Goal: Information Seeking & Learning: Learn about a topic

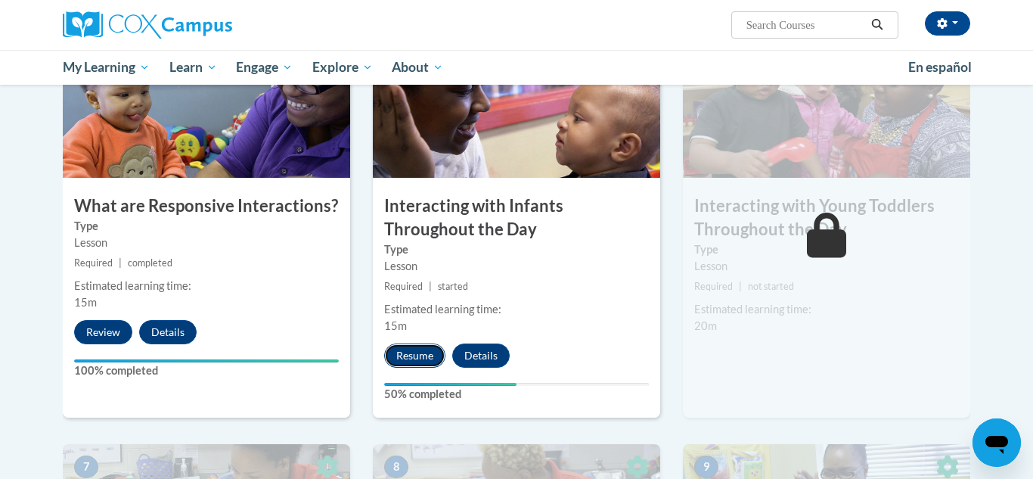
click at [417, 343] on button "Resume" at bounding box center [414, 355] width 61 height 24
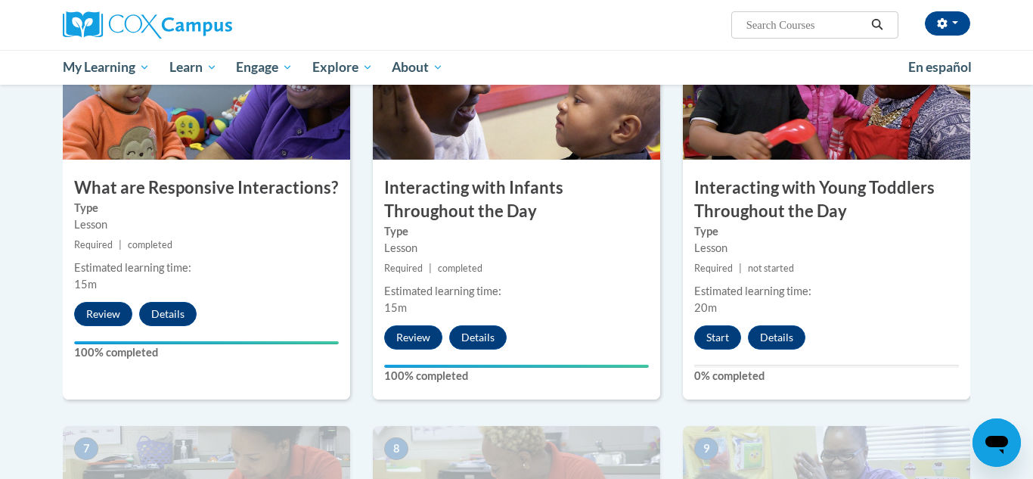
scroll to position [784, 0]
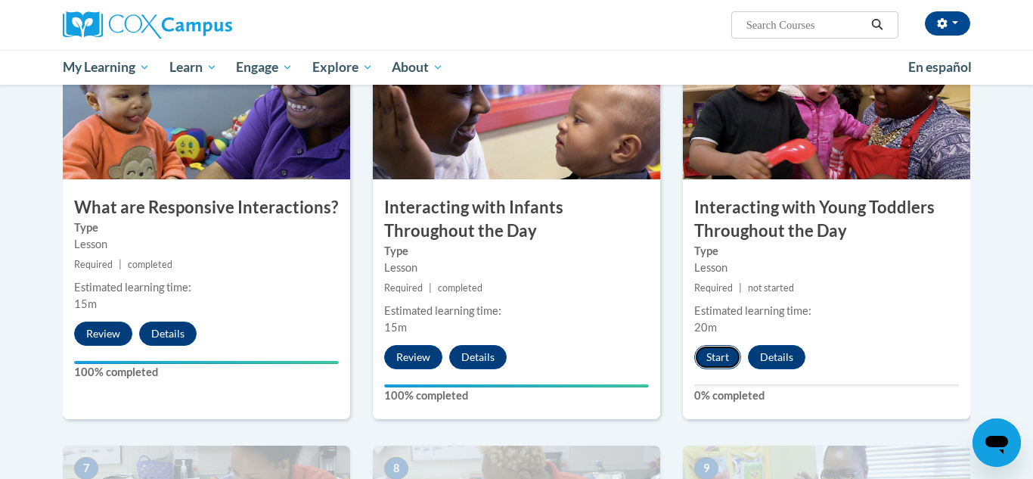
click at [718, 345] on button "Start" at bounding box center [717, 357] width 47 height 24
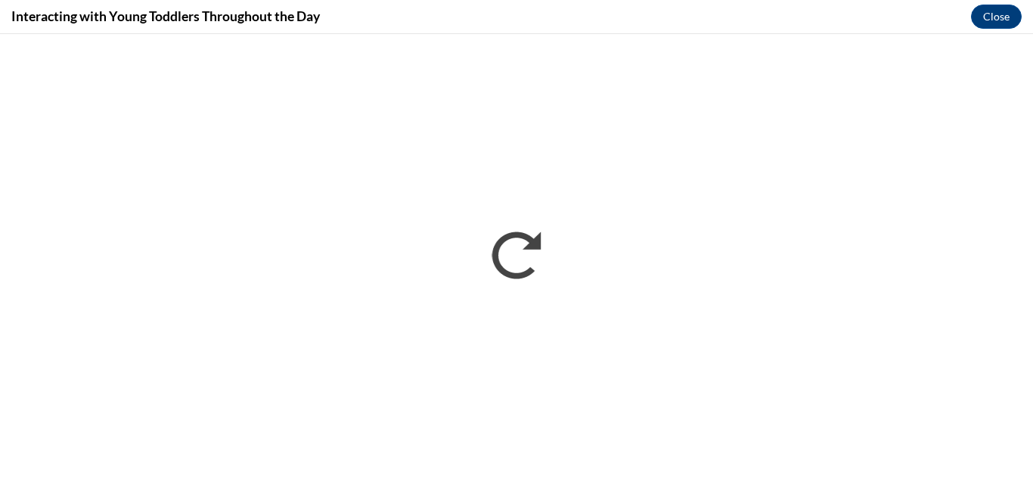
scroll to position [0, 0]
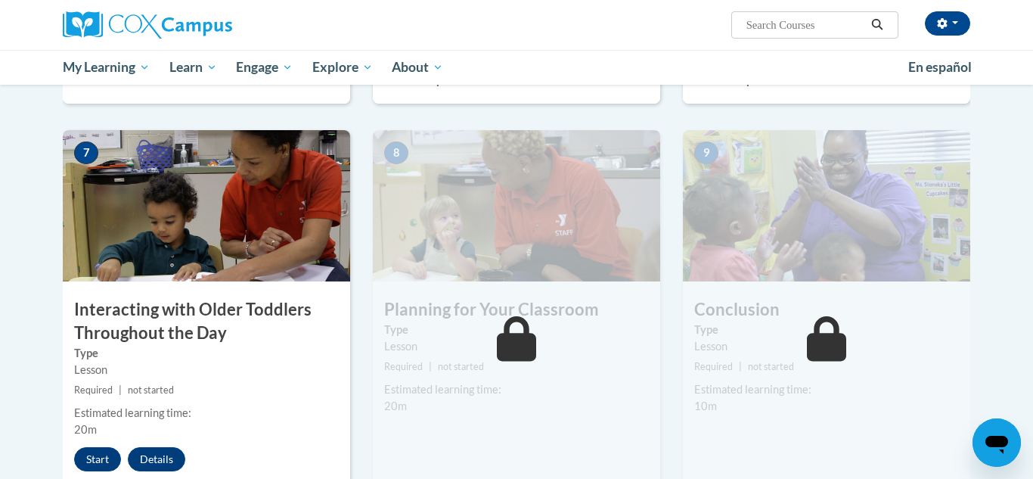
scroll to position [1159, 0]
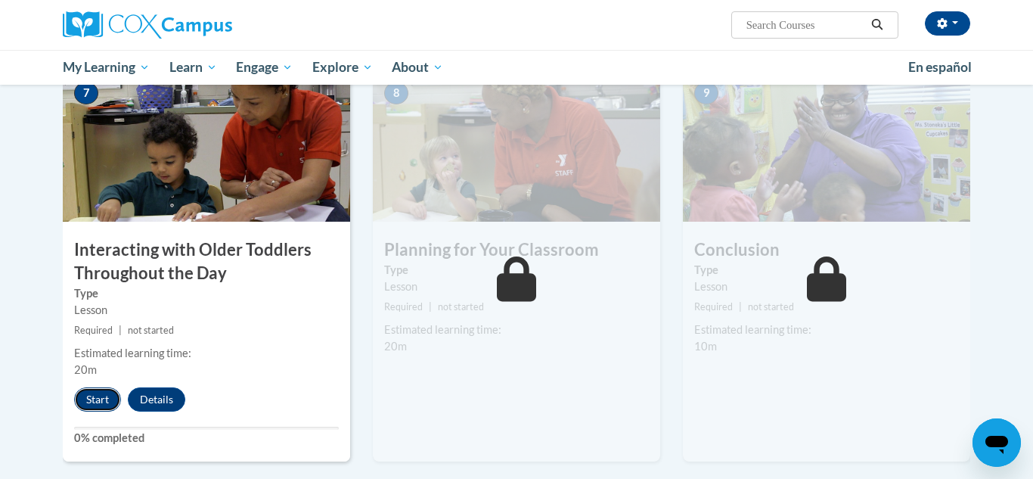
click at [101, 387] on button "Start" at bounding box center [97, 399] width 47 height 24
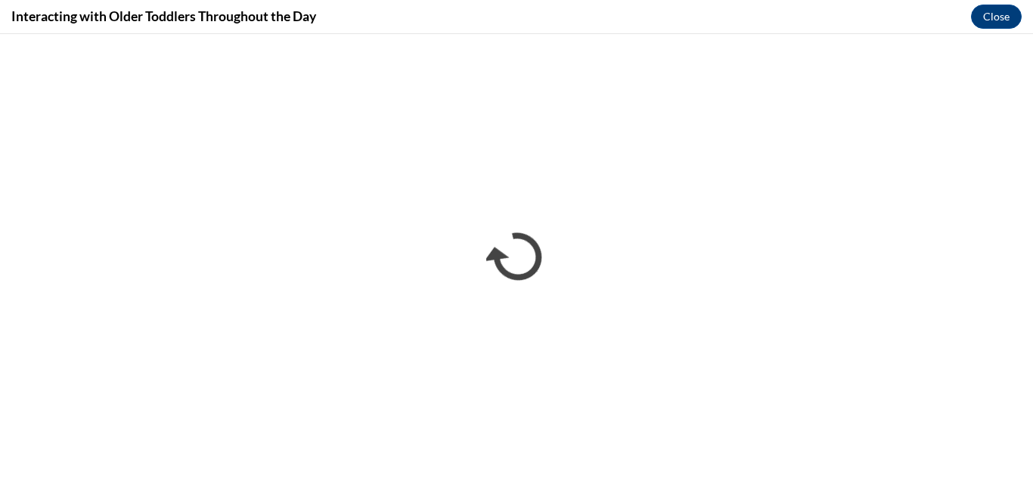
scroll to position [0, 0]
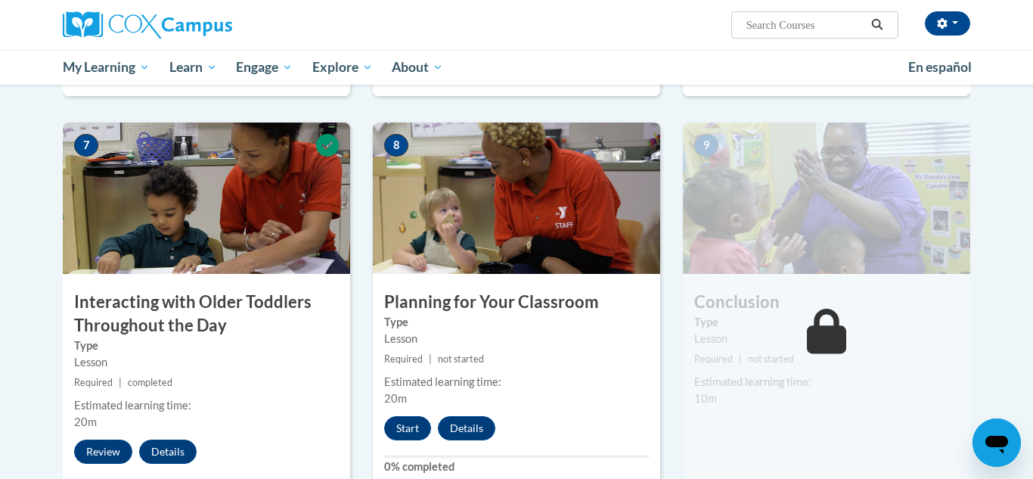
scroll to position [1124, 0]
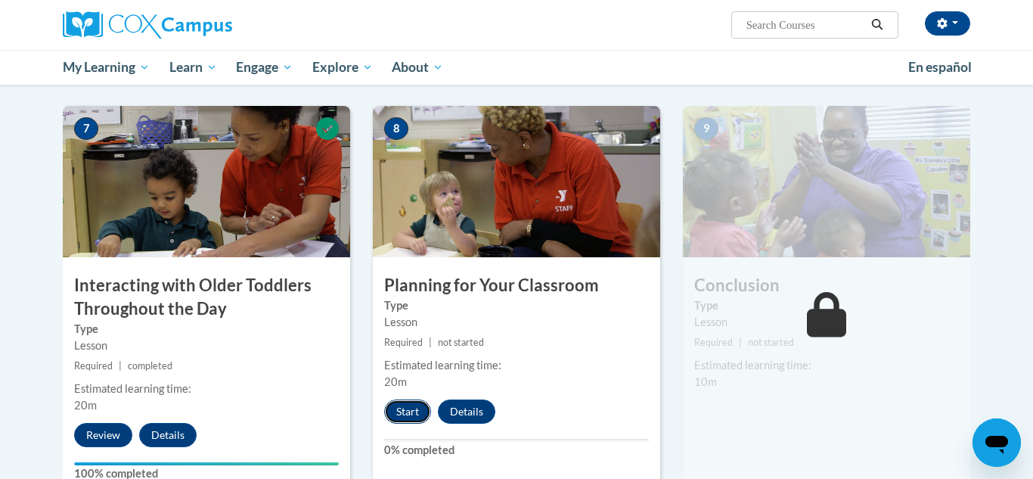
click at [397, 399] on button "Start" at bounding box center [407, 411] width 47 height 24
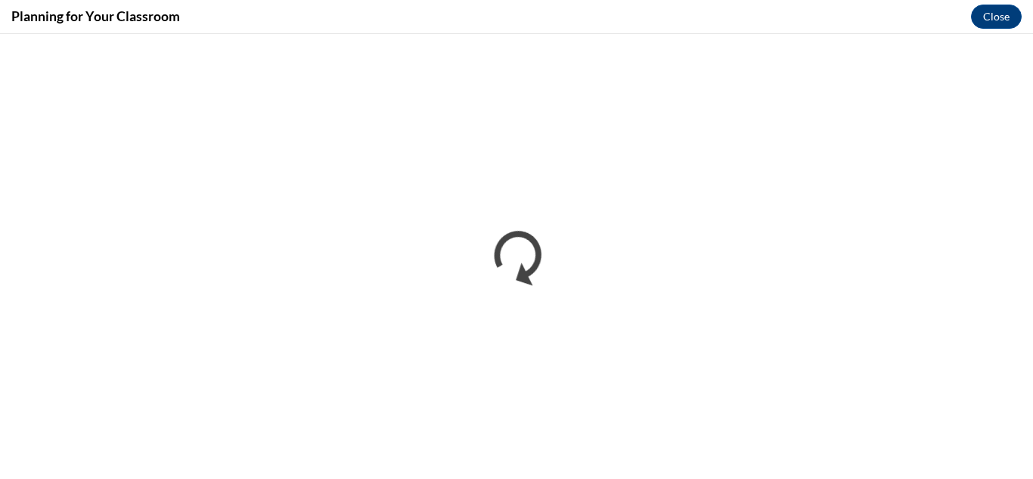
scroll to position [0, 0]
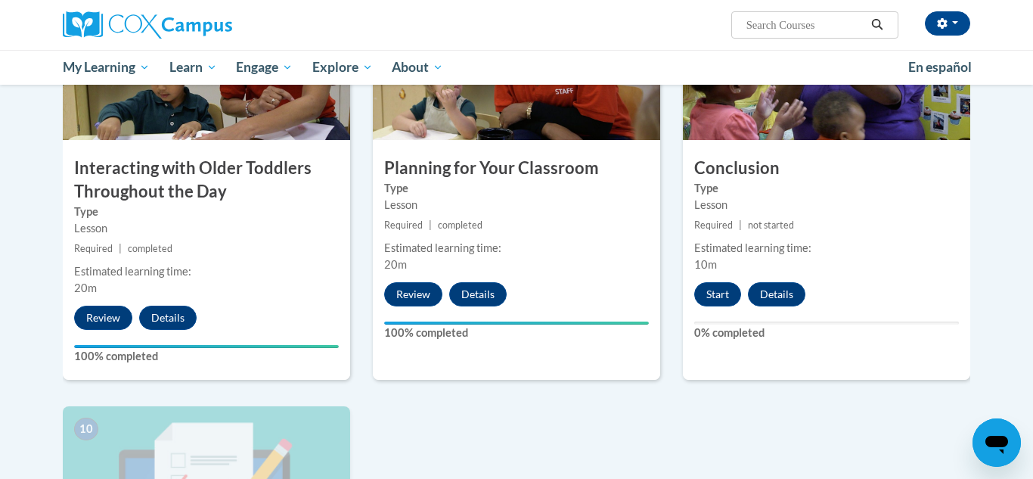
scroll to position [1288, 0]
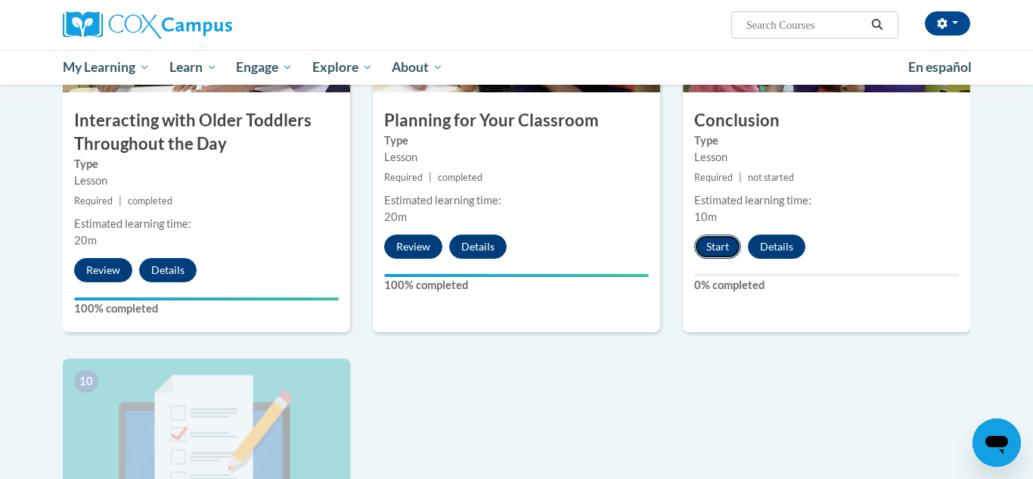
click at [717, 234] on button "Start" at bounding box center [717, 246] width 47 height 24
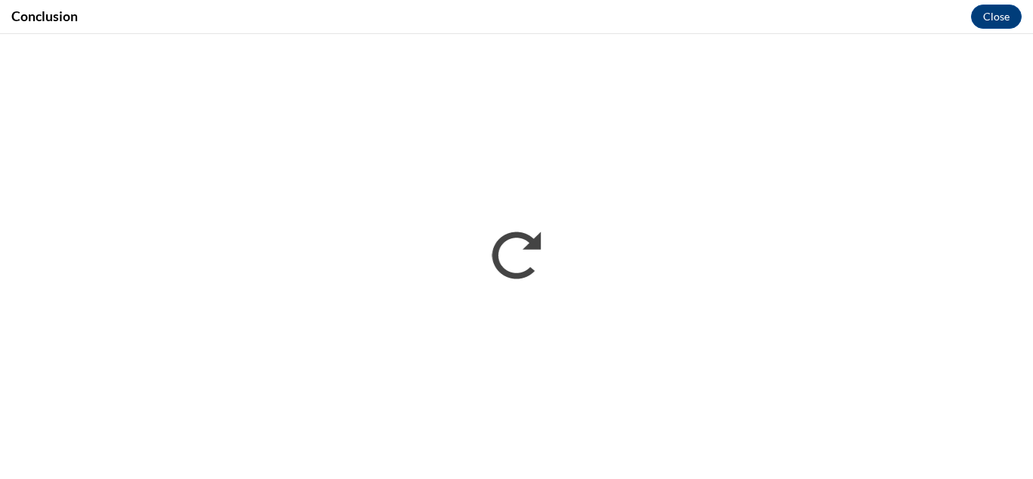
scroll to position [0, 0]
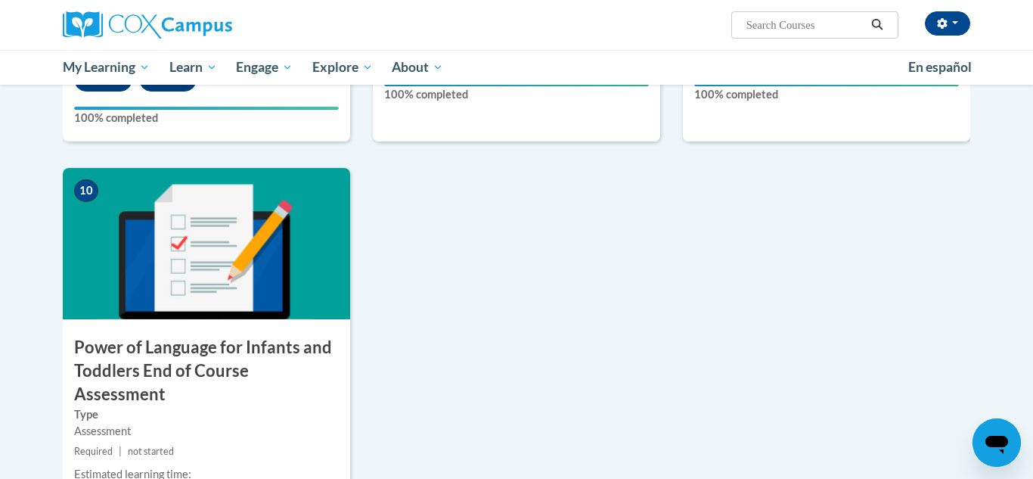
scroll to position [1489, 0]
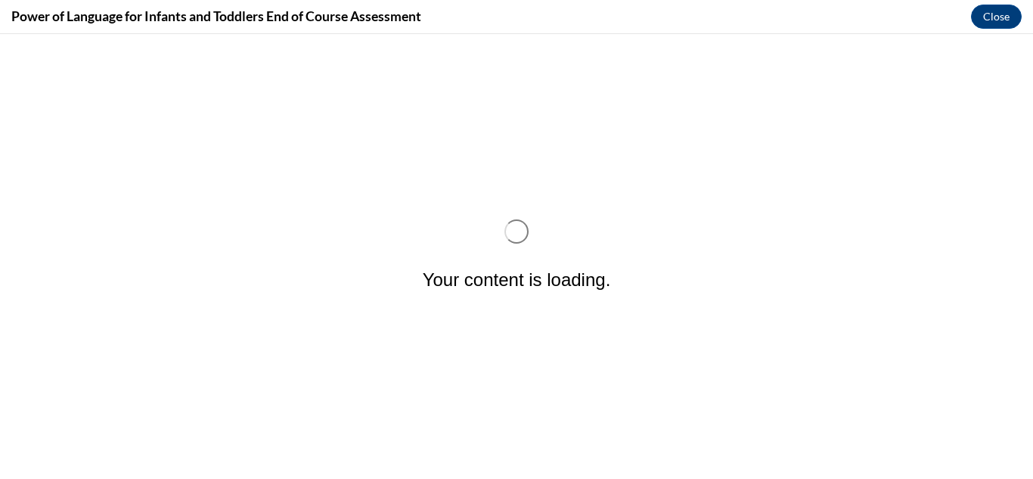
scroll to position [0, 0]
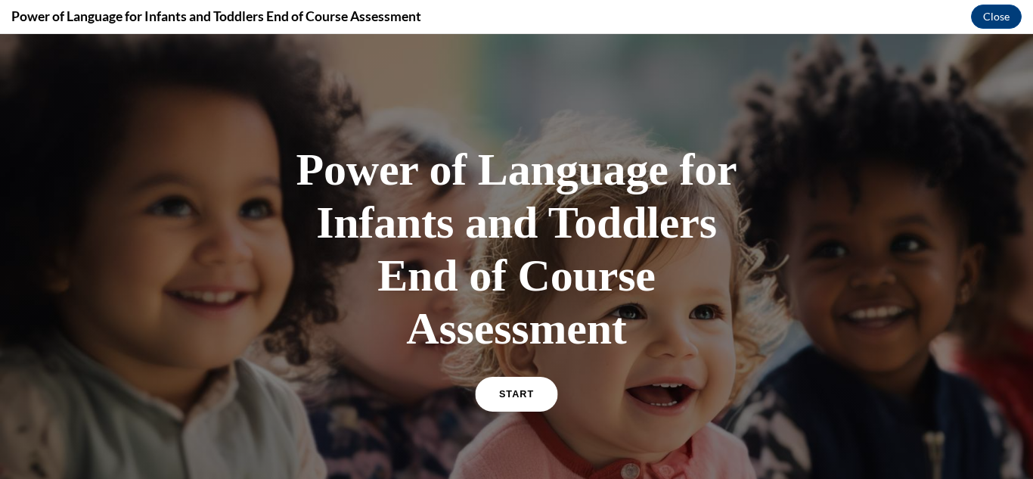
click at [518, 392] on span "START" at bounding box center [516, 394] width 35 height 11
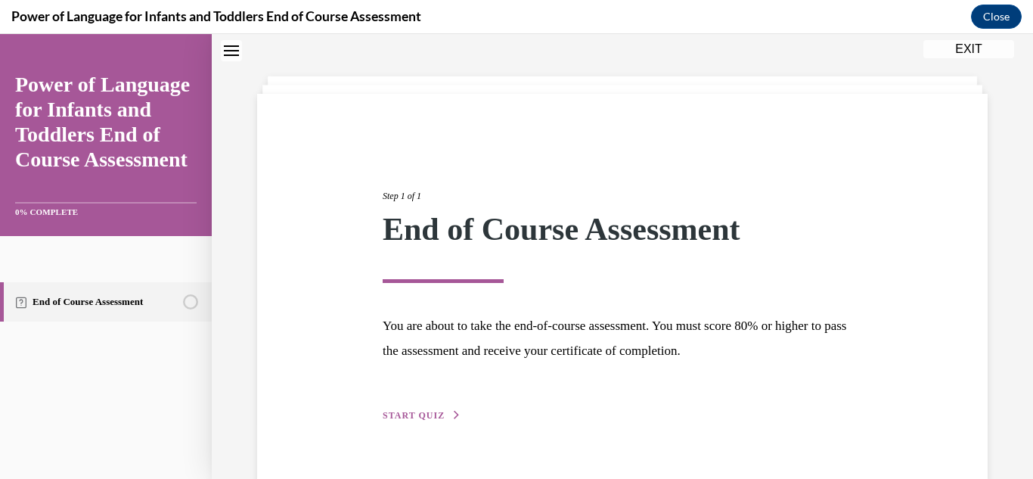
scroll to position [70, 0]
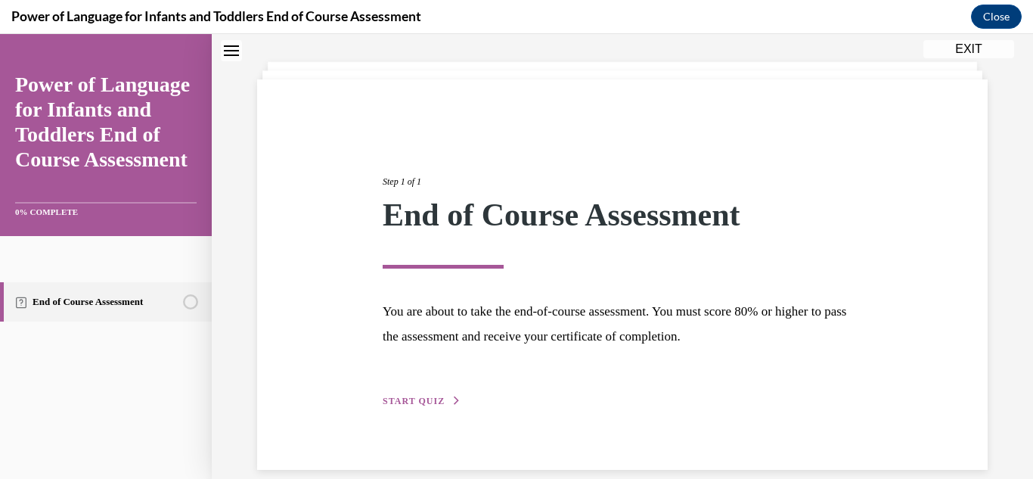
click at [413, 397] on span "START QUIZ" at bounding box center [414, 400] width 62 height 11
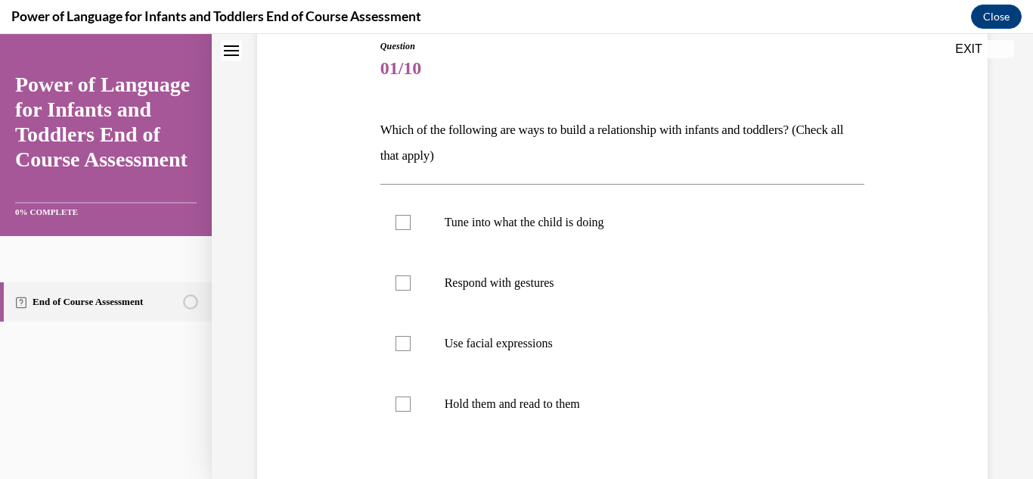
scroll to position [180, 0]
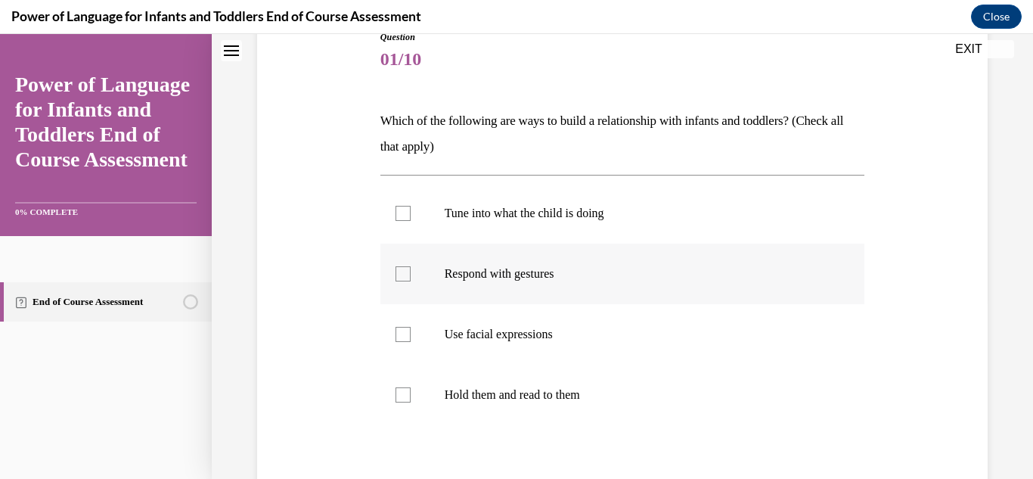
drag, startPoint x: 402, startPoint y: 215, endPoint x: 413, endPoint y: 278, distance: 63.6
click at [404, 220] on div at bounding box center [402, 213] width 15 height 15
click at [404, 220] on input "Tune into what the child is doing" at bounding box center [402, 213] width 15 height 15
checkbox input "true"
drag, startPoint x: 410, startPoint y: 274, endPoint x: 405, endPoint y: 309, distance: 35.1
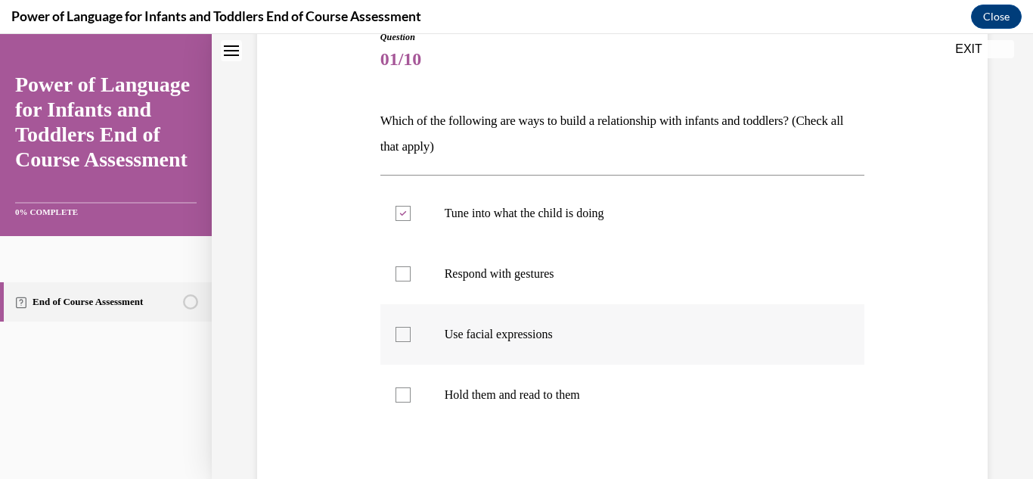
click at [410, 277] on label "Respond with gestures" at bounding box center [622, 273] width 485 height 60
click at [410, 277] on input "Respond with gestures" at bounding box center [402, 273] width 15 height 15
checkbox input "true"
drag, startPoint x: 405, startPoint y: 339, endPoint x: 406, endPoint y: 392, distance: 52.9
click at [406, 342] on label "Use facial expressions" at bounding box center [622, 334] width 485 height 60
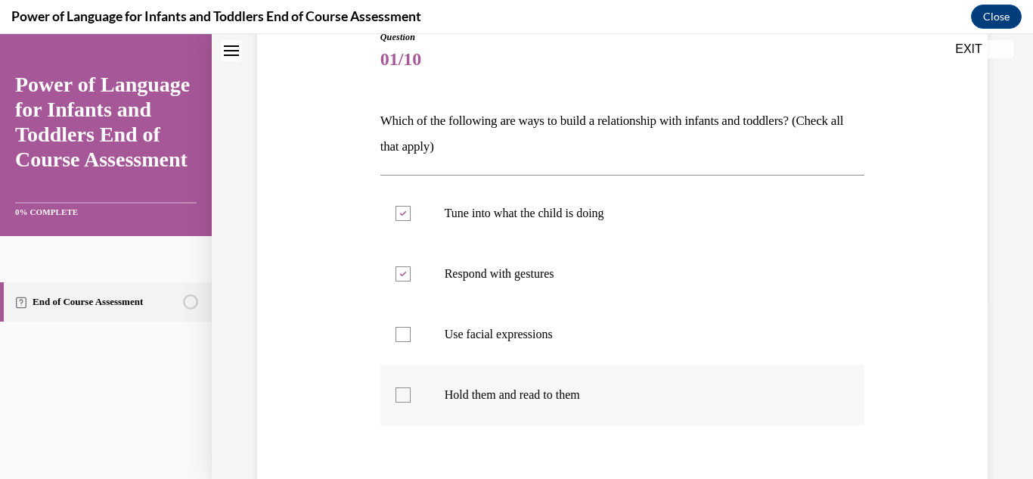
click at [406, 342] on input "Use facial expressions" at bounding box center [402, 334] width 15 height 15
checkbox input "true"
drag, startPoint x: 401, startPoint y: 399, endPoint x: 418, endPoint y: 403, distance: 17.1
click at [403, 400] on div at bounding box center [402, 394] width 15 height 15
click at [403, 400] on input "Hold them and read to them" at bounding box center [402, 394] width 15 height 15
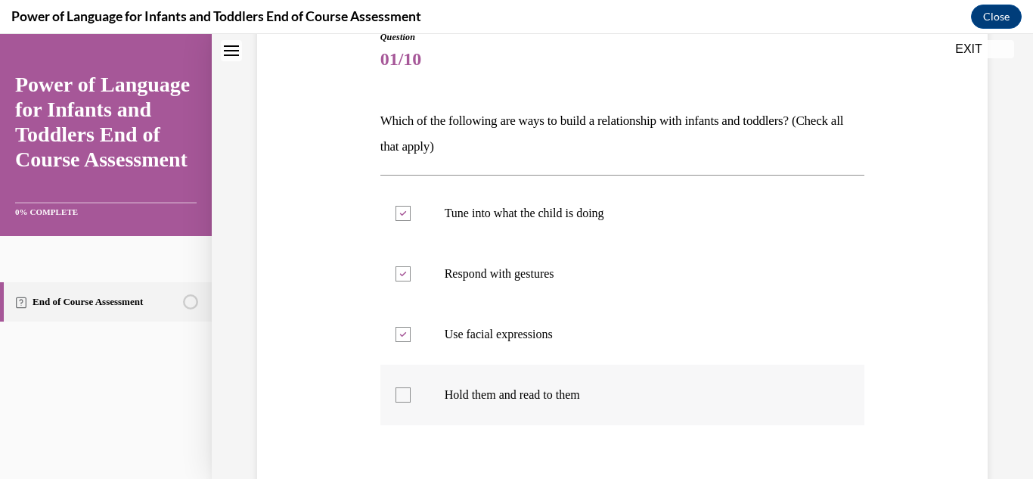
checkbox input "true"
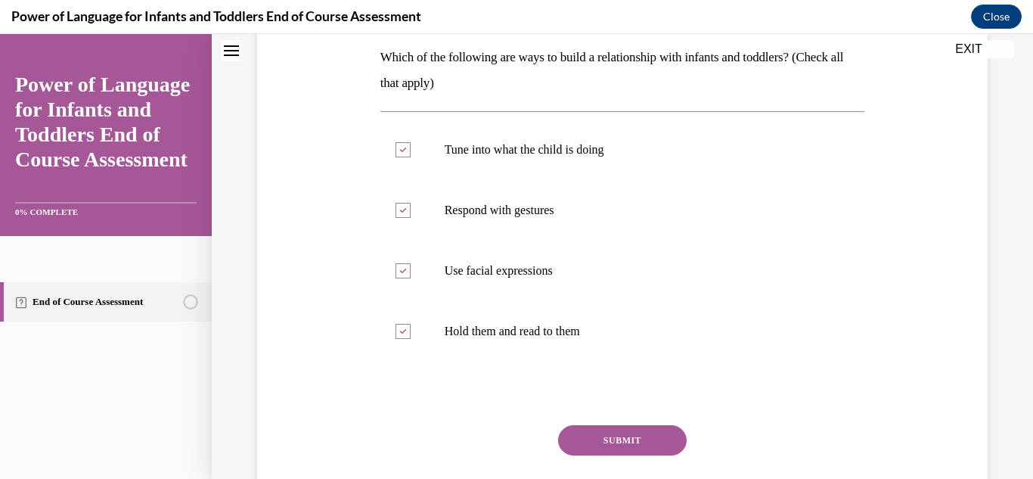
scroll to position [249, 0]
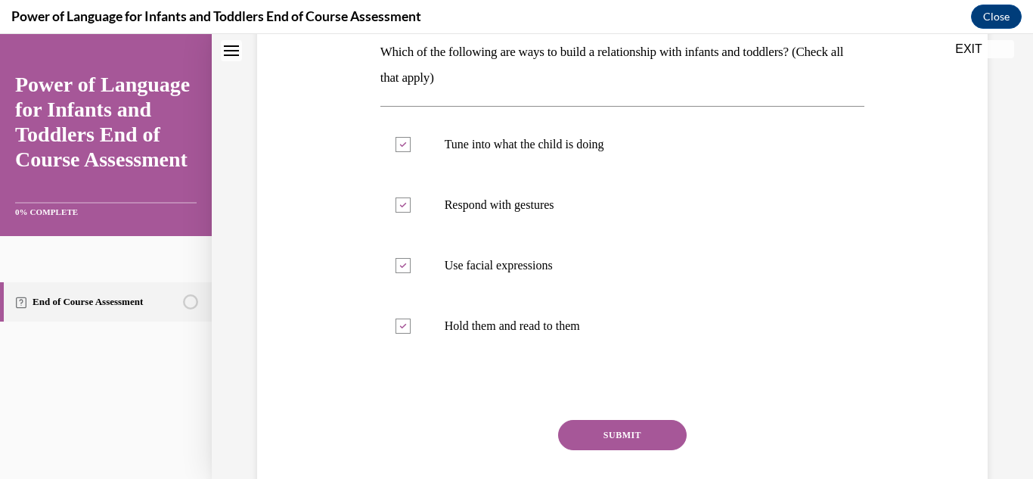
click at [649, 439] on button "SUBMIT" at bounding box center [622, 435] width 129 height 30
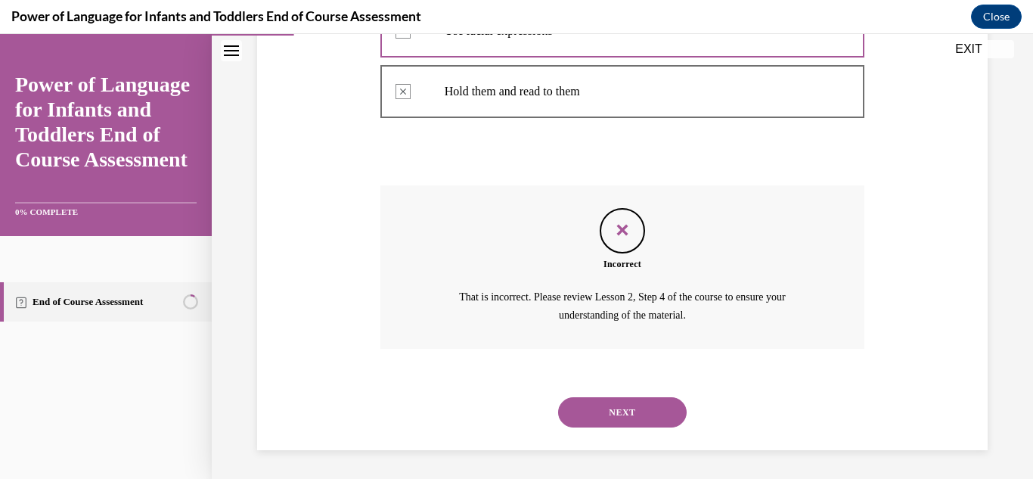
scroll to position [485, 0]
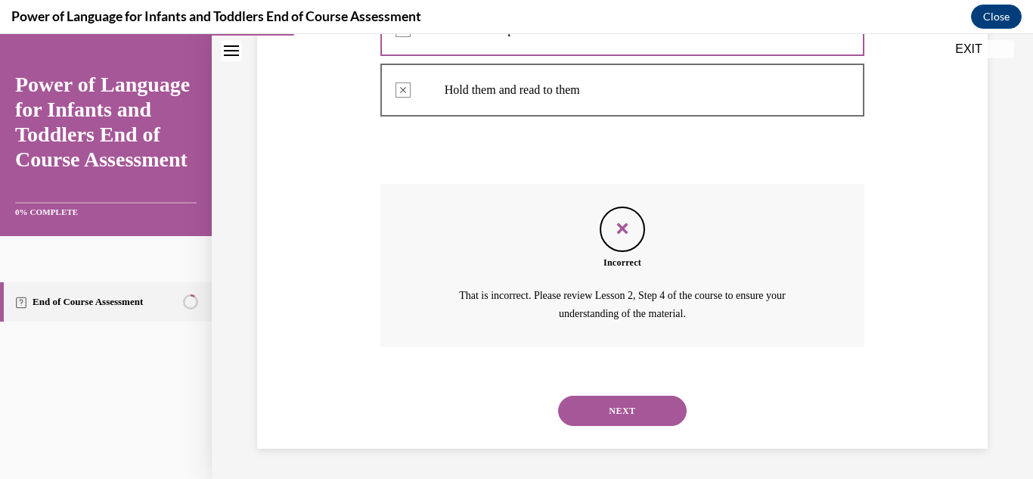
click at [625, 414] on button "NEXT" at bounding box center [622, 410] width 129 height 30
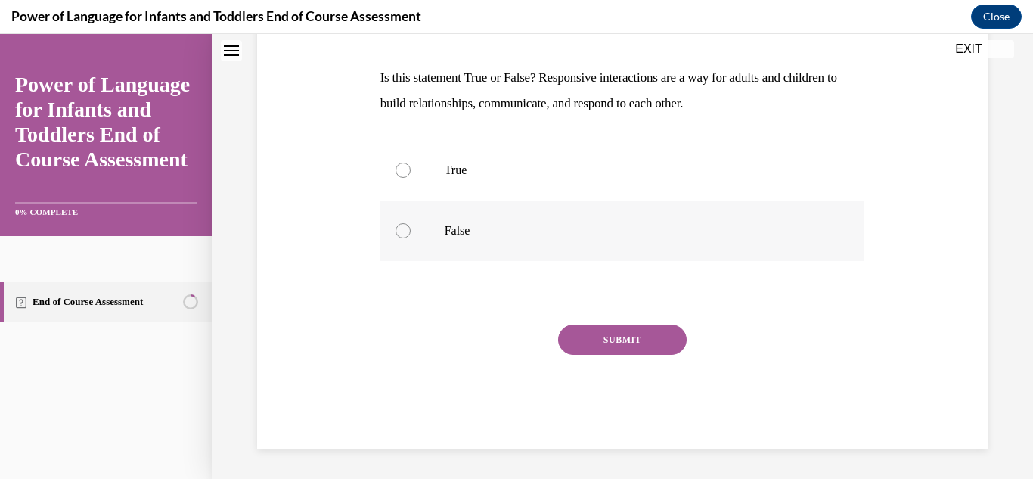
scroll to position [0, 0]
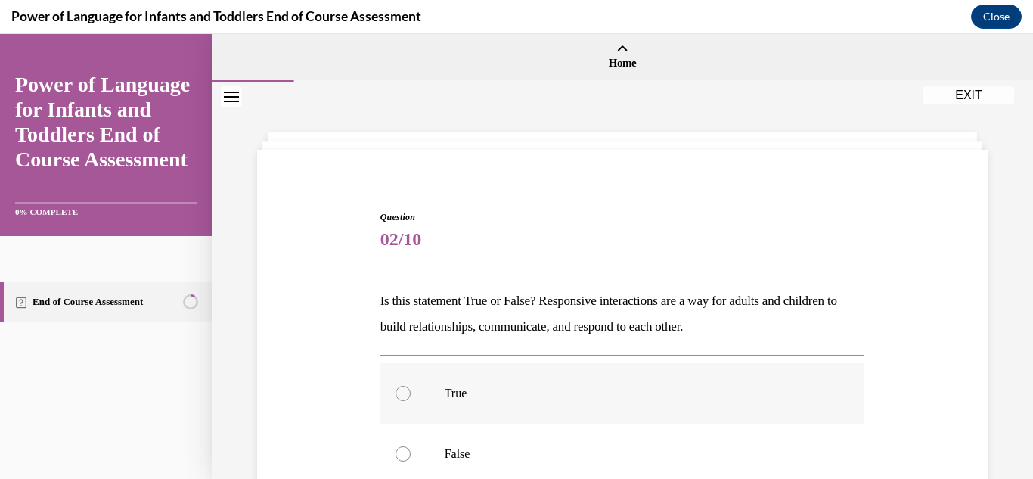
click at [403, 394] on div at bounding box center [402, 393] width 15 height 15
click at [403, 394] on input "True" at bounding box center [402, 393] width 15 height 15
radio input "true"
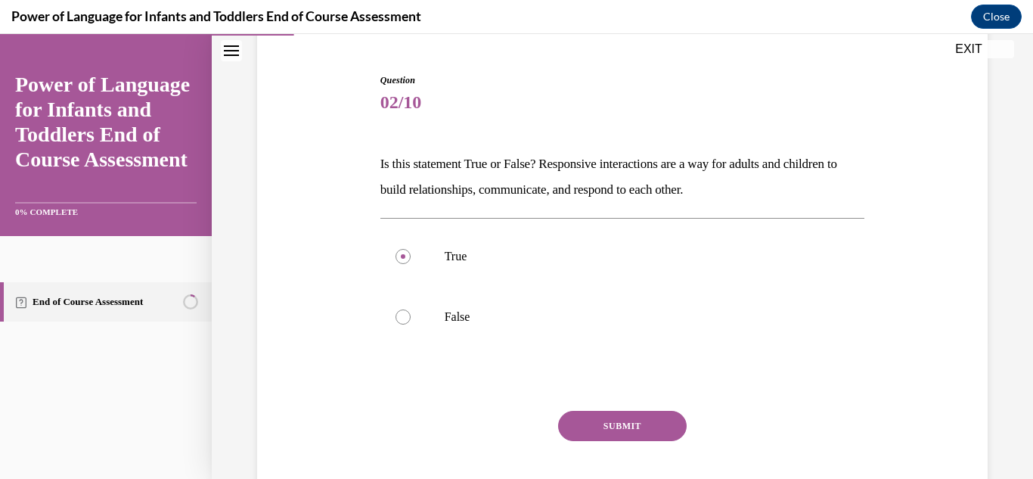
scroll to position [144, 0]
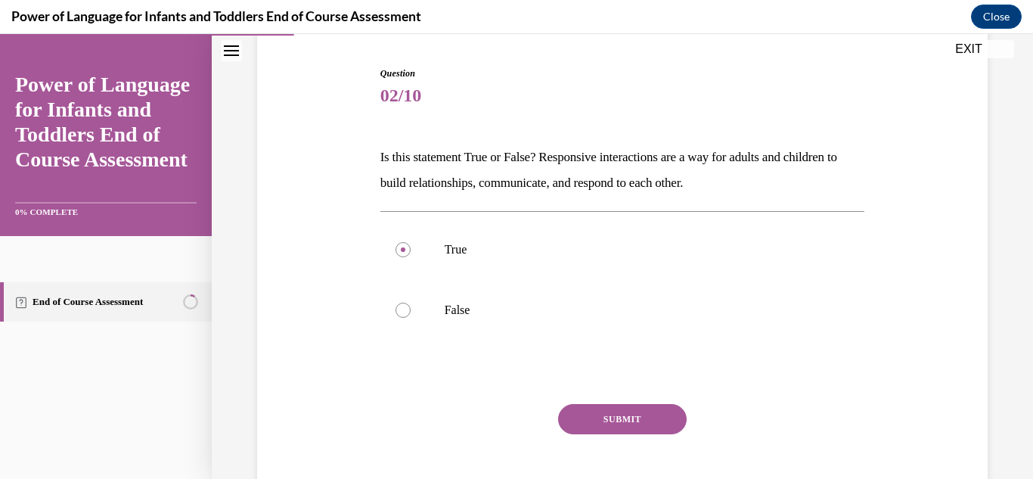
drag, startPoint x: 624, startPoint y: 417, endPoint x: 653, endPoint y: 411, distance: 30.1
click at [625, 417] on button "SUBMIT" at bounding box center [622, 419] width 129 height 30
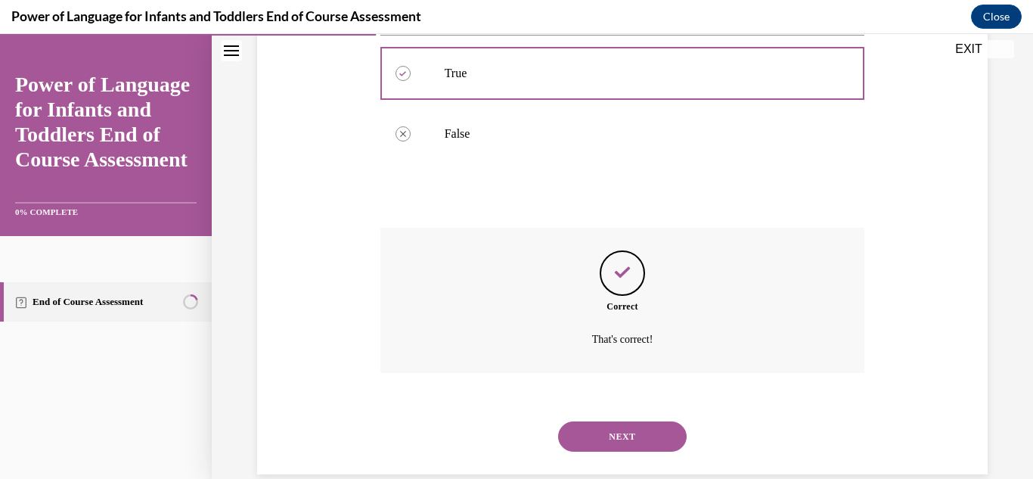
scroll to position [346, 0]
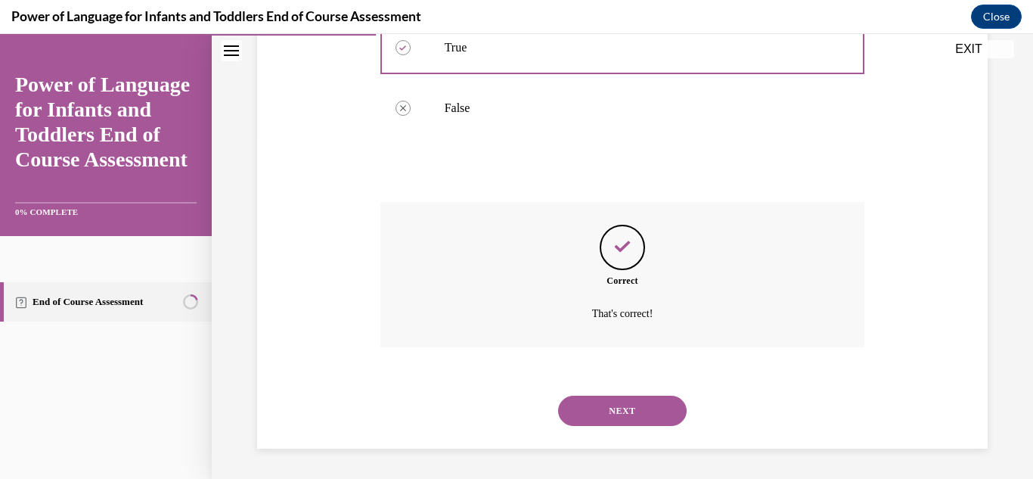
click at [653, 412] on button "NEXT" at bounding box center [622, 410] width 129 height 30
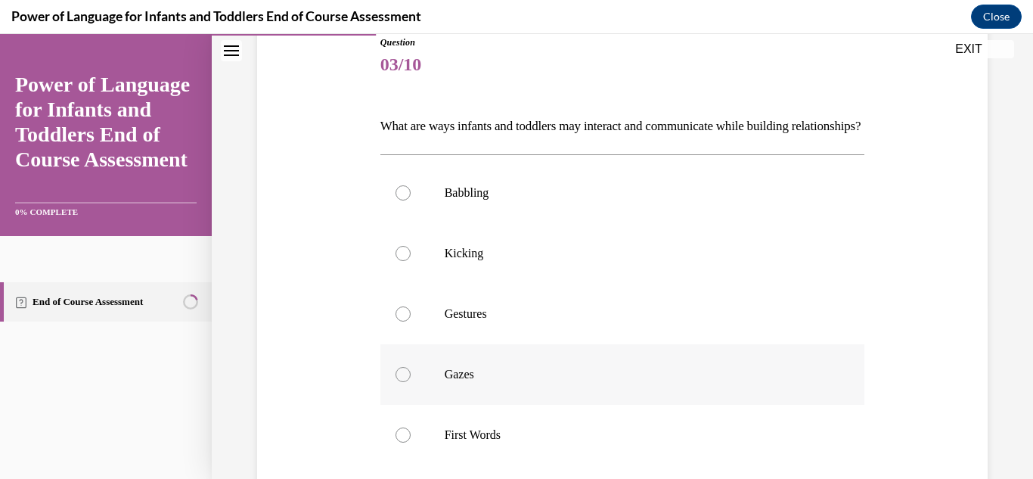
scroll to position [183, 0]
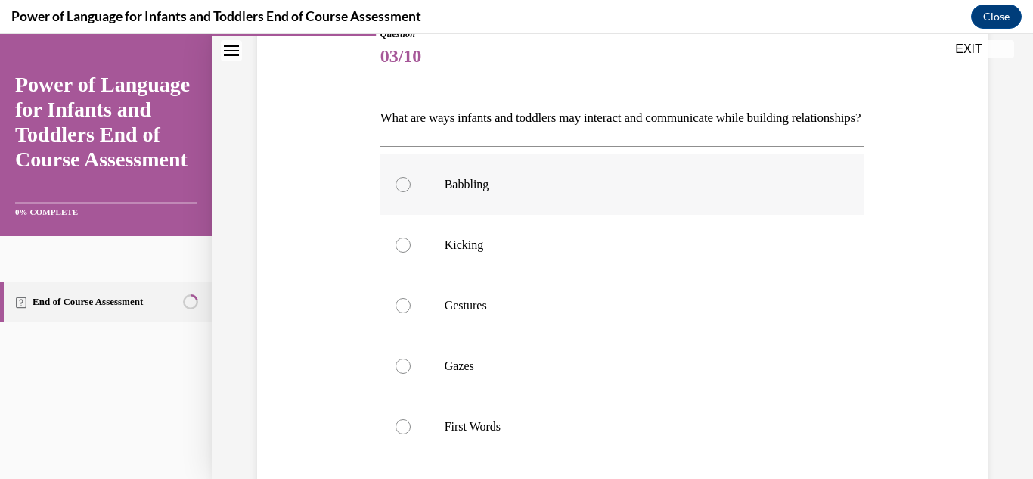
click at [406, 192] on div at bounding box center [402, 184] width 15 height 15
click at [406, 192] on input "Babbling" at bounding box center [402, 184] width 15 height 15
radio input "true"
drag, startPoint x: 405, startPoint y: 272, endPoint x: 398, endPoint y: 306, distance: 34.6
click at [405, 253] on div at bounding box center [402, 244] width 15 height 15
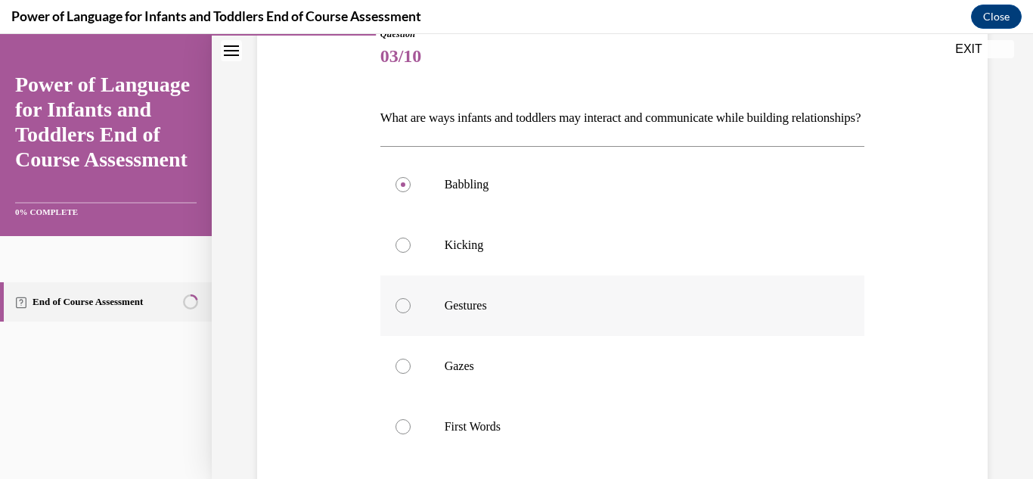
click at [405, 253] on input "Kicking" at bounding box center [402, 244] width 15 height 15
radio input "true"
drag, startPoint x: 405, startPoint y: 330, endPoint x: 444, endPoint y: 335, distance: 38.8
click at [405, 313] on div at bounding box center [402, 305] width 15 height 15
click at [405, 313] on input "Gestures" at bounding box center [402, 305] width 15 height 15
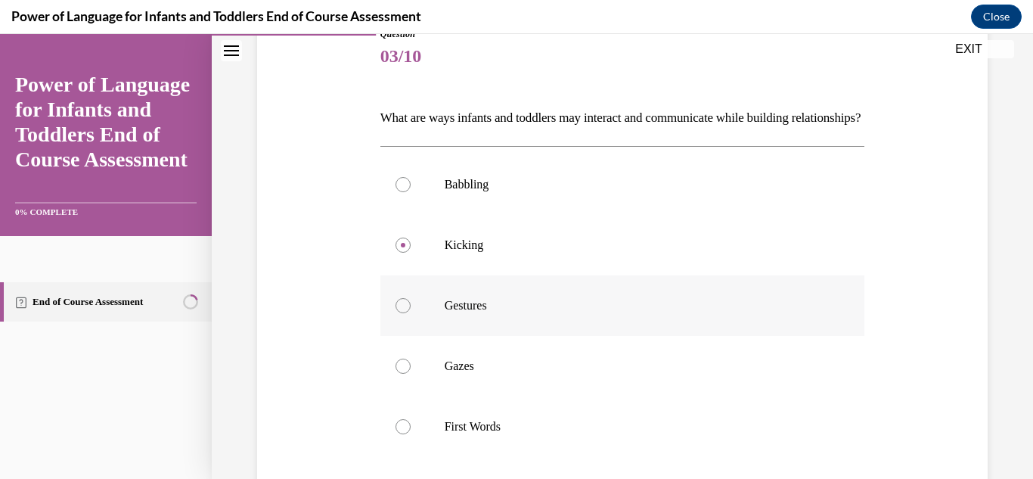
radio input "true"
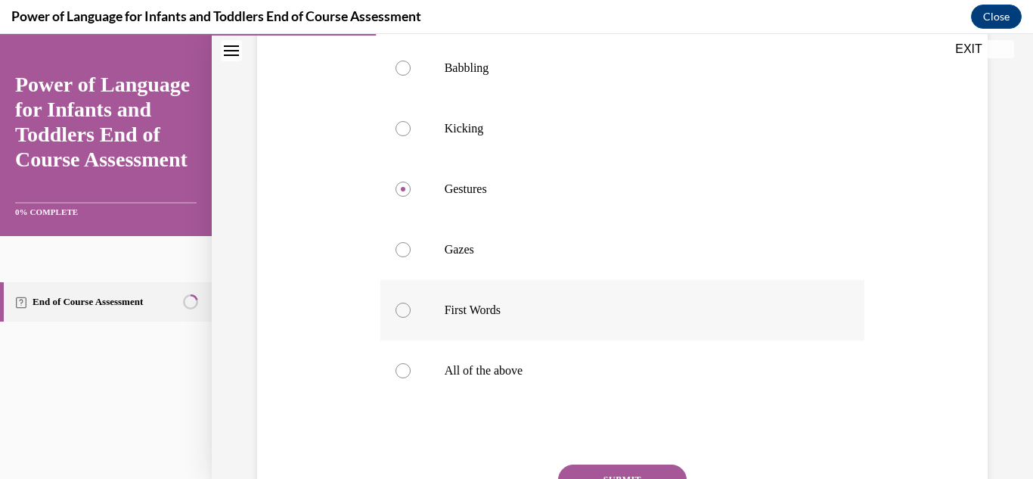
scroll to position [302, 0]
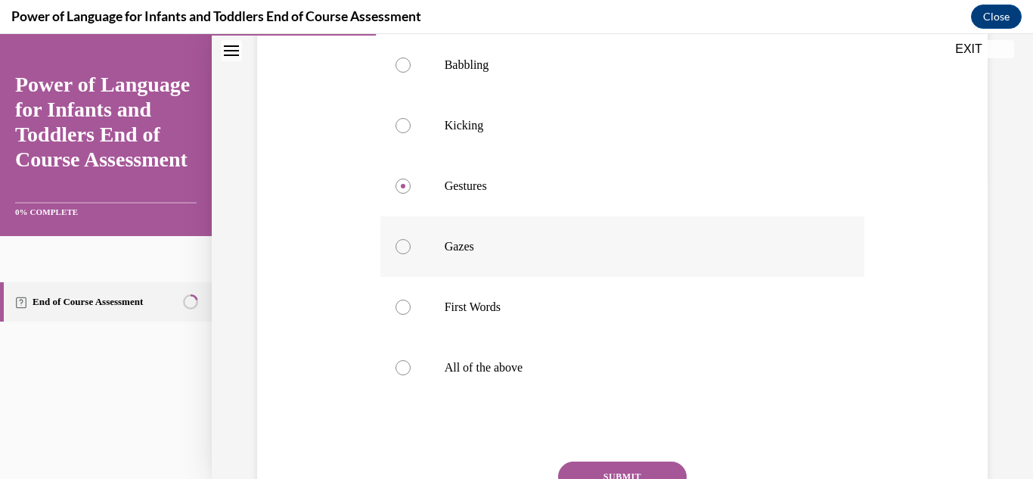
click at [400, 254] on div at bounding box center [402, 246] width 15 height 15
click at [400, 254] on input "Gazes" at bounding box center [402, 246] width 15 height 15
radio input "true"
drag, startPoint x: 397, startPoint y: 330, endPoint x: 397, endPoint y: 343, distance: 13.6
click at [397, 315] on div at bounding box center [402, 306] width 15 height 15
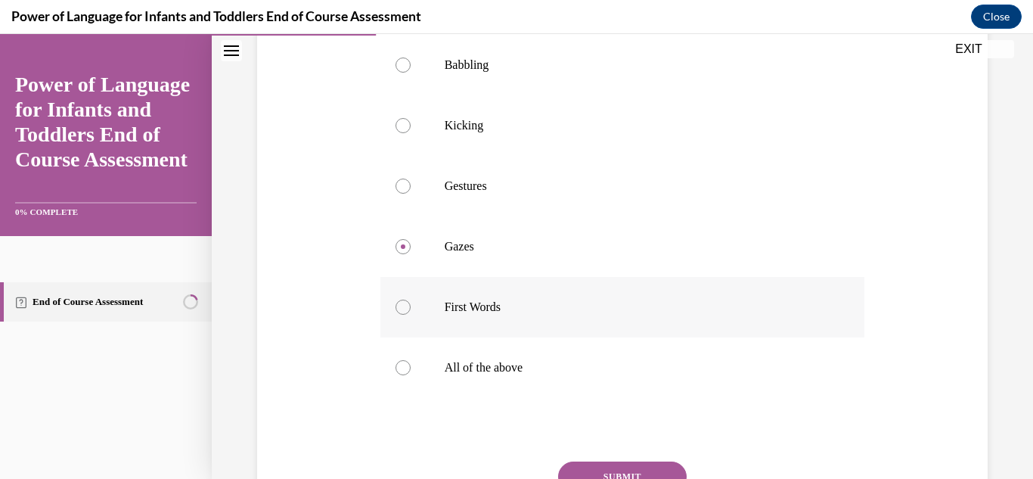
click at [397, 315] on input "First Words" at bounding box center [402, 306] width 15 height 15
radio input "true"
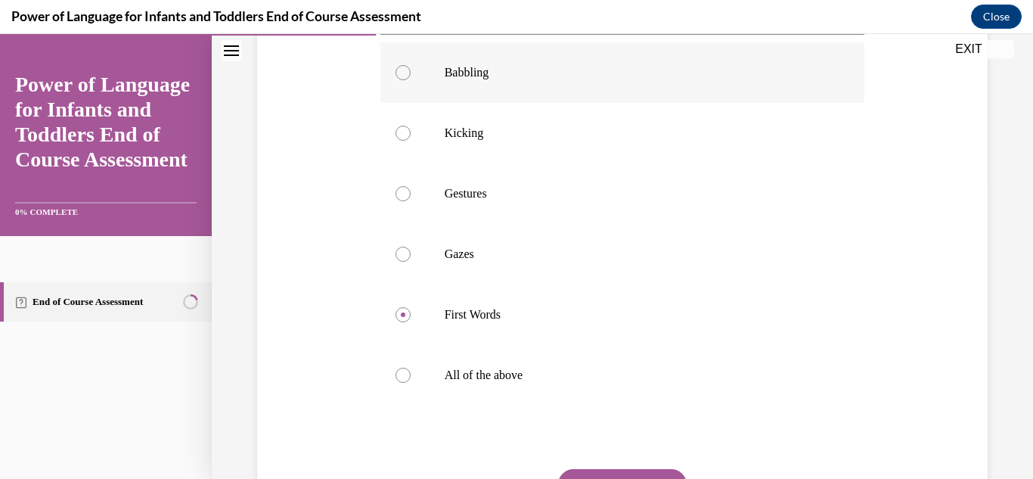
click at [398, 80] on div at bounding box center [402, 72] width 15 height 15
click at [398, 80] on input "Babbling" at bounding box center [402, 72] width 15 height 15
radio input "true"
click at [402, 383] on div at bounding box center [402, 374] width 15 height 15
click at [402, 383] on input "All of the above" at bounding box center [402, 374] width 15 height 15
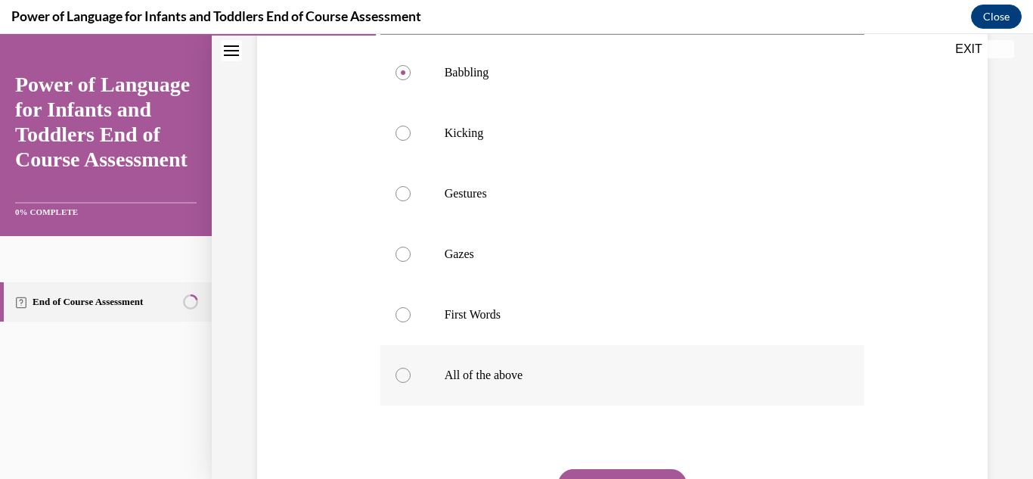
radio input "true"
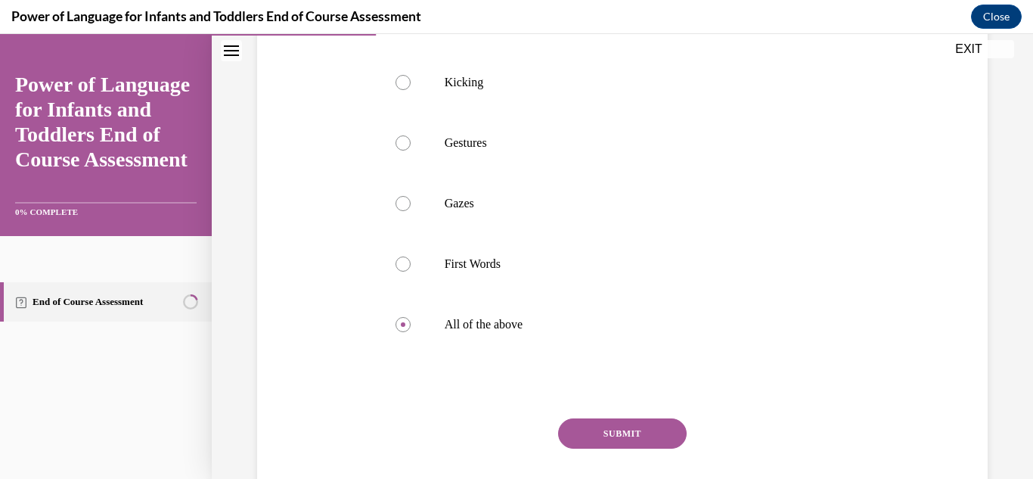
scroll to position [378, 0]
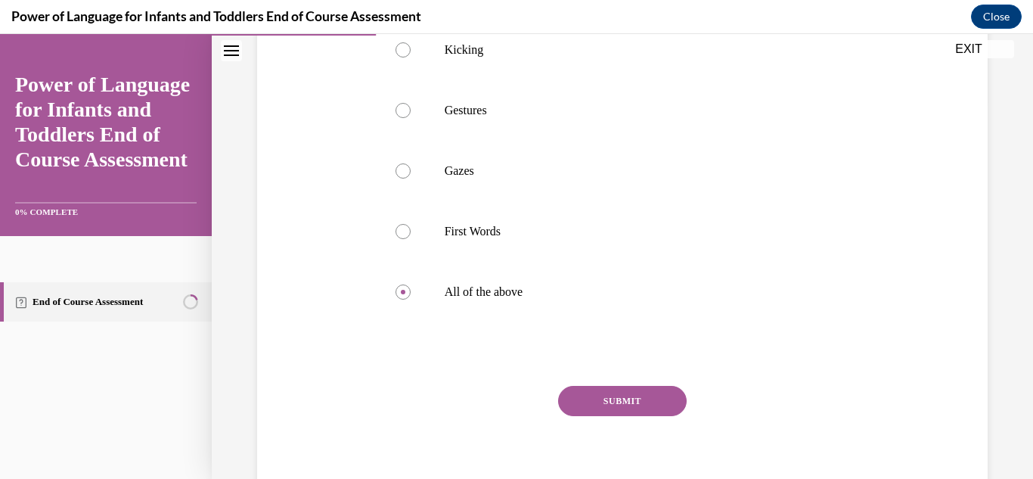
click at [665, 416] on button "SUBMIT" at bounding box center [622, 401] width 129 height 30
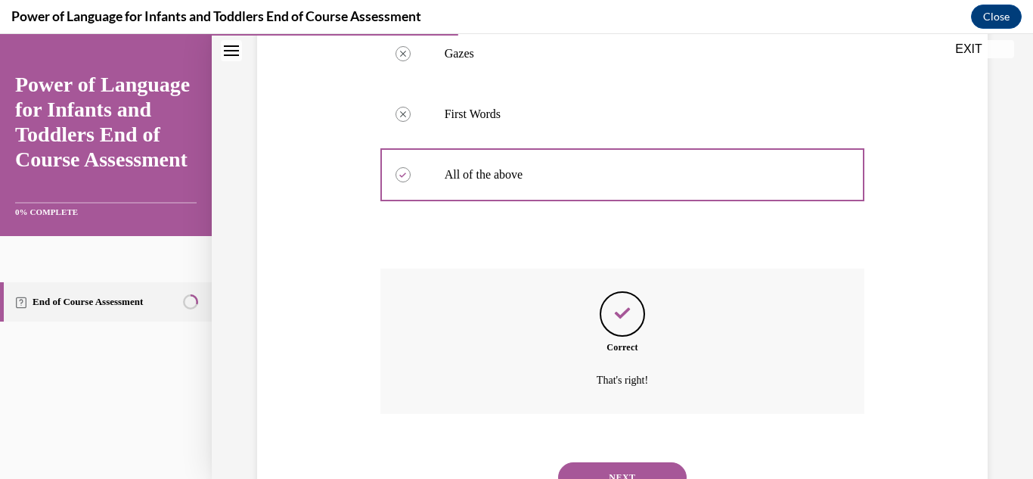
scroll to position [587, 0]
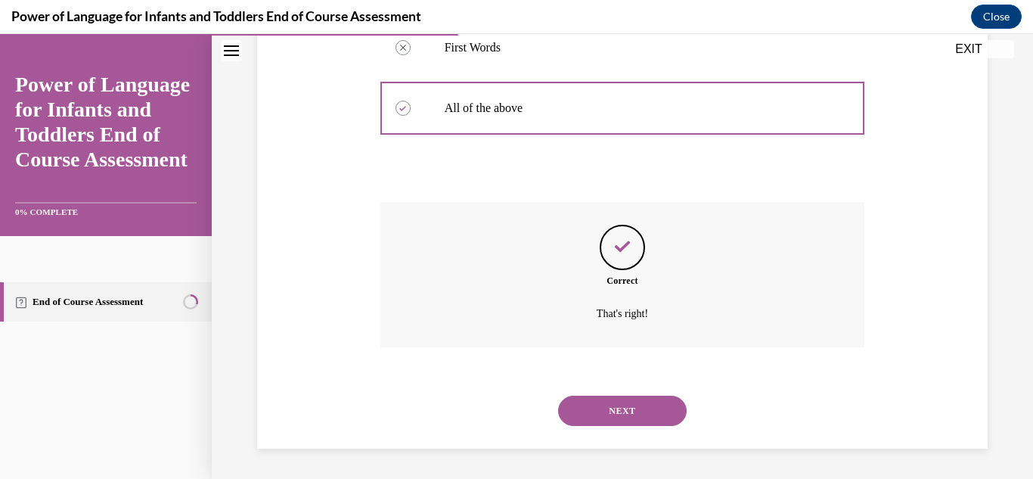
click at [624, 414] on button "NEXT" at bounding box center [622, 410] width 129 height 30
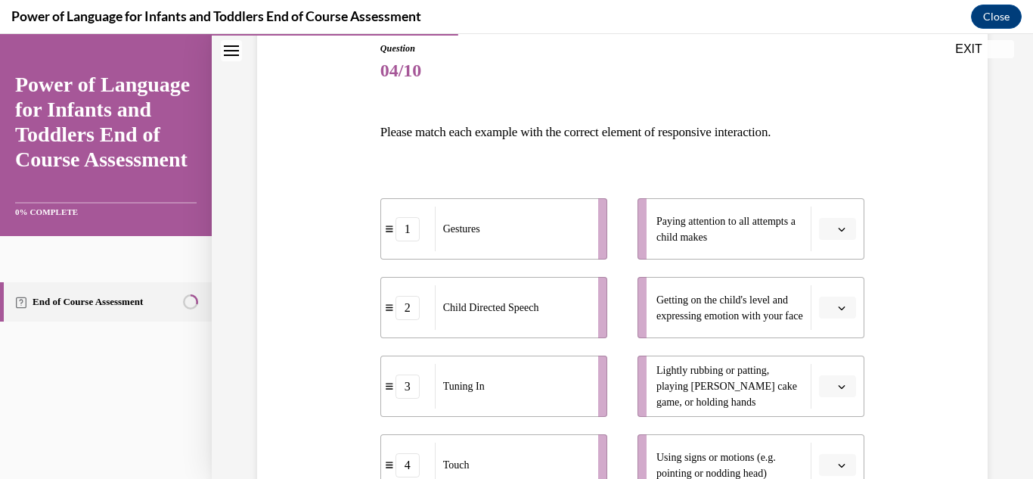
scroll to position [214, 0]
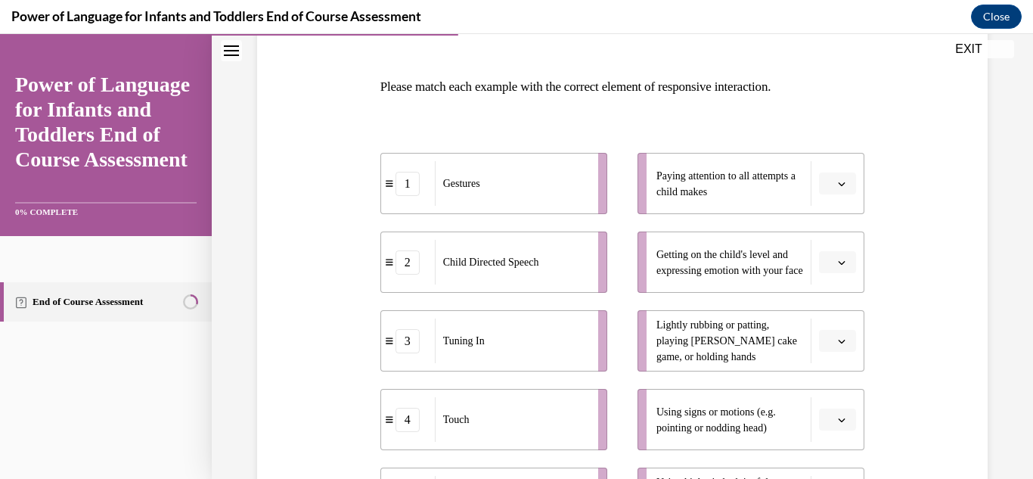
click at [848, 190] on button "button" at bounding box center [837, 183] width 37 height 23
click at [834, 312] on span "3" at bounding box center [831, 308] width 5 height 12
click at [884, 230] on div "Question 04/10 Please match each example with the correct element of responsive…" at bounding box center [622, 333] width 738 height 765
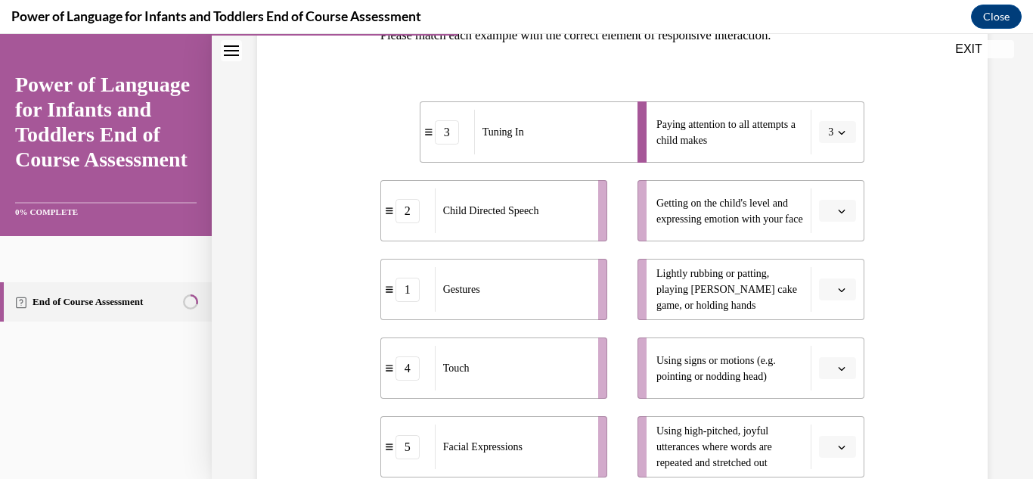
scroll to position [267, 0]
click at [895, 422] on div "Question 04/10 Please match each example with the correct element of responsive…" at bounding box center [622, 280] width 738 height 765
click at [835, 208] on button "button" at bounding box center [837, 209] width 37 height 23
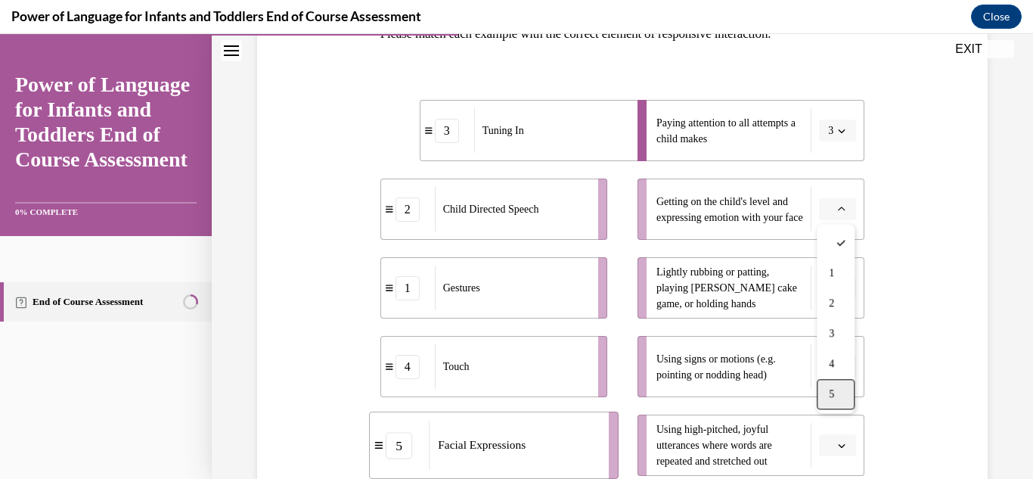
click at [832, 398] on span "5" at bounding box center [831, 394] width 5 height 12
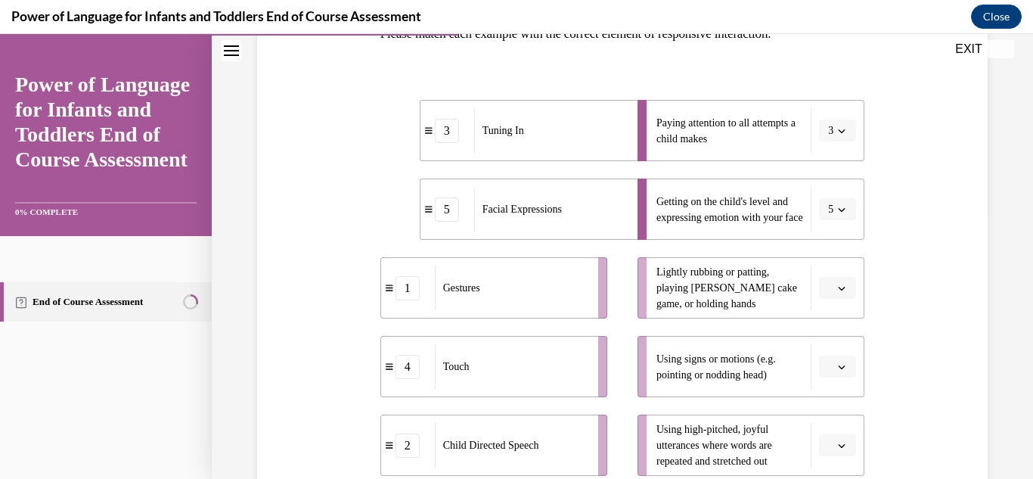
click at [690, 314] on li "Lightly rubbing or patting, playing patty cake game, or holding hands" at bounding box center [750, 287] width 227 height 61
click at [846, 291] on span "button" at bounding box center [841, 288] width 11 height 11
click at [836, 226] on div "4" at bounding box center [836, 224] width 38 height 30
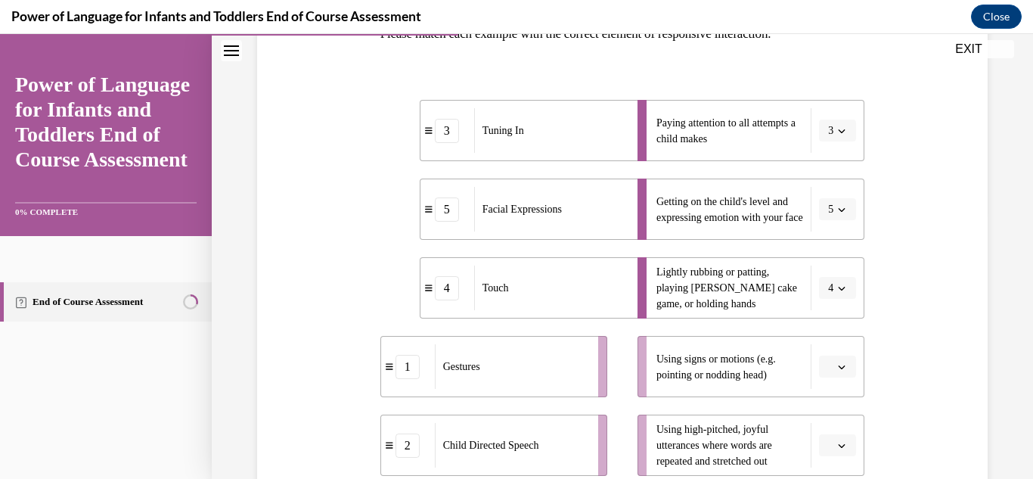
click at [854, 369] on button "button" at bounding box center [837, 366] width 37 height 23
click at [848, 372] on button "button" at bounding box center [837, 366] width 37 height 23
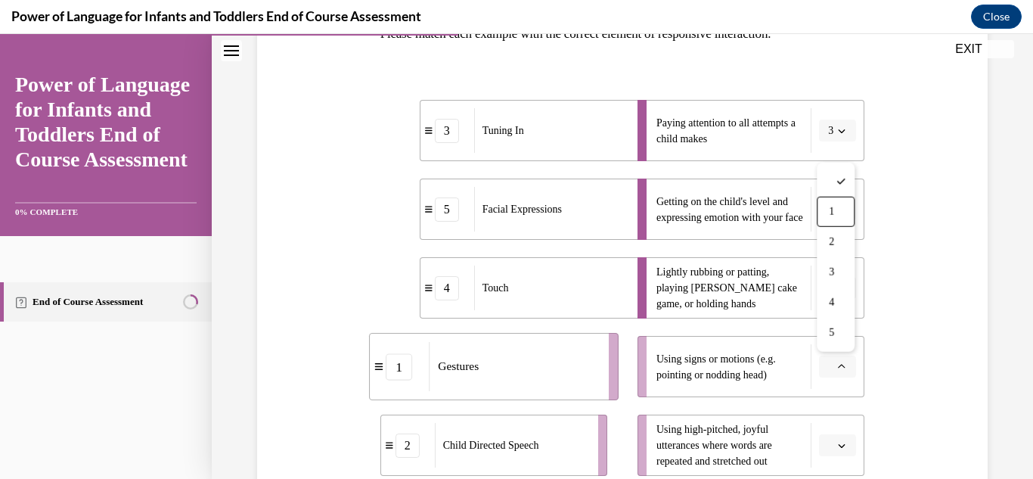
click at [836, 212] on div "1" at bounding box center [836, 212] width 38 height 30
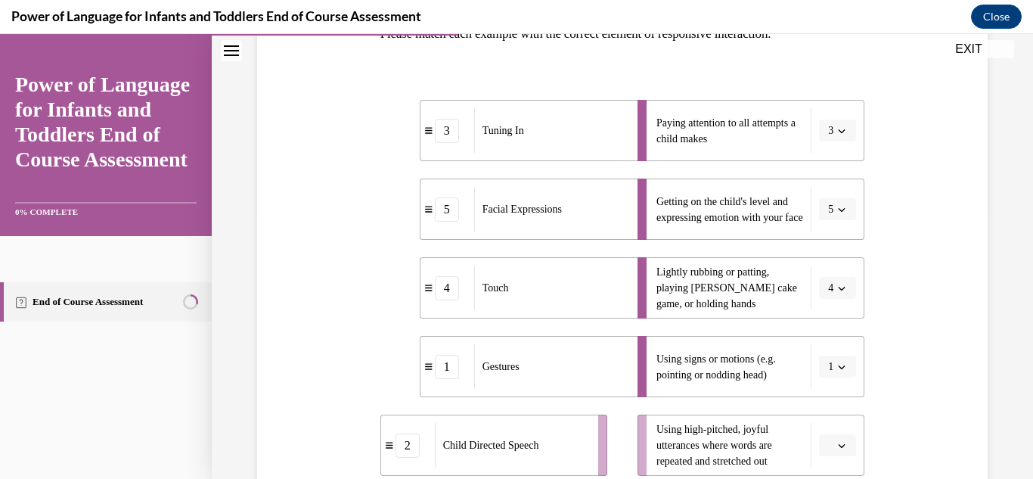
click at [847, 442] on button "button" at bounding box center [837, 445] width 37 height 23
click at [845, 326] on div "2" at bounding box center [836, 320] width 38 height 30
click at [845, 326] on ul "Paying attention to all attempts a child makes 3 Getting on the child's level a…" at bounding box center [743, 288] width 242 height 376
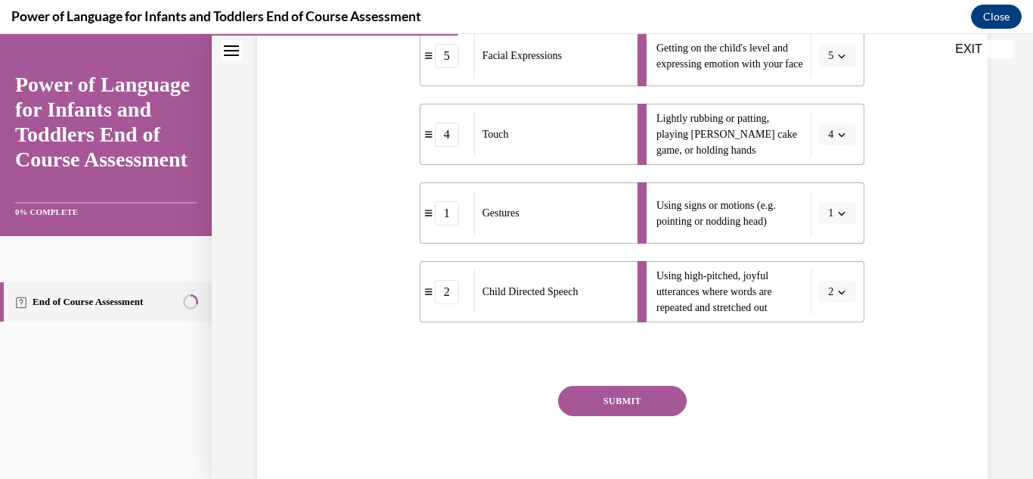
scroll to position [422, 0]
click at [638, 398] on button "SUBMIT" at bounding box center [622, 399] width 129 height 30
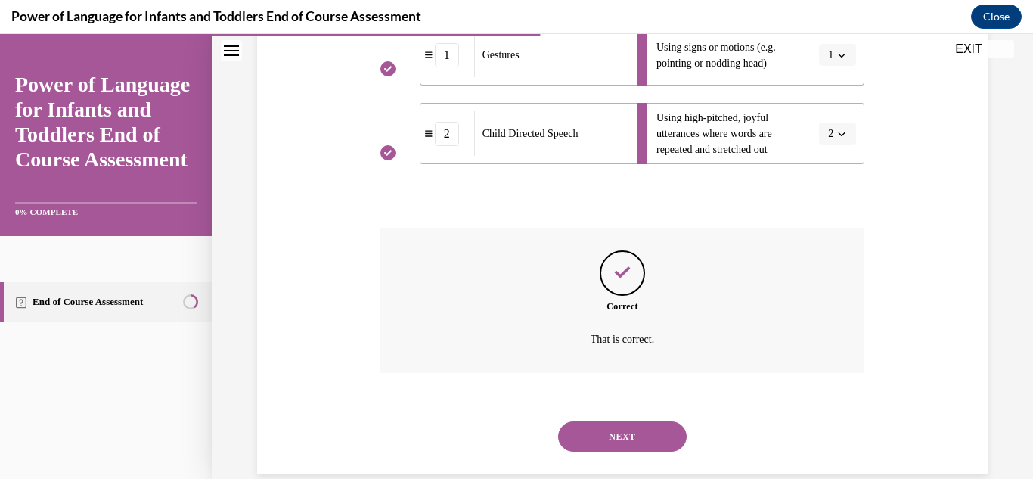
scroll to position [604, 0]
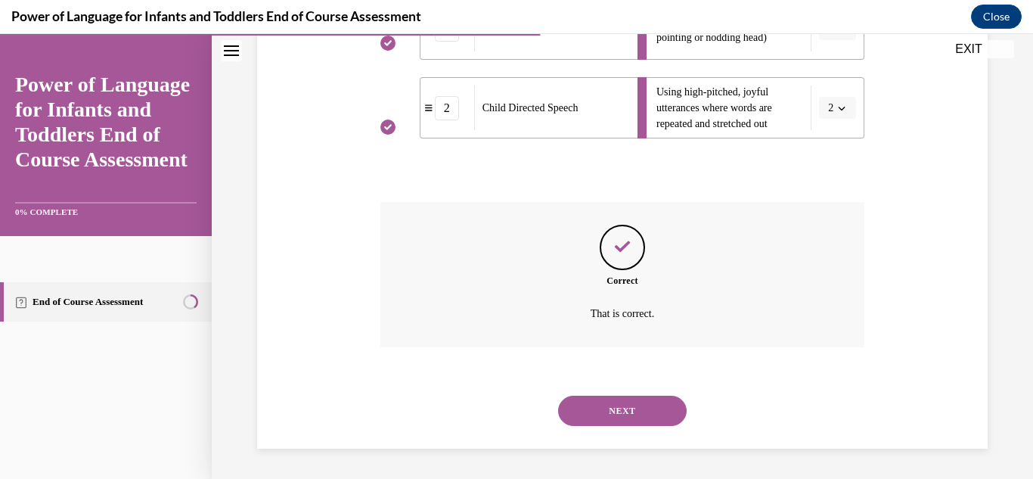
click at [624, 417] on button "NEXT" at bounding box center [622, 410] width 129 height 30
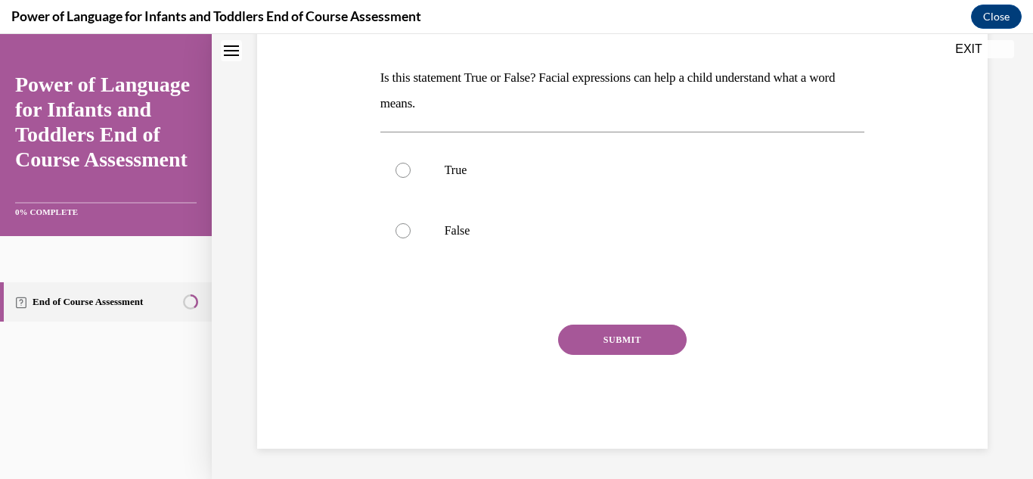
scroll to position [0, 0]
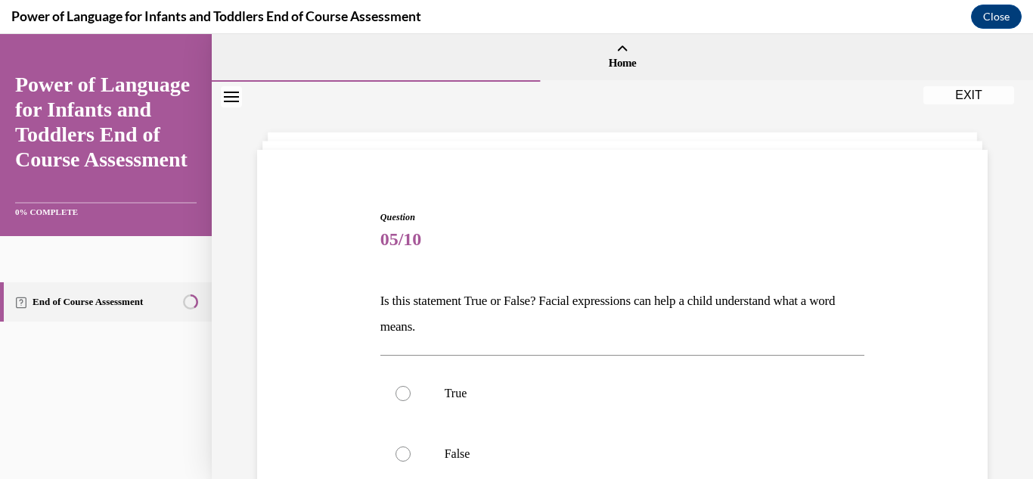
click at [536, 314] on p "Is this statement True or False? Facial expressions can help a child understand…" at bounding box center [622, 313] width 485 height 51
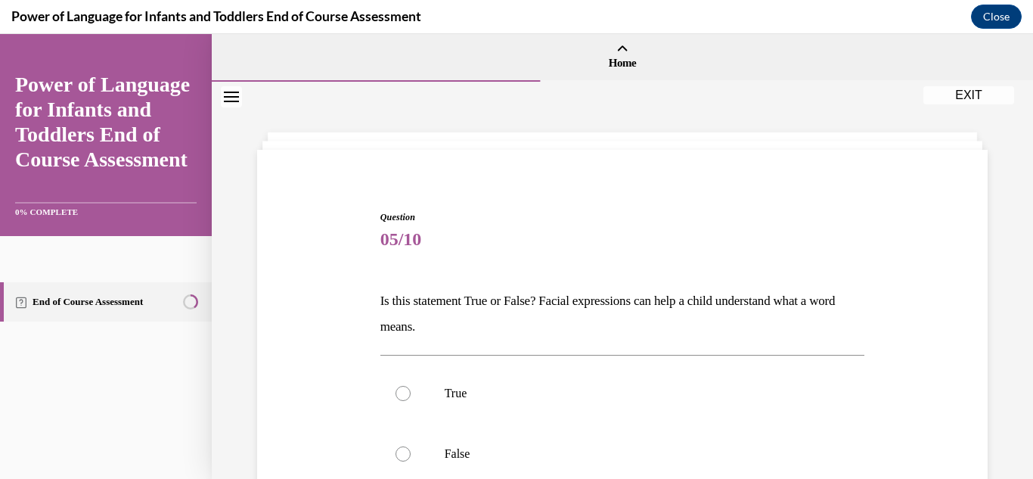
click at [536, 314] on p "Is this statement True or False? Facial expressions can help a child understand…" at bounding box center [622, 313] width 485 height 51
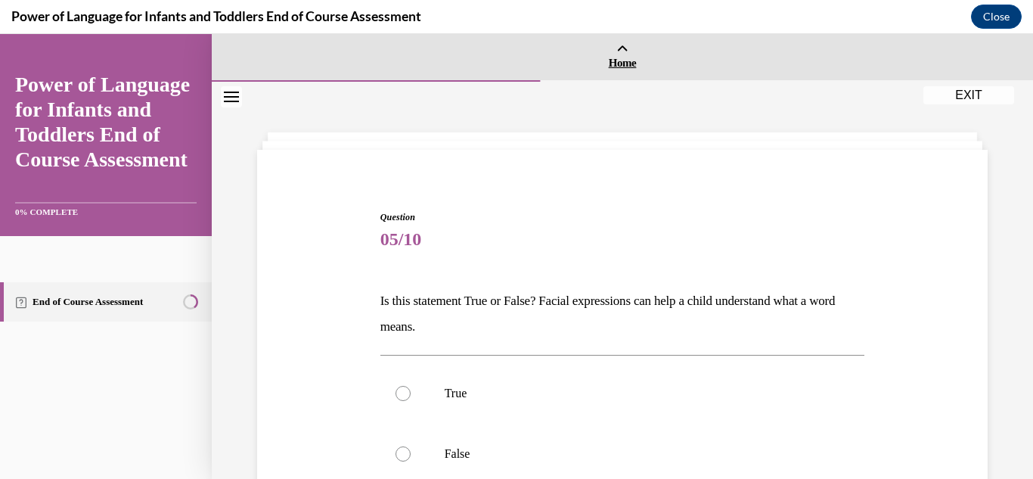
click at [882, 56] on link "Home" at bounding box center [622, 57] width 821 height 46
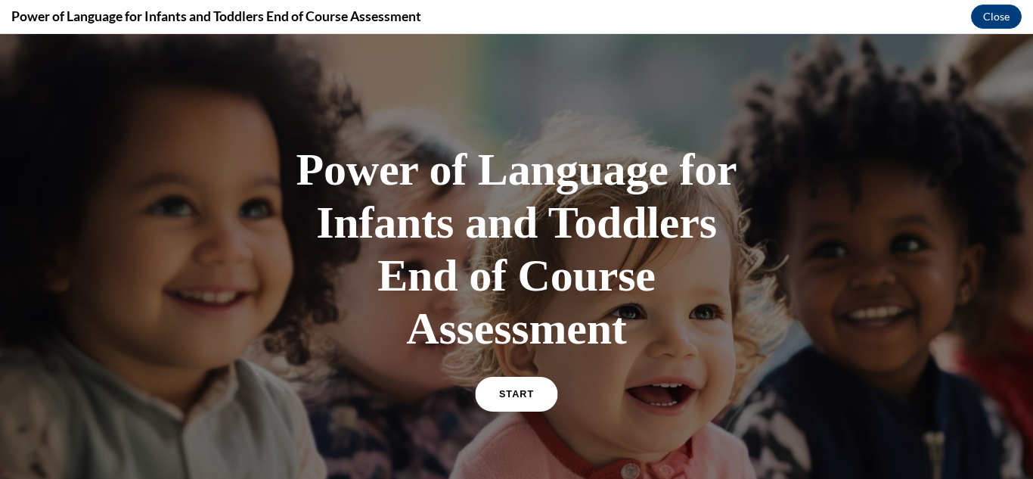
click at [512, 396] on span "START" at bounding box center [516, 394] width 35 height 11
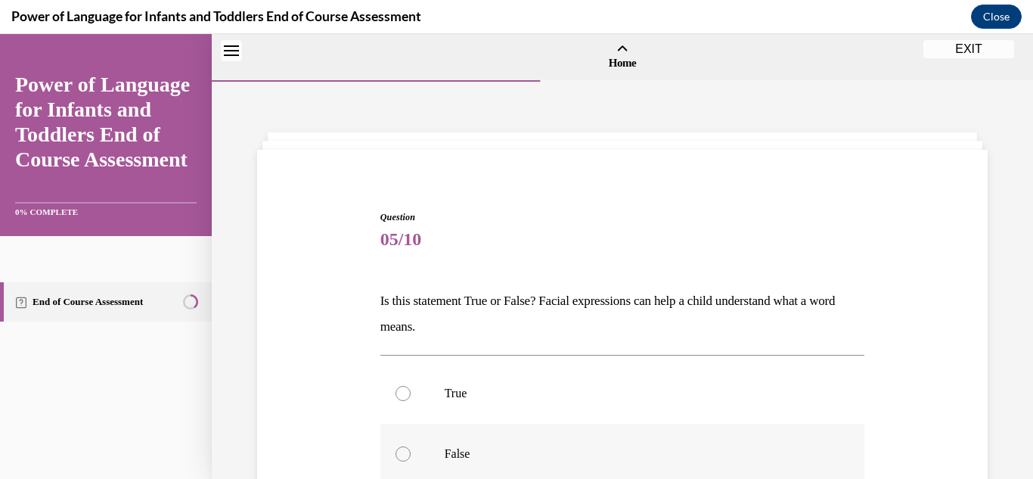
scroll to position [47, 0]
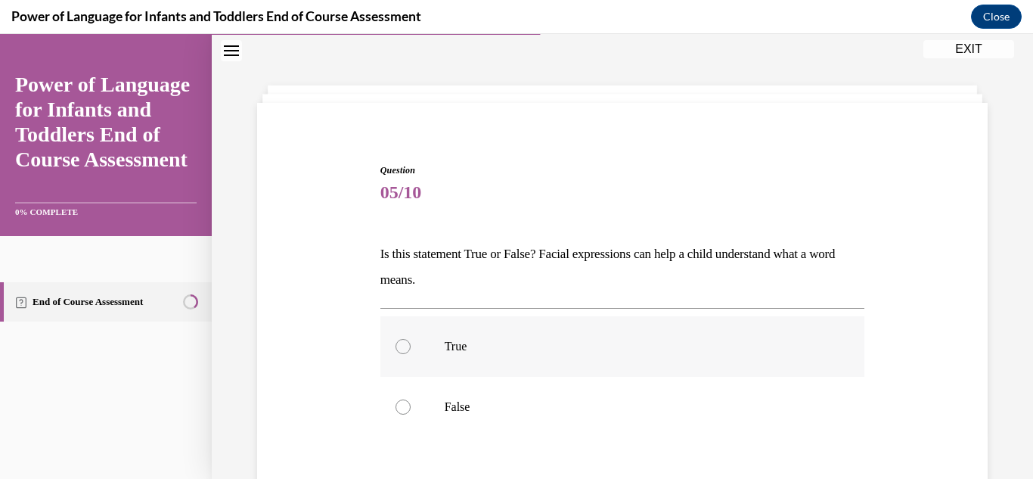
click at [399, 349] on div at bounding box center [402, 346] width 15 height 15
click at [399, 349] on input "True" at bounding box center [402, 346] width 15 height 15
radio input "true"
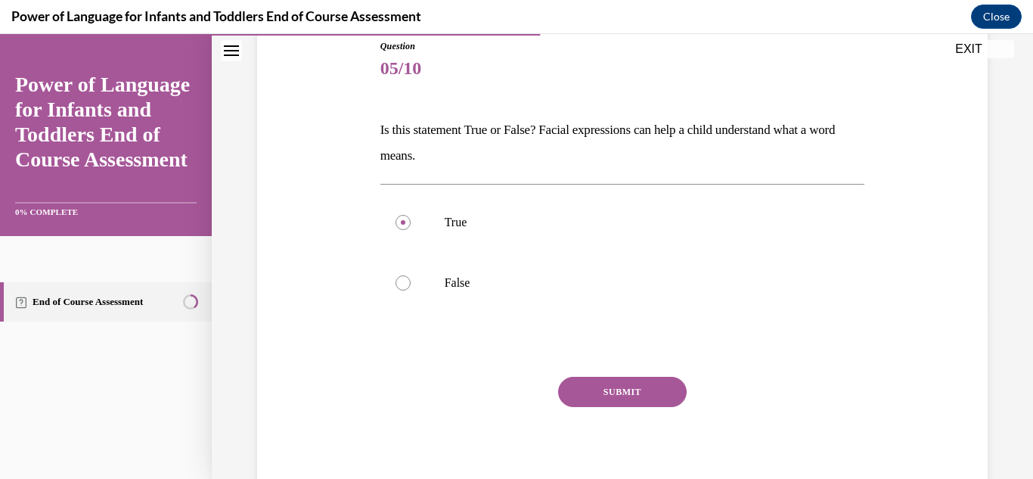
click at [638, 401] on button "SUBMIT" at bounding box center [622, 392] width 129 height 30
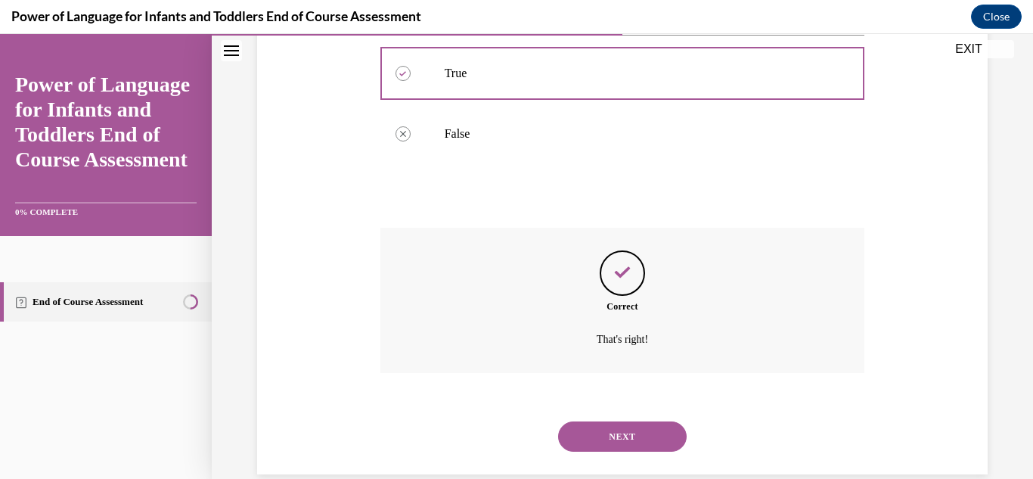
scroll to position [346, 0]
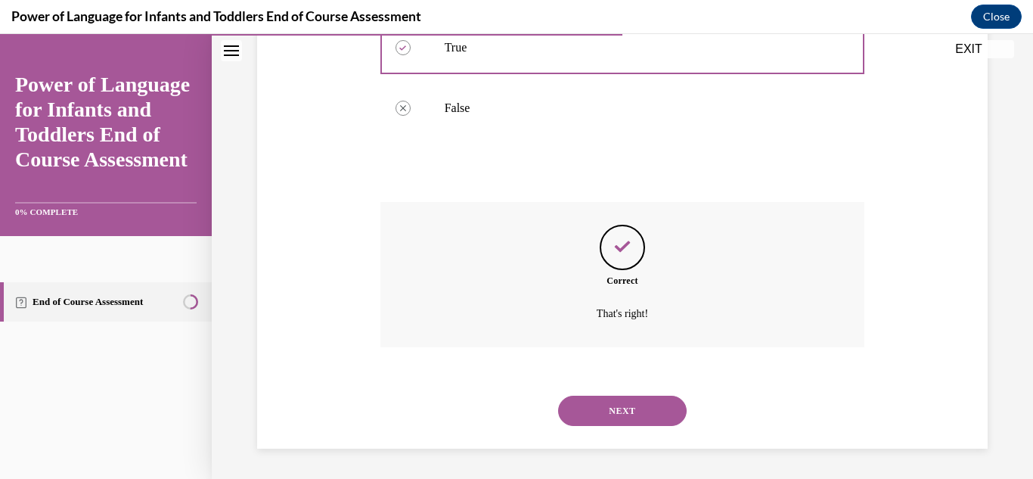
click at [679, 410] on button "NEXT" at bounding box center [622, 410] width 129 height 30
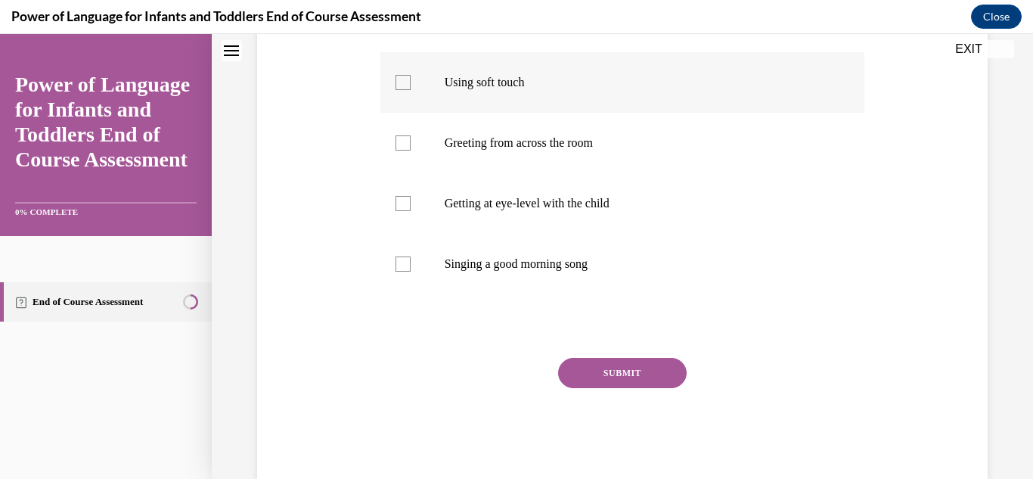
scroll to position [0, 0]
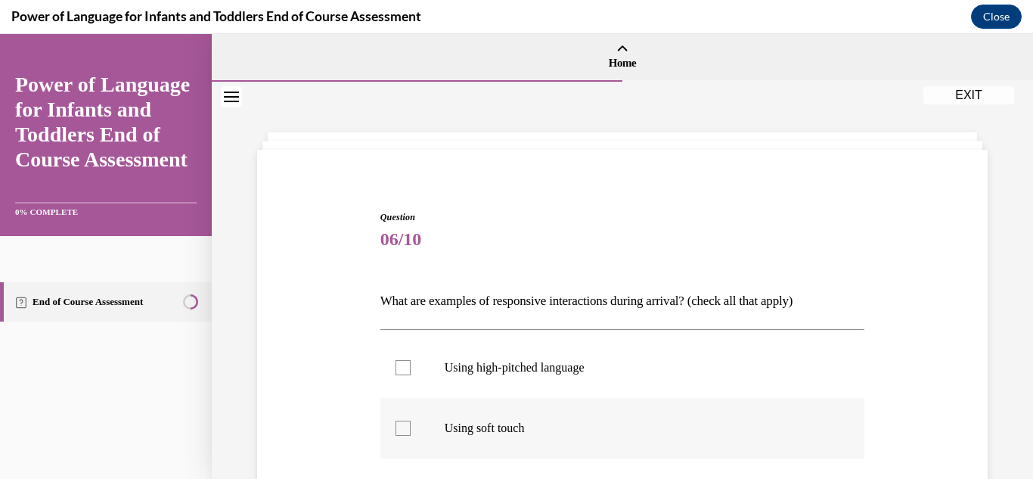
click at [779, 448] on label "Using soft touch" at bounding box center [622, 428] width 485 height 60
click at [411, 436] on input "Using soft touch" at bounding box center [402, 427] width 15 height 15
click at [779, 448] on label "Using soft touch" at bounding box center [622, 428] width 485 height 60
click at [411, 436] on input "Using soft touch" at bounding box center [402, 427] width 15 height 15
click at [779, 448] on label "Using soft touch" at bounding box center [622, 428] width 485 height 60
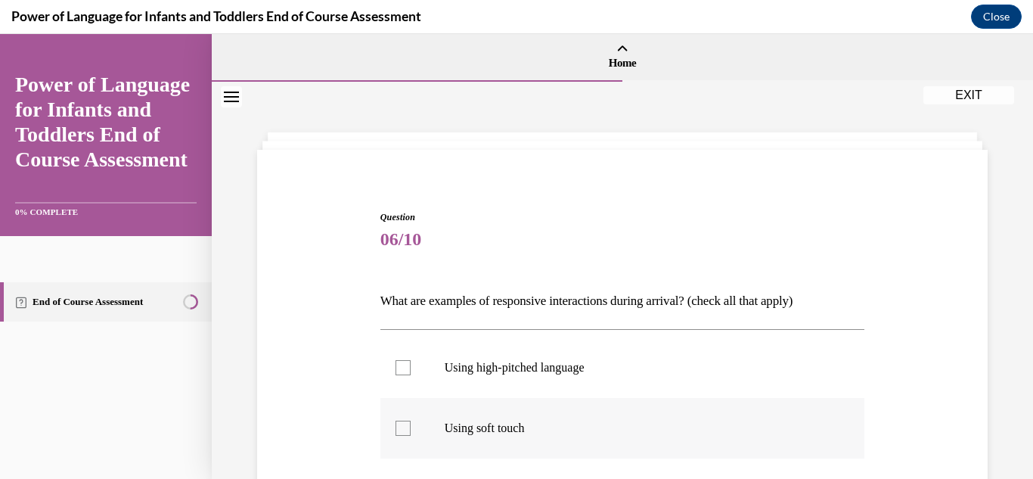
click at [411, 436] on input "Using soft touch" at bounding box center [402, 427] width 15 height 15
checkbox input "true"
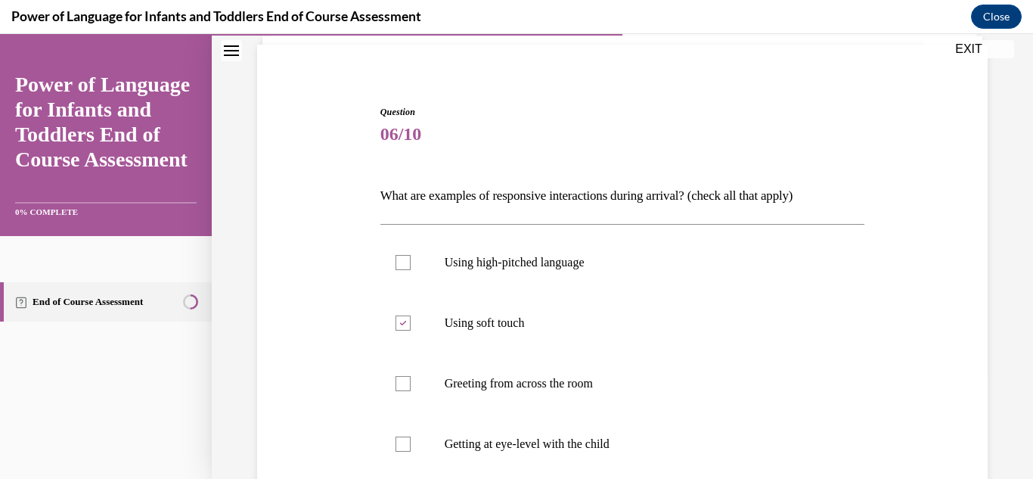
scroll to position [146, 0]
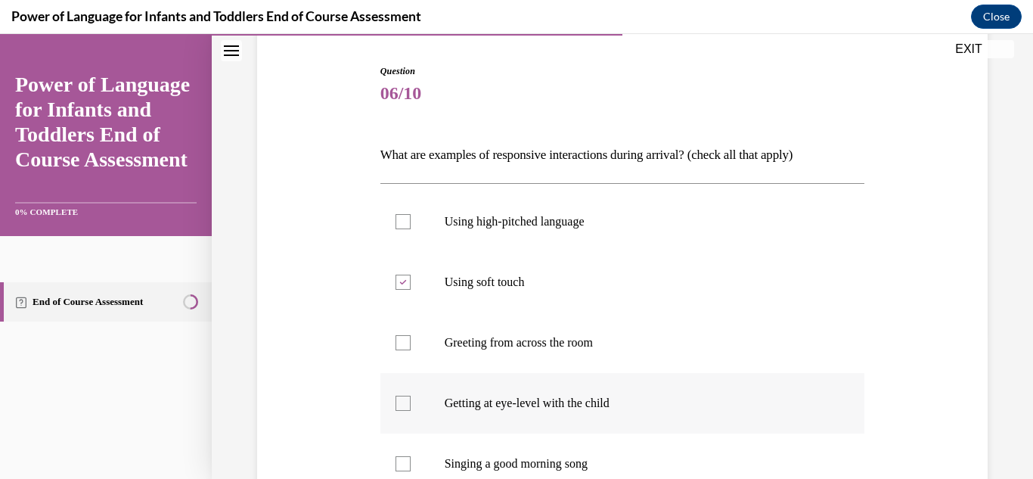
click at [402, 405] on div at bounding box center [402, 402] width 15 height 15
click at [402, 405] on input "Getting at eye-level with the child" at bounding box center [402, 402] width 15 height 15
checkbox input "true"
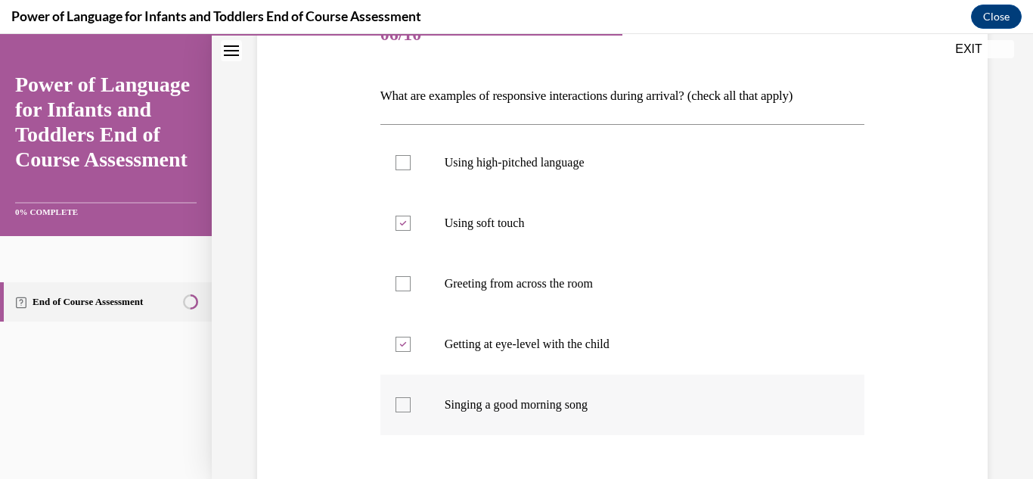
scroll to position [238, 0]
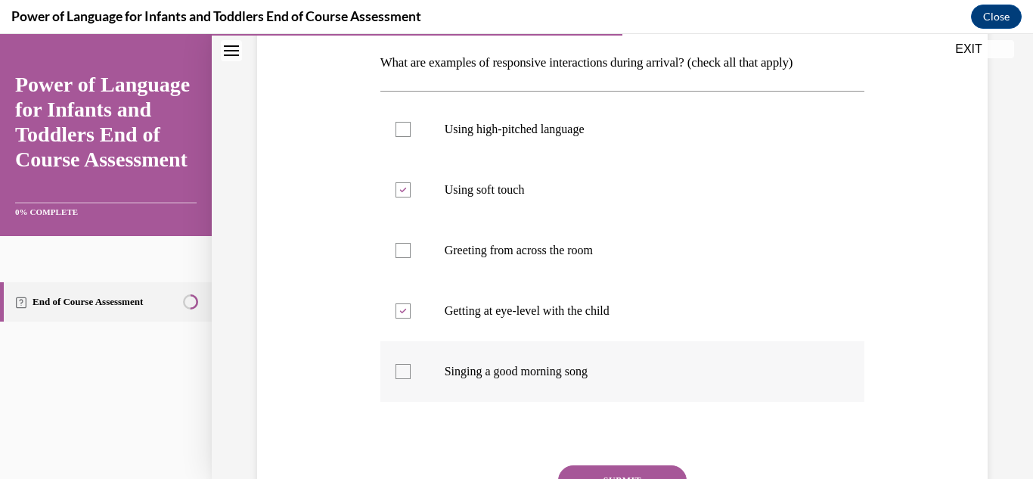
click at [408, 373] on div at bounding box center [402, 371] width 15 height 15
click at [408, 373] on input "Singing a good morning song" at bounding box center [402, 371] width 15 height 15
checkbox input "true"
drag, startPoint x: 404, startPoint y: 134, endPoint x: 624, endPoint y: 200, distance: 229.9
click at [405, 134] on div at bounding box center [402, 129] width 15 height 15
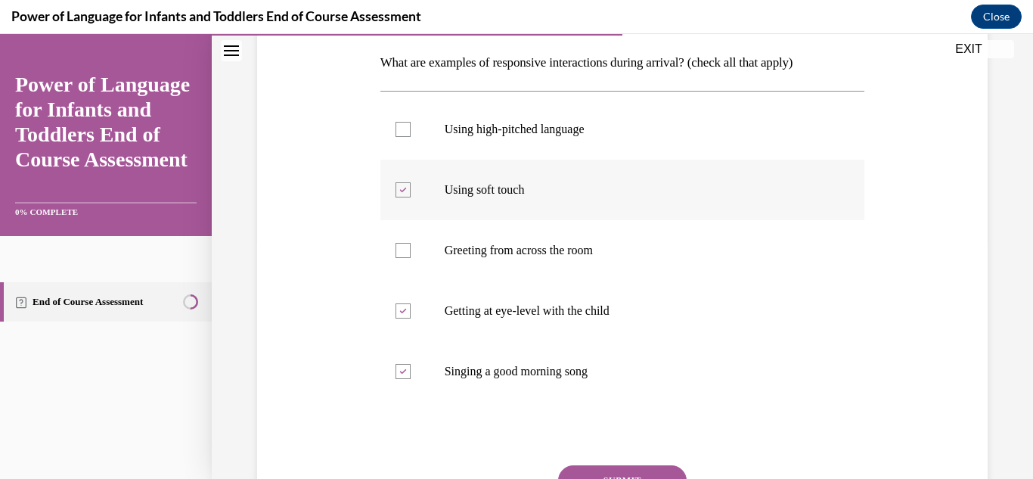
click at [405, 134] on input "Using high-pitched language" at bounding box center [402, 129] width 15 height 15
checkbox input "true"
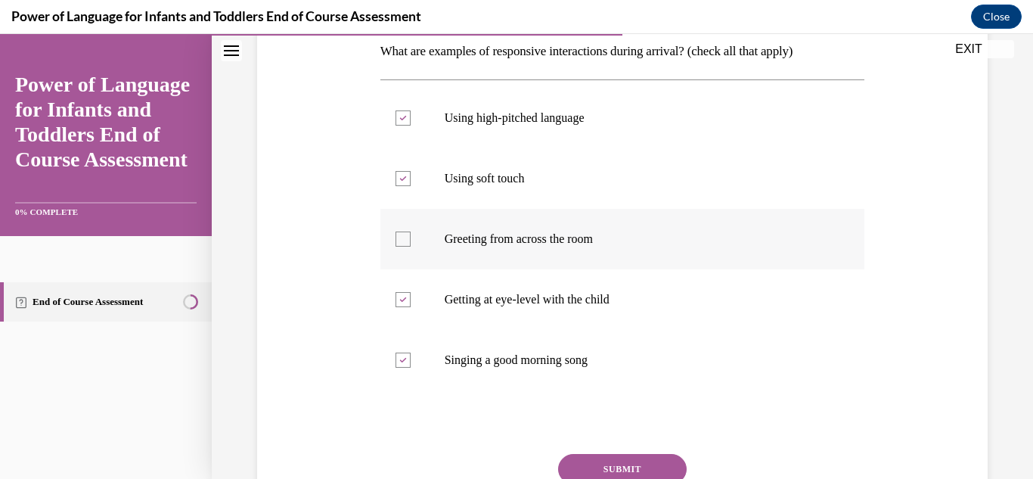
scroll to position [244, 0]
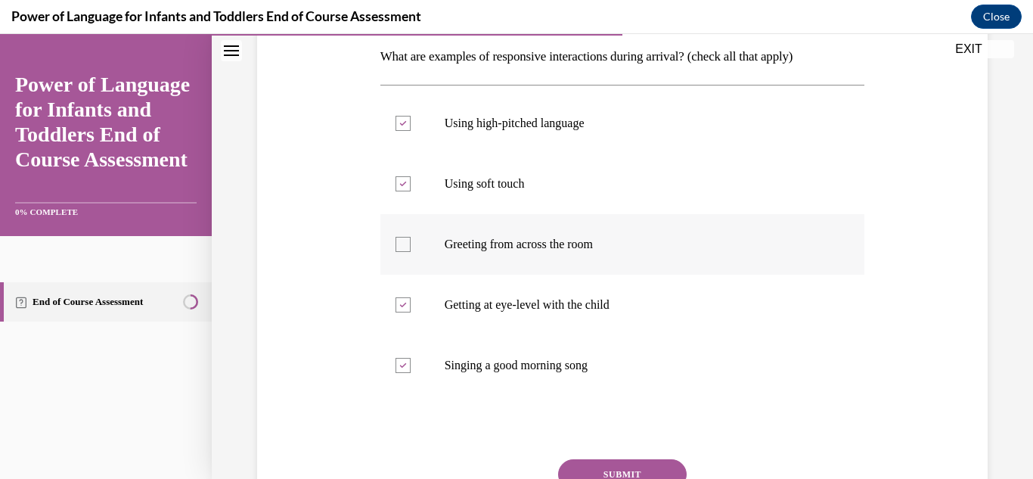
click at [775, 245] on p "Greeting from across the room" at bounding box center [636, 244] width 383 height 15
click at [411, 245] on input "Greeting from across the room" at bounding box center [402, 244] width 15 height 15
checkbox input "true"
click at [401, 121] on icon at bounding box center [402, 123] width 7 height 5
click at [401, 120] on input "Using high-pitched language" at bounding box center [402, 123] width 15 height 15
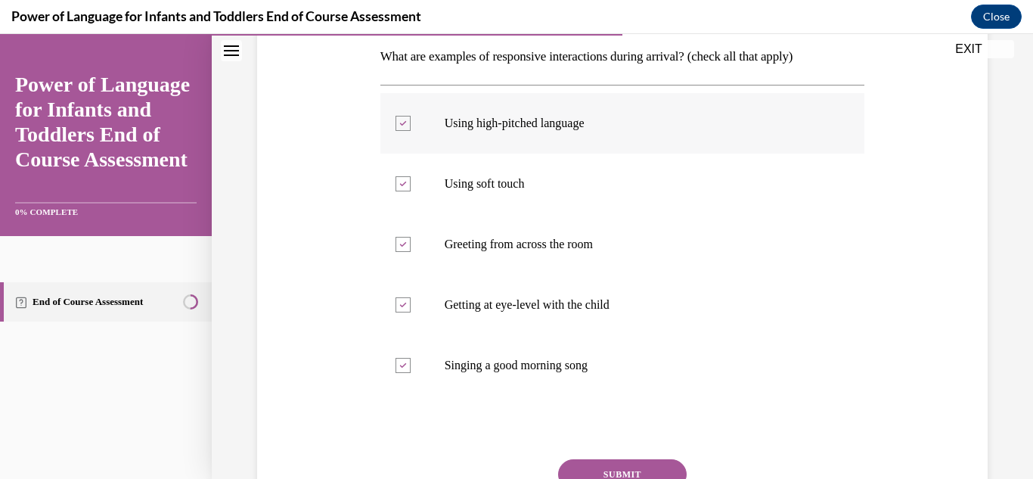
checkbox input "false"
click at [401, 246] on div at bounding box center [402, 244] width 15 height 15
click at [401, 246] on input "Greeting from across the room" at bounding box center [402, 244] width 15 height 15
checkbox input "false"
click at [631, 468] on button "SUBMIT" at bounding box center [622, 474] width 129 height 30
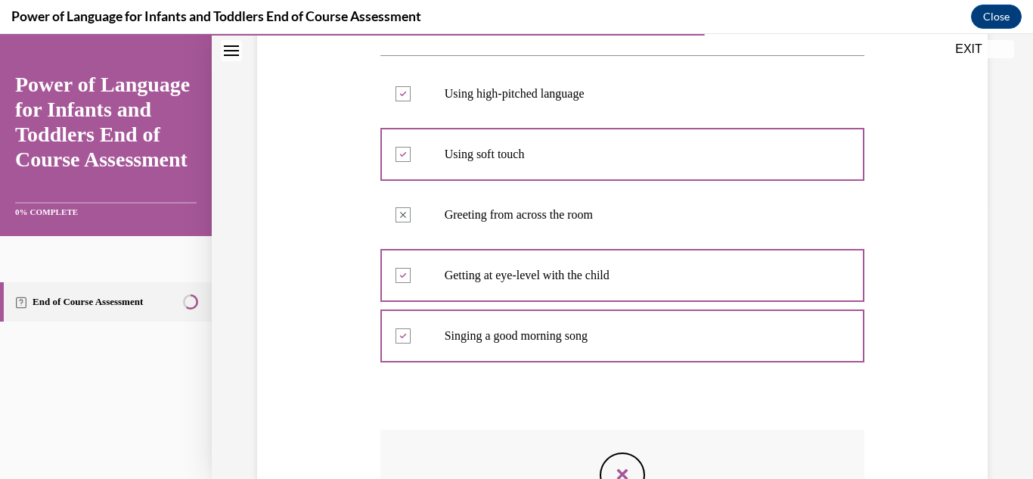
scroll to position [265, 0]
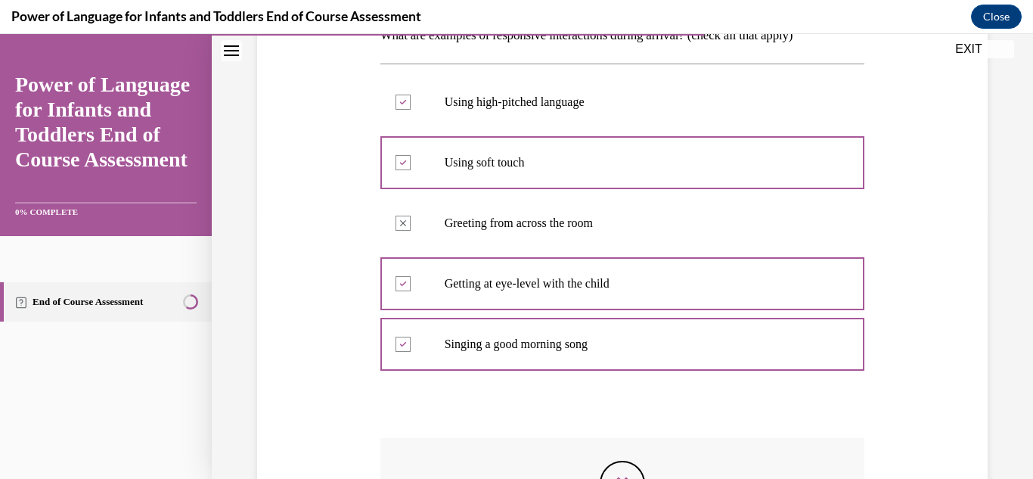
click at [715, 398] on div at bounding box center [622, 406] width 485 height 18
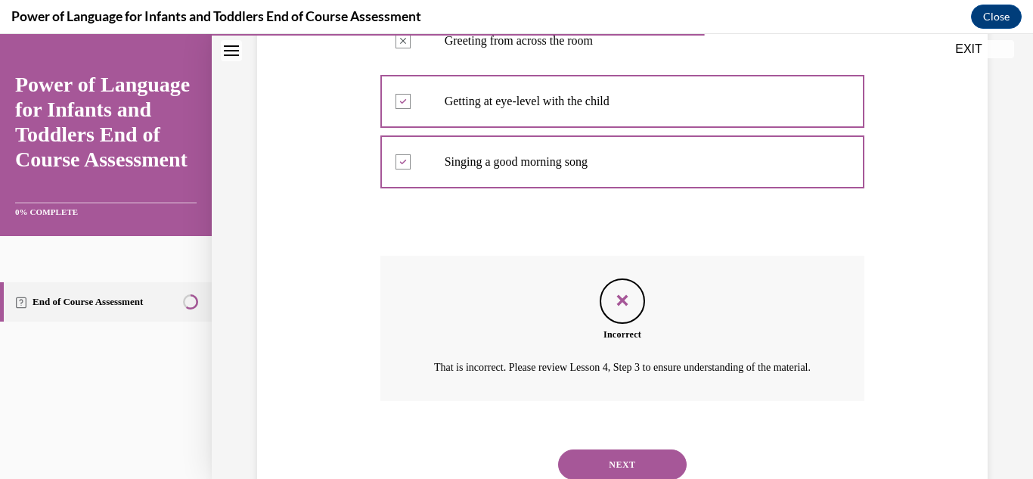
scroll to position [498, 0]
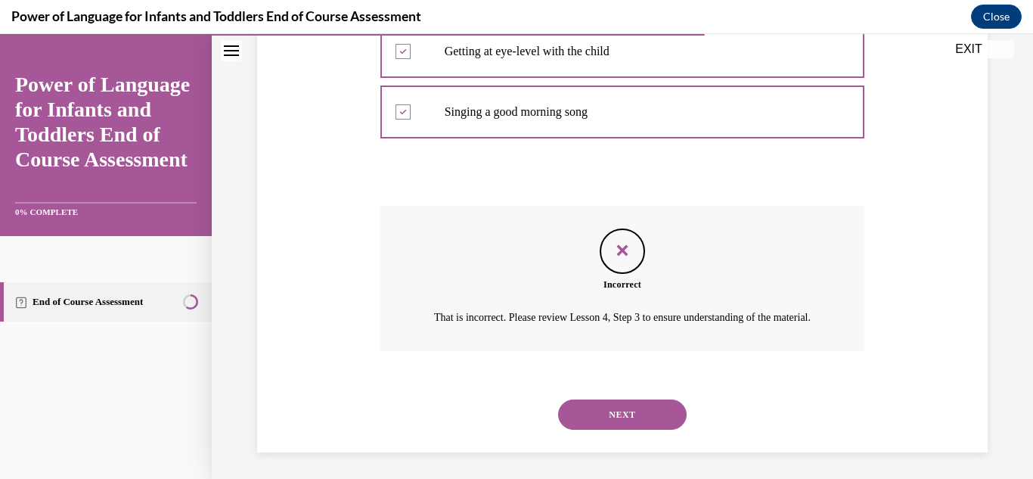
click at [633, 429] on button "NEXT" at bounding box center [622, 414] width 129 height 30
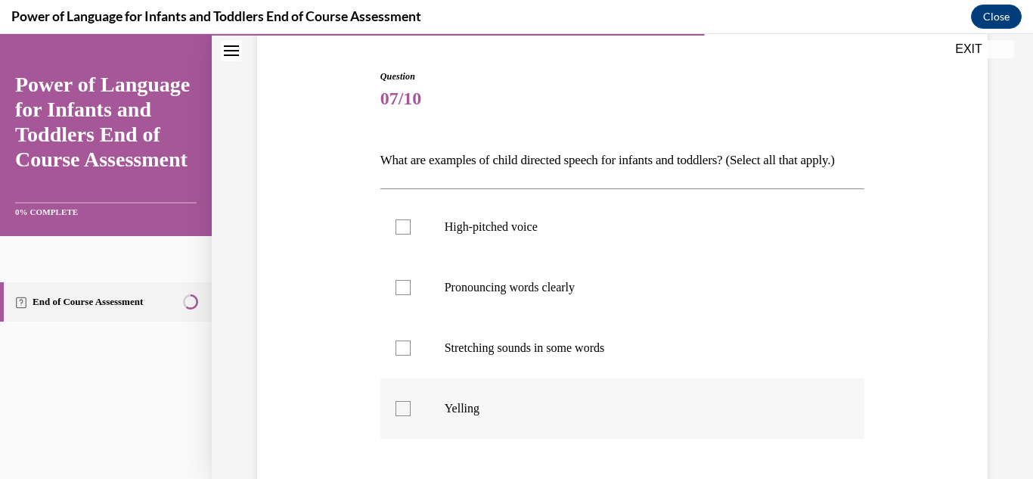
scroll to position [150, 0]
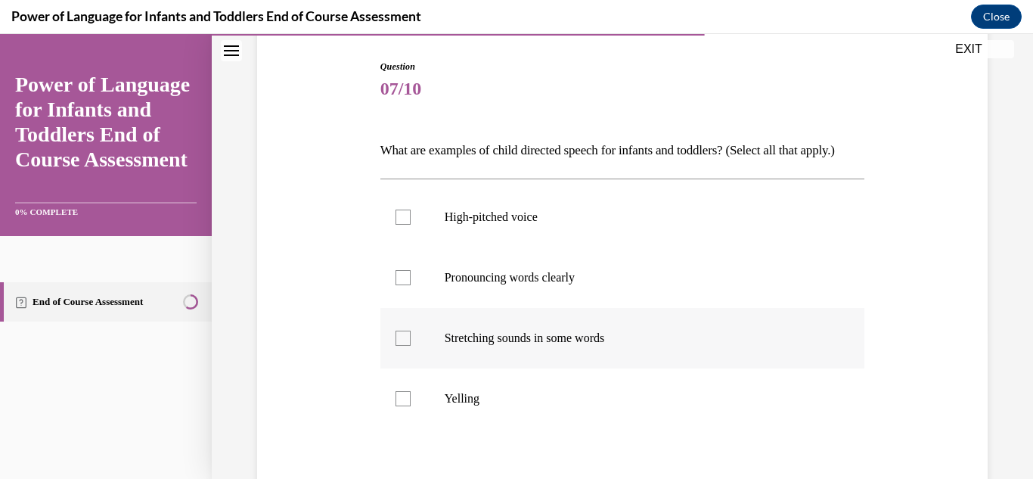
drag, startPoint x: 398, startPoint y: 244, endPoint x: 425, endPoint y: 335, distance: 94.7
click at [402, 247] on label "High-pitched voice" at bounding box center [622, 217] width 485 height 60
click at [402, 225] on input "High-pitched voice" at bounding box center [402, 216] width 15 height 15
checkbox input "true"
drag, startPoint x: 408, startPoint y: 308, endPoint x: 412, endPoint y: 325, distance: 18.0
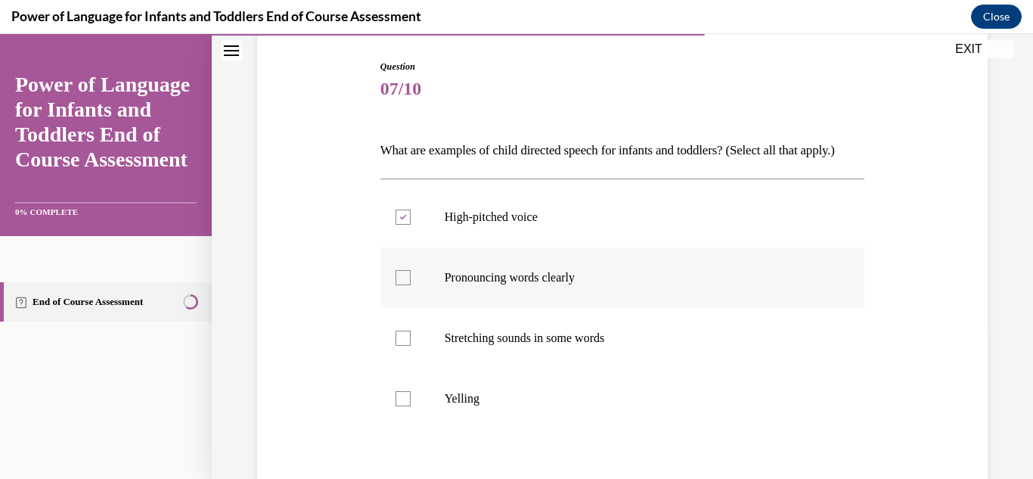
click at [408, 285] on div at bounding box center [402, 277] width 15 height 15
click at [408, 285] on input "Pronouncing words clearly" at bounding box center [402, 277] width 15 height 15
checkbox input "true"
click at [411, 367] on label "Stretching sounds in some words" at bounding box center [622, 338] width 485 height 60
click at [411, 346] on input "Stretching sounds in some words" at bounding box center [402, 337] width 15 height 15
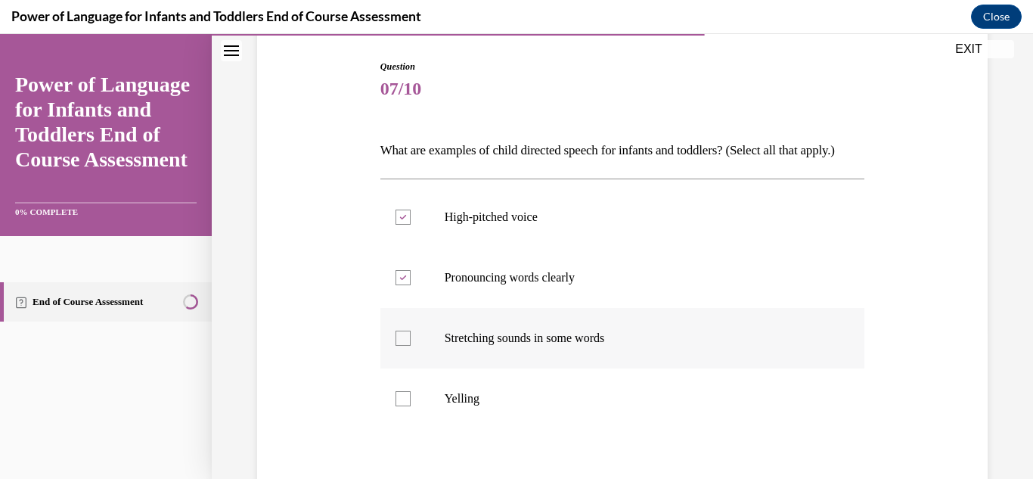
checkbox input "true"
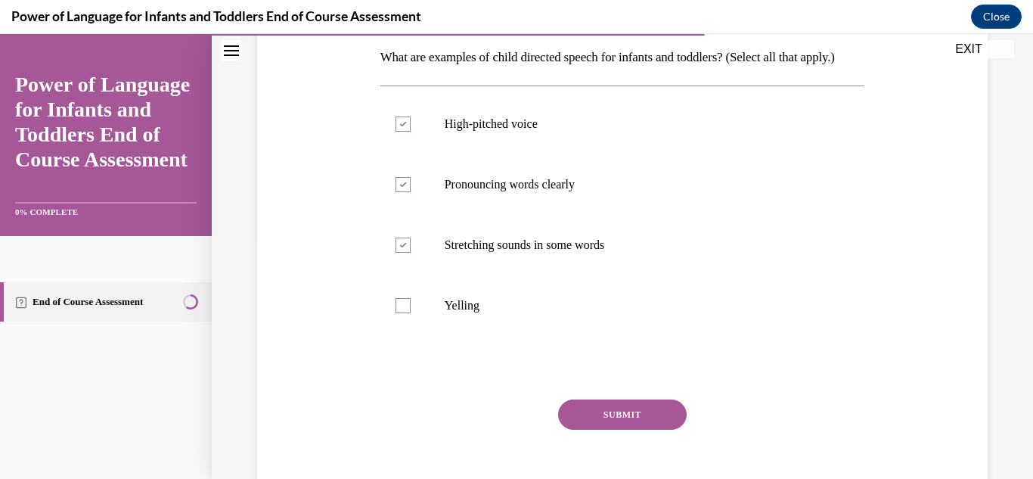
click at [664, 429] on button "SUBMIT" at bounding box center [622, 414] width 129 height 30
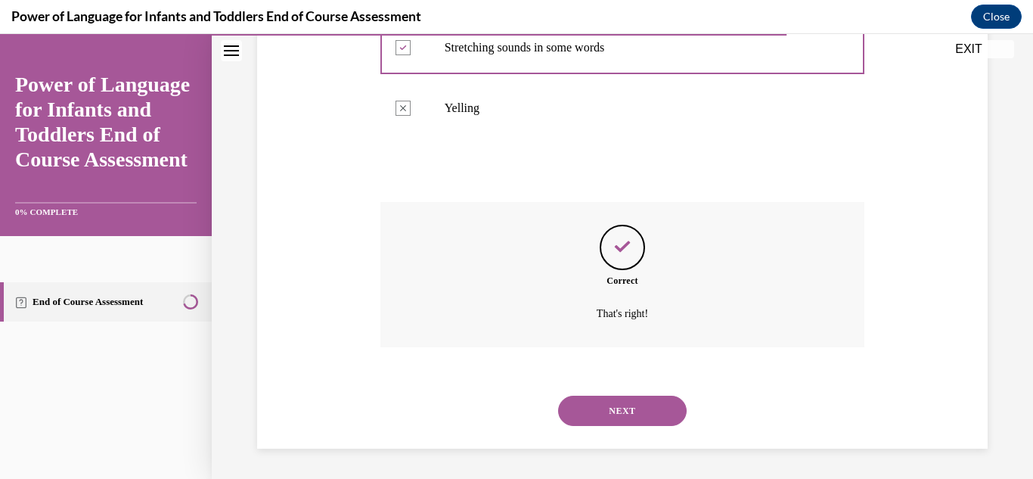
scroll to position [467, 0]
click at [629, 411] on button "NEXT" at bounding box center [622, 410] width 129 height 30
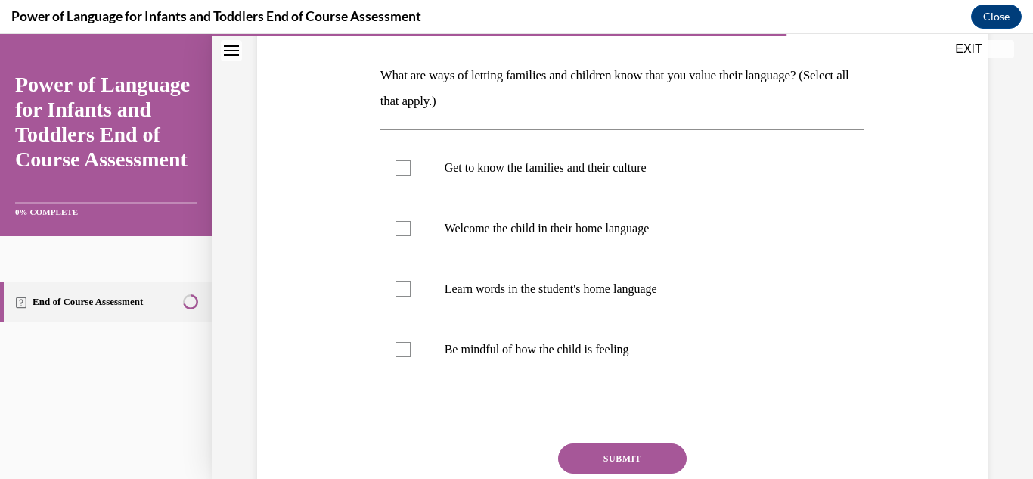
scroll to position [242, 0]
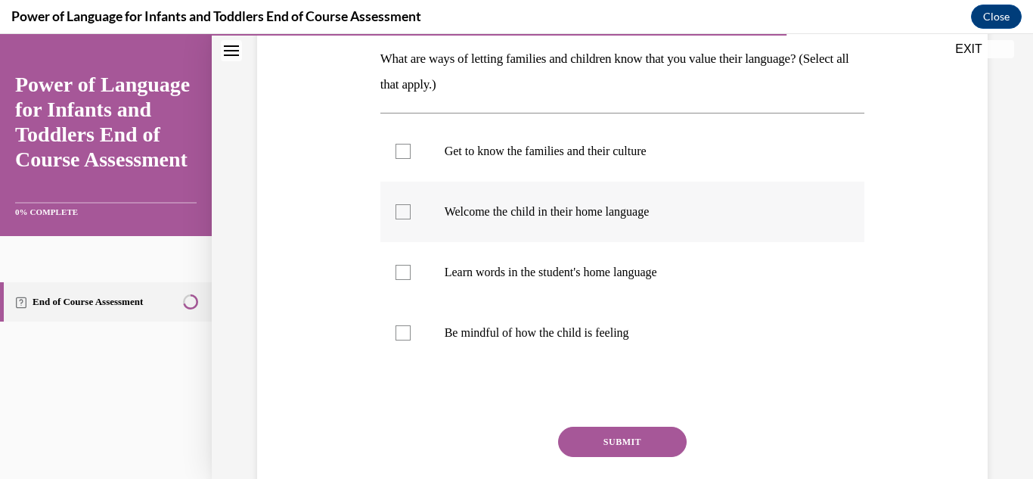
drag, startPoint x: 402, startPoint y: 151, endPoint x: 398, endPoint y: 183, distance: 32.0
click at [403, 152] on div at bounding box center [402, 151] width 15 height 15
click at [403, 152] on input "Get to know the families and their culture" at bounding box center [402, 151] width 15 height 15
checkbox input "true"
click at [411, 222] on label "Welcome the child in their home language" at bounding box center [622, 211] width 485 height 60
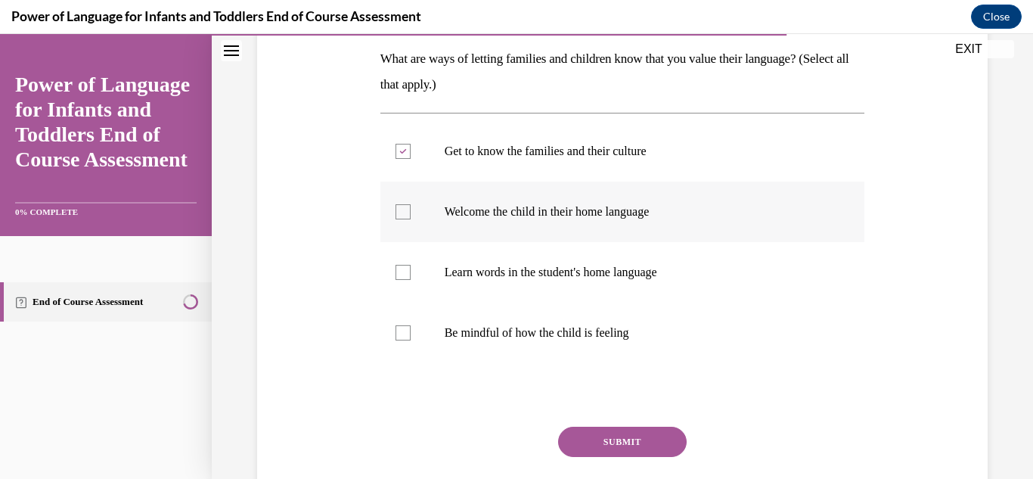
click at [411, 219] on input "Welcome the child in their home language" at bounding box center [402, 211] width 15 height 15
checkbox input "true"
click at [640, 444] on button "SUBMIT" at bounding box center [622, 441] width 129 height 30
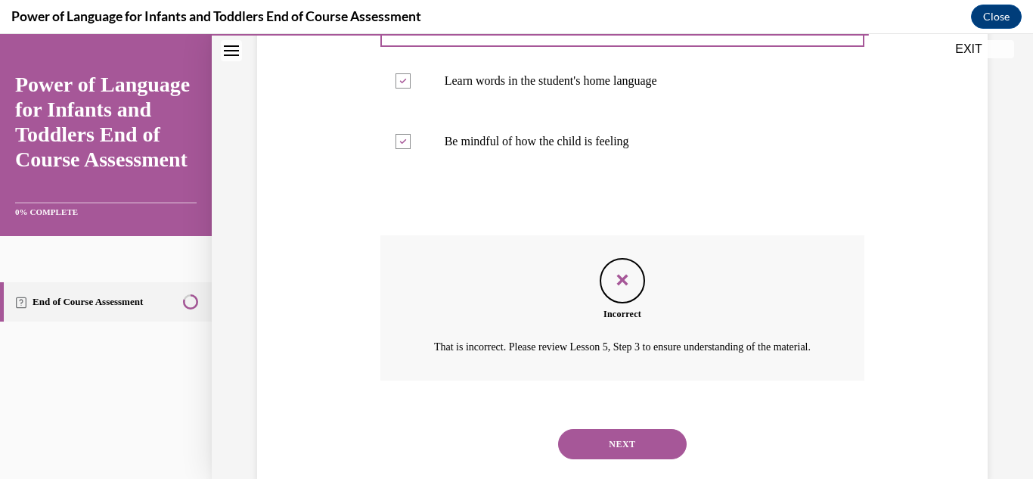
scroll to position [460, 0]
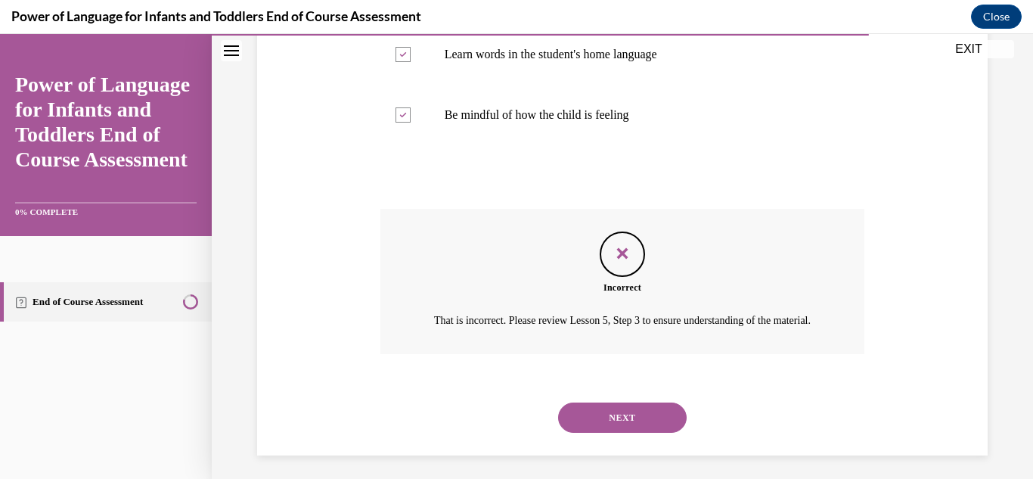
click at [634, 431] on button "NEXT" at bounding box center [622, 417] width 129 height 30
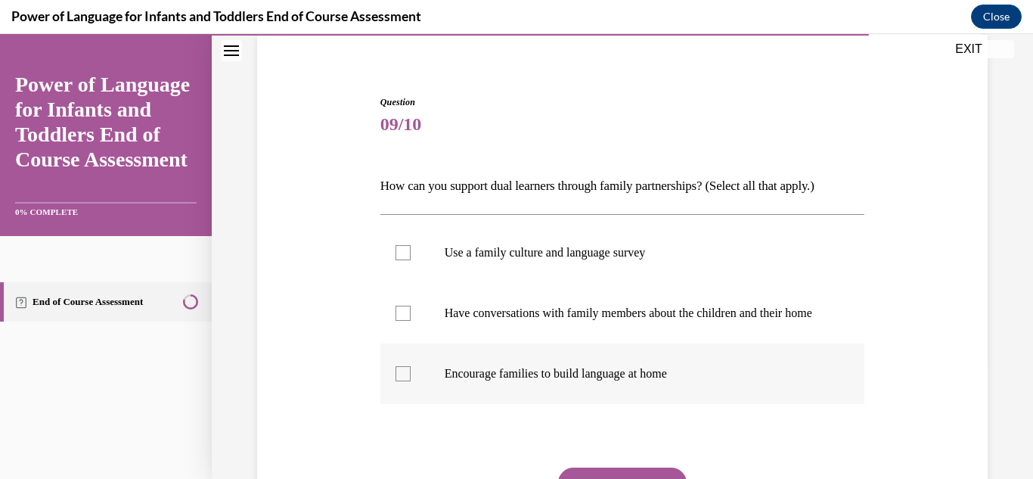
scroll to position [133, 0]
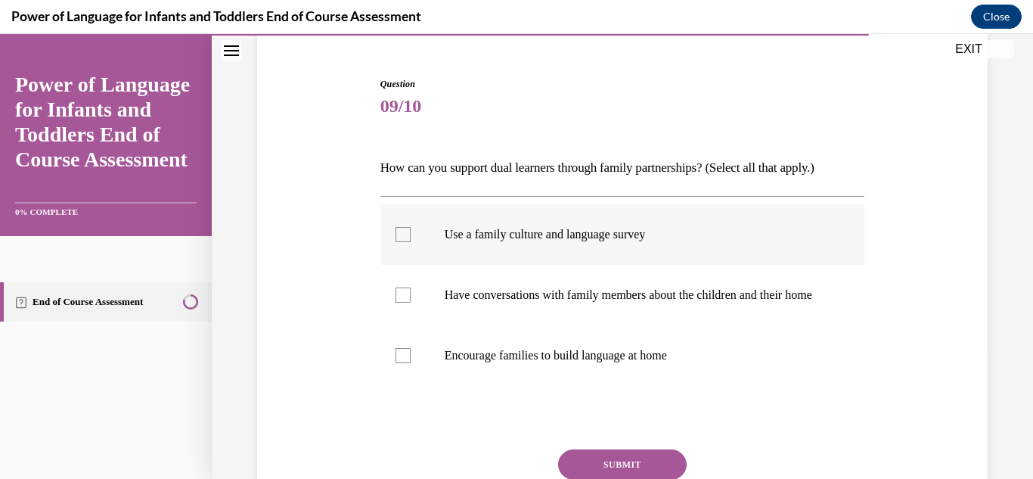
click at [398, 234] on div at bounding box center [402, 234] width 15 height 15
click at [398, 234] on input "Use a family culture and language survey" at bounding box center [402, 234] width 15 height 15
checkbox input "true"
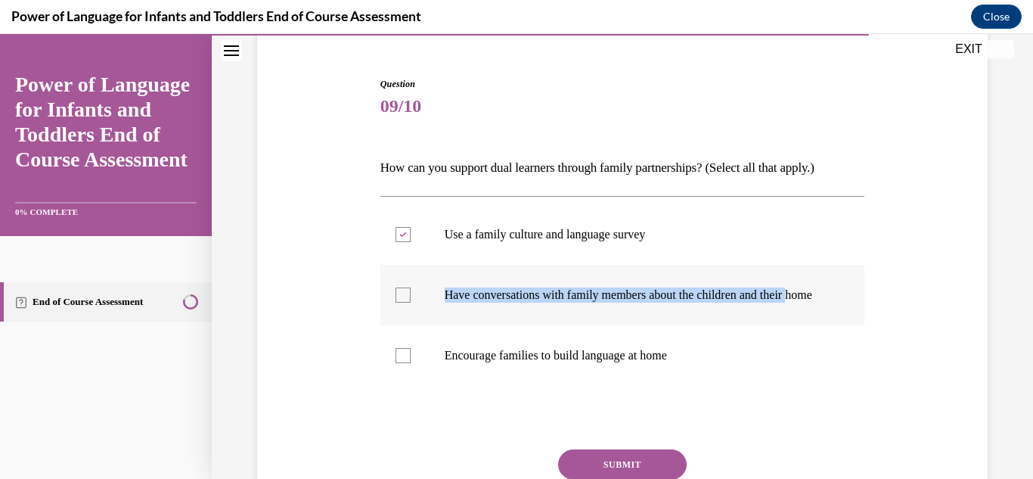
click at [405, 312] on label "Have conversations with family members about the children and their home" at bounding box center [622, 295] width 485 height 60
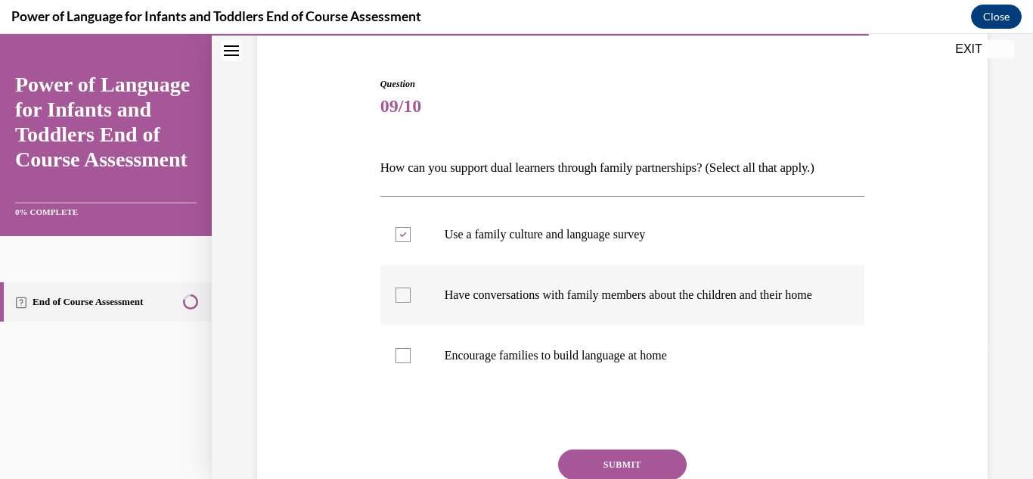
click at [401, 302] on div at bounding box center [402, 294] width 15 height 15
click at [401, 302] on input "Have conversations with family members about the children and their home" at bounding box center [402, 294] width 15 height 15
checkbox input "true"
click at [398, 363] on div at bounding box center [402, 355] width 15 height 15
click at [398, 363] on input "Encourage families to build language at home" at bounding box center [402, 355] width 15 height 15
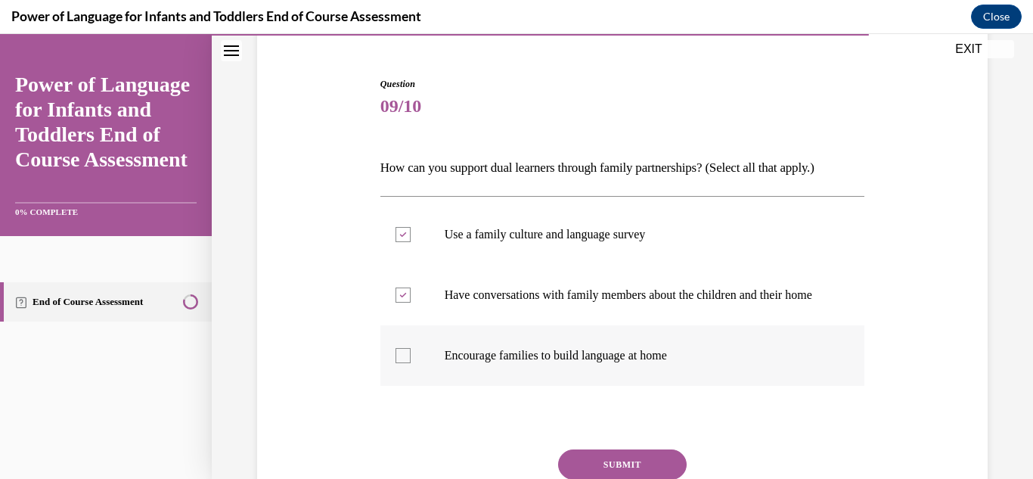
checkbox input "true"
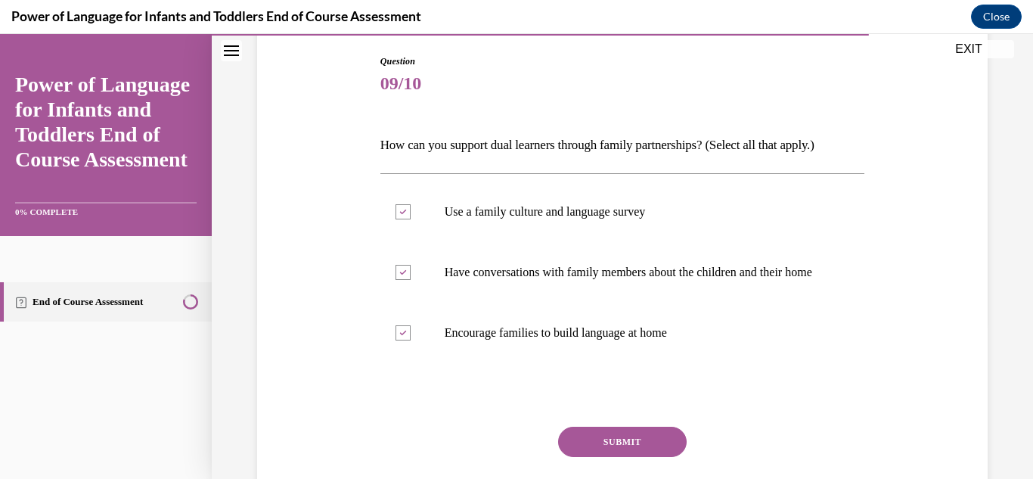
scroll to position [157, 0]
click at [645, 456] on button "SUBMIT" at bounding box center [622, 441] width 129 height 30
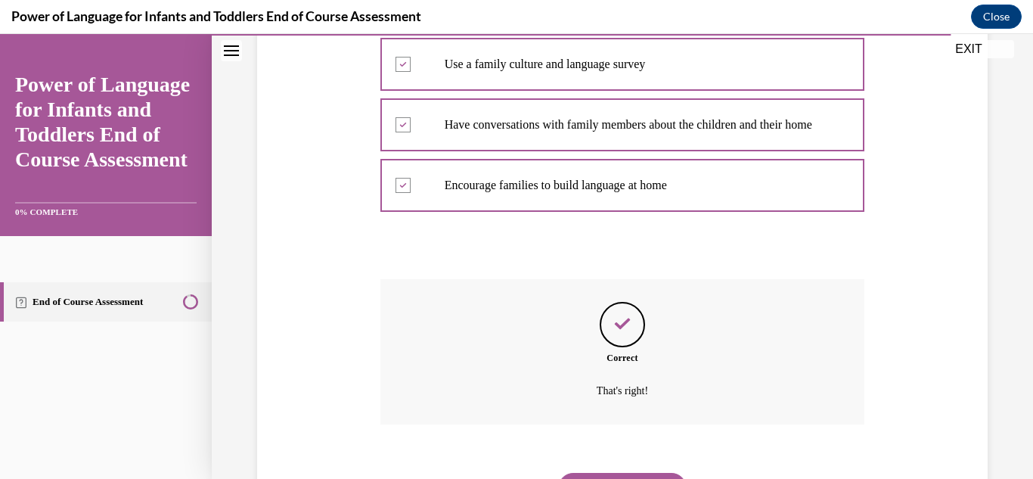
scroll to position [395, 0]
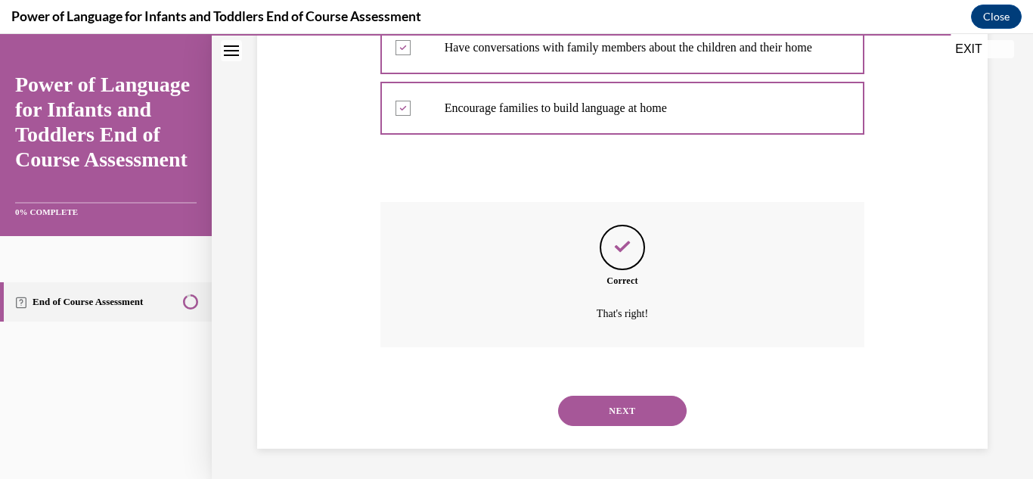
click at [643, 409] on button "NEXT" at bounding box center [622, 410] width 129 height 30
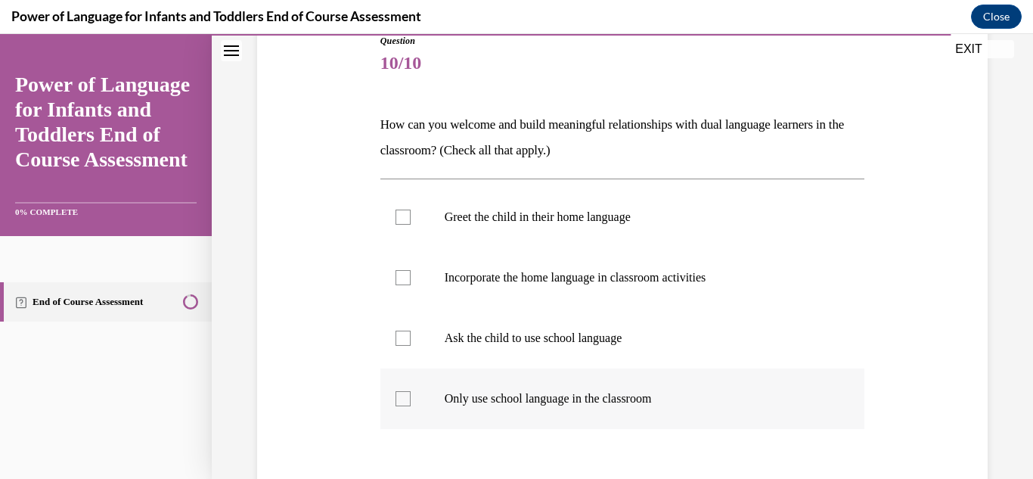
scroll to position [178, 0]
click at [727, 401] on p "Only use school language in the classroom" at bounding box center [636, 396] width 383 height 15
click at [411, 401] on input "Only use school language in the classroom" at bounding box center [402, 396] width 15 height 15
click at [727, 401] on p "Only use school language in the classroom" at bounding box center [636, 396] width 383 height 15
click at [411, 401] on input "Only use school language in the classroom" at bounding box center [402, 396] width 15 height 15
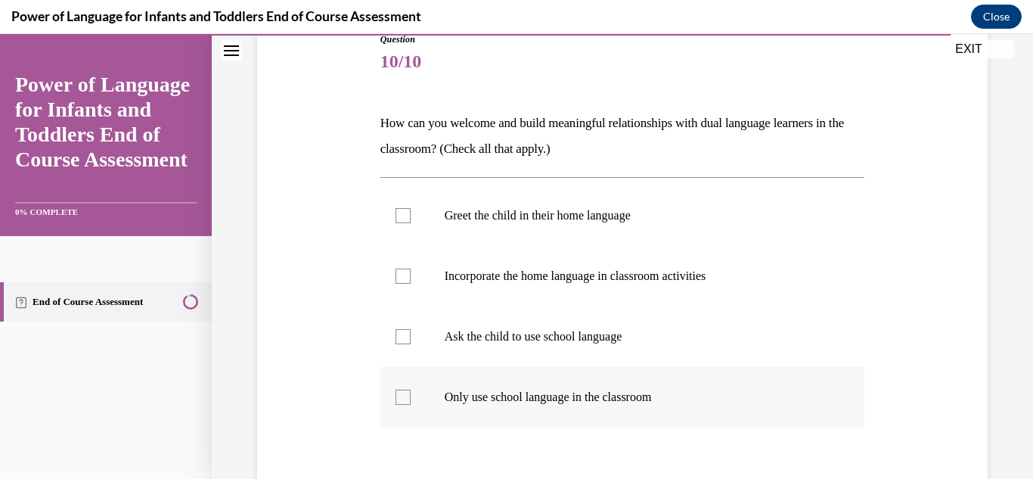
click at [727, 401] on p "Only use school language in the classroom" at bounding box center [636, 396] width 383 height 15
click at [411, 401] on input "Only use school language in the classroom" at bounding box center [402, 396] width 15 height 15
click at [727, 401] on p "Only use school language in the classroom" at bounding box center [636, 396] width 383 height 15
click at [411, 401] on input "Only use school language in the classroom" at bounding box center [402, 396] width 15 height 15
click at [727, 401] on p "Only use school language in the classroom" at bounding box center [636, 396] width 383 height 15
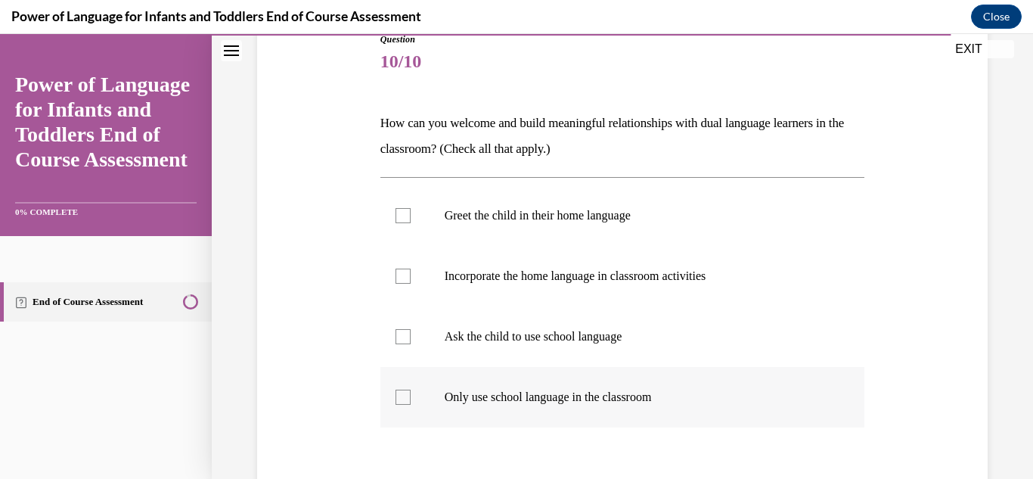
click at [411, 401] on input "Only use school language in the classroom" at bounding box center [402, 396] width 15 height 15
click at [727, 401] on p "Only use school language in the classroom" at bounding box center [636, 396] width 383 height 15
click at [411, 401] on input "Only use school language in the classroom" at bounding box center [402, 396] width 15 height 15
click at [727, 401] on p "Only use school language in the classroom" at bounding box center [636, 396] width 383 height 15
click at [411, 401] on input "Only use school language in the classroom" at bounding box center [402, 396] width 15 height 15
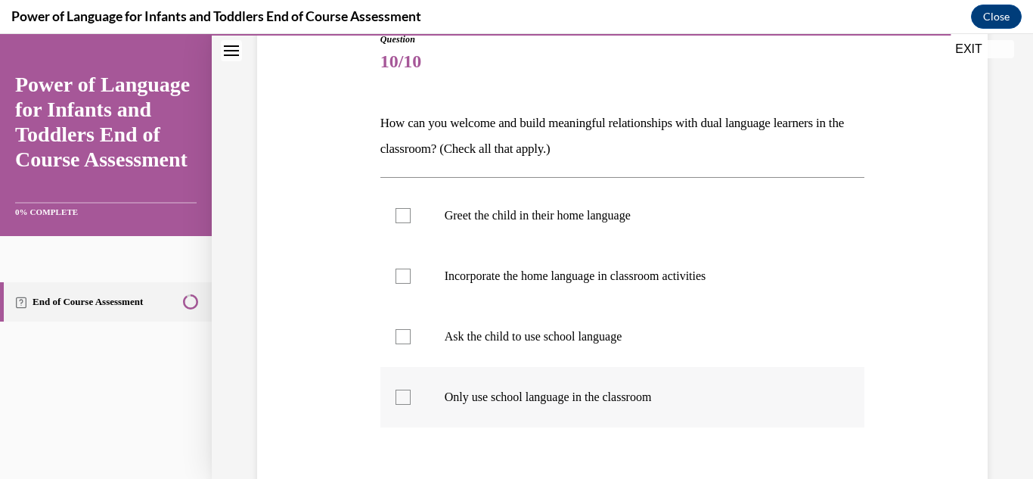
checkbox input "true"
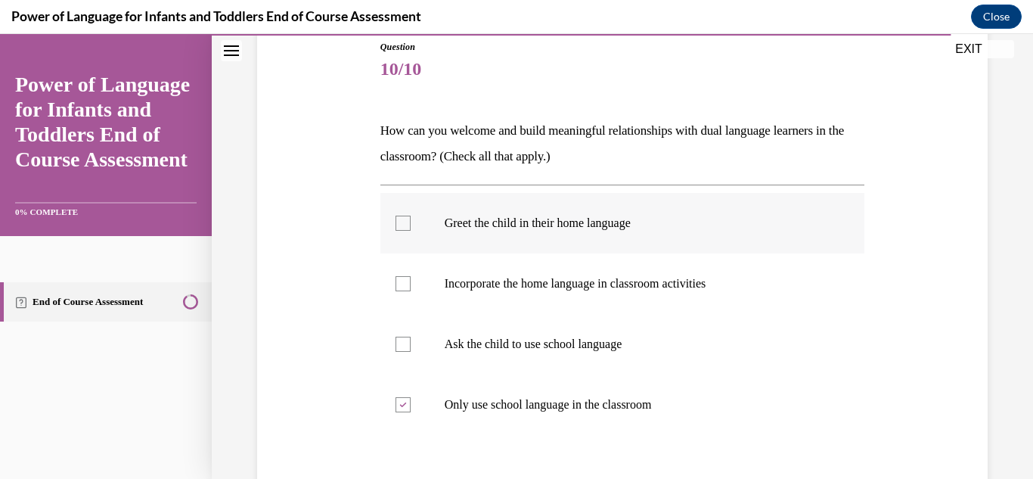
click at [399, 229] on div at bounding box center [402, 222] width 15 height 15
click at [399, 229] on input "Greet the child in their home language" at bounding box center [402, 222] width 15 height 15
checkbox input "true"
click at [403, 291] on label "Incorporate the home language in classroom activities" at bounding box center [622, 283] width 485 height 60
click at [403, 291] on input "Incorporate the home language in classroom activities" at bounding box center [402, 283] width 15 height 15
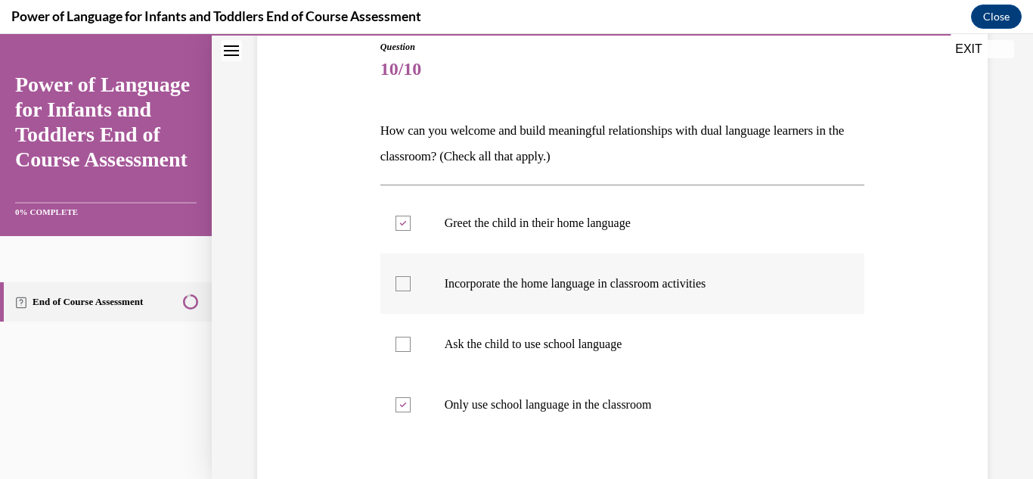
checkbox input "true"
click at [404, 407] on icon at bounding box center [402, 404] width 7 height 5
click at [404, 407] on input "Only use school language in the classroom" at bounding box center [402, 404] width 15 height 15
checkbox input "false"
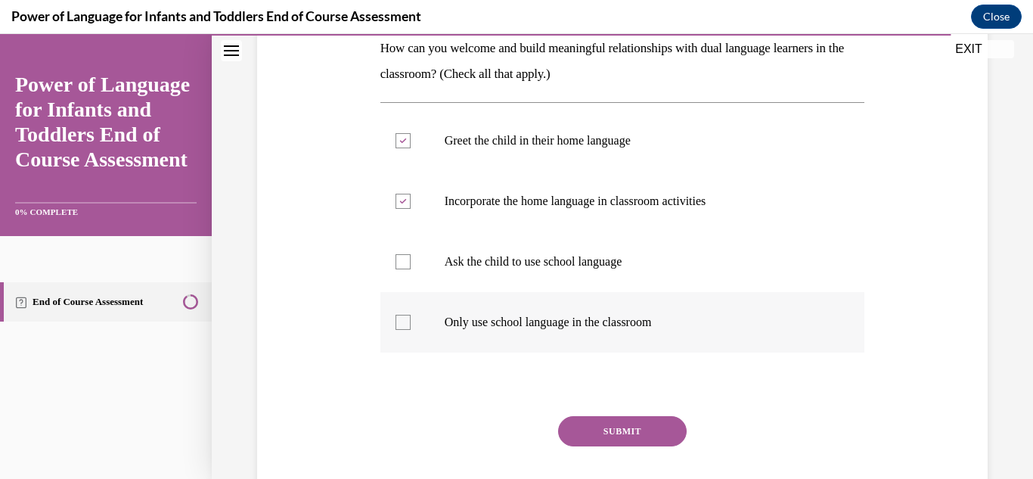
scroll to position [256, 0]
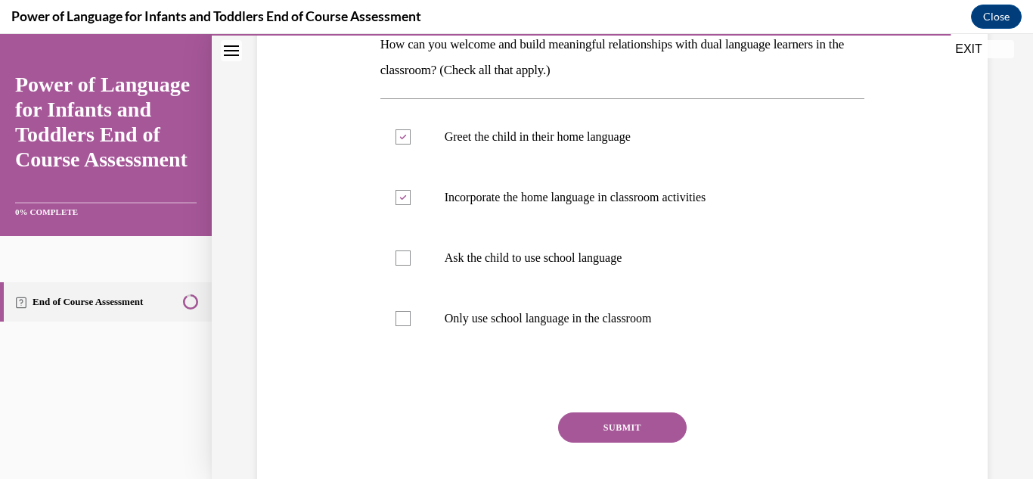
click at [634, 429] on button "SUBMIT" at bounding box center [622, 427] width 129 height 30
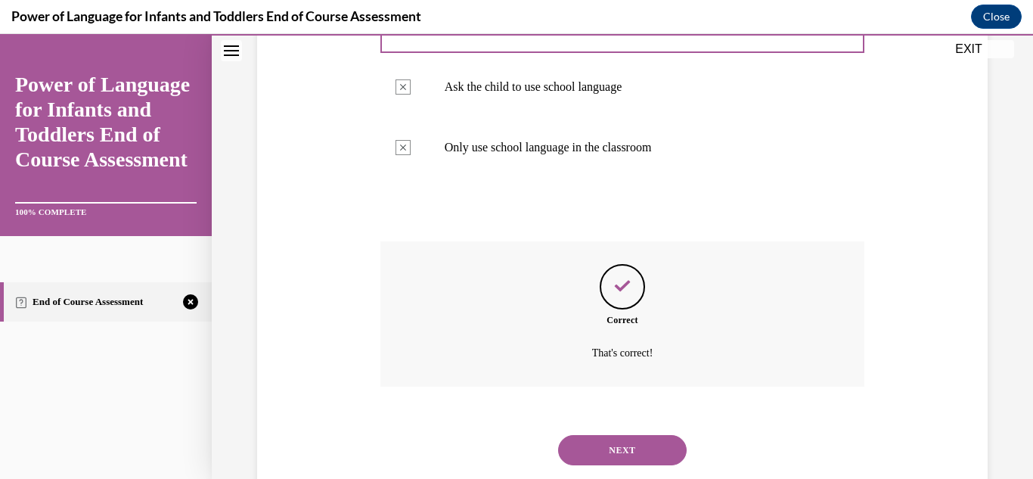
scroll to position [467, 0]
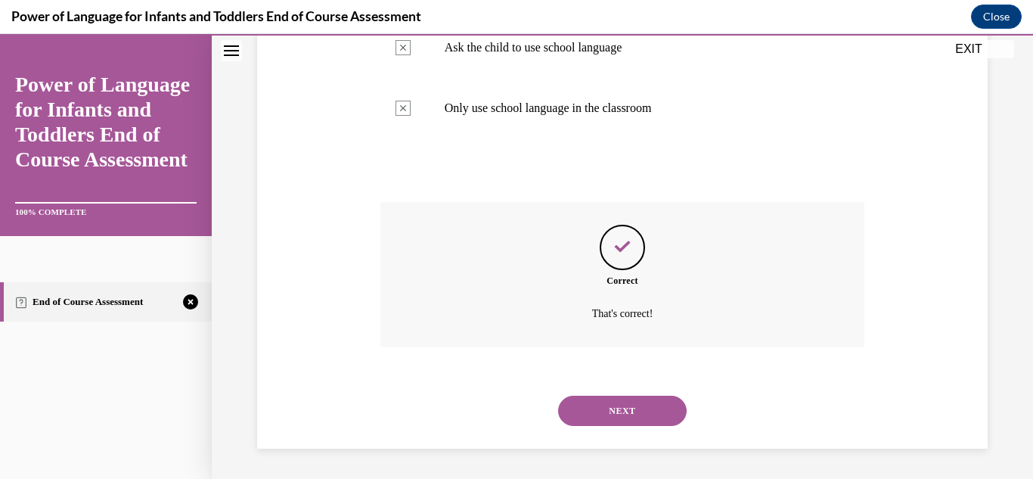
click at [618, 413] on button "NEXT" at bounding box center [622, 410] width 129 height 30
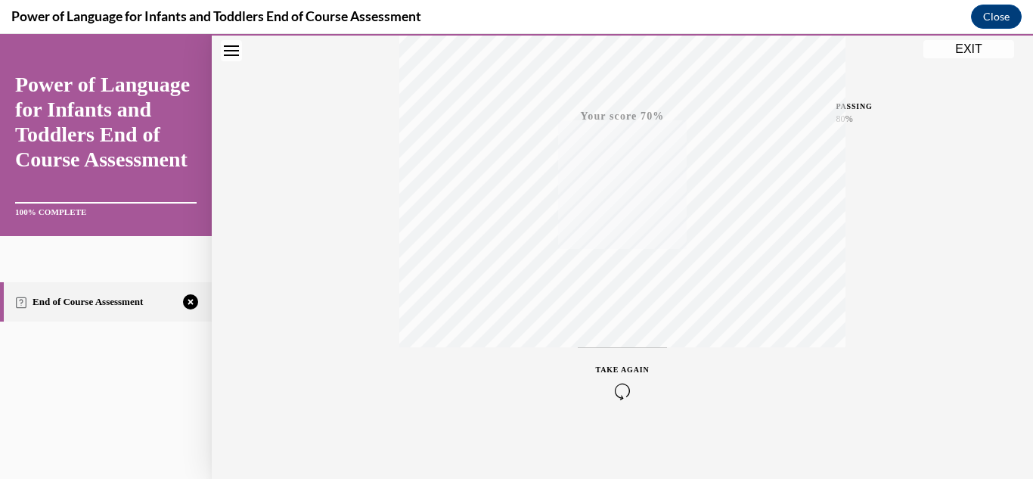
scroll to position [330, 0]
click at [633, 361] on div "TAKE AGAIN" at bounding box center [623, 377] width 54 height 36
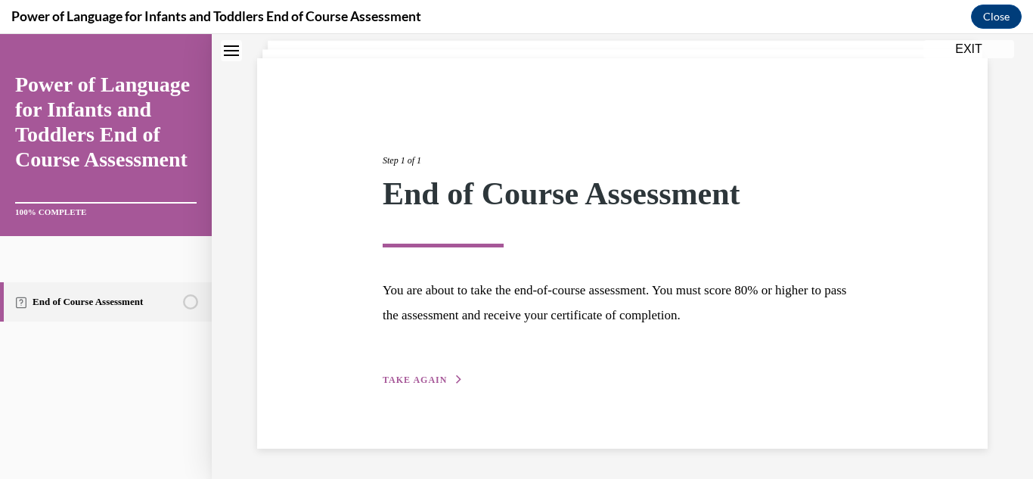
scroll to position [91, 0]
click at [422, 381] on span "TAKE AGAIN" at bounding box center [415, 379] width 64 height 11
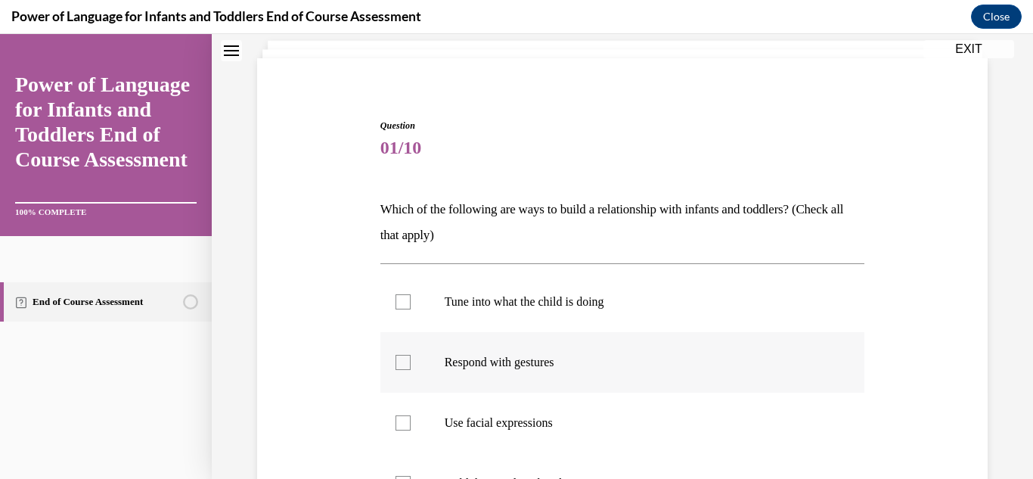
drag, startPoint x: 405, startPoint y: 301, endPoint x: 413, endPoint y: 350, distance: 49.8
click at [408, 311] on label "Tune into what the child is doing" at bounding box center [622, 301] width 485 height 60
click at [408, 309] on input "Tune into what the child is doing" at bounding box center [402, 301] width 15 height 15
checkbox input "true"
drag, startPoint x: 401, startPoint y: 360, endPoint x: 413, endPoint y: 430, distance: 71.3
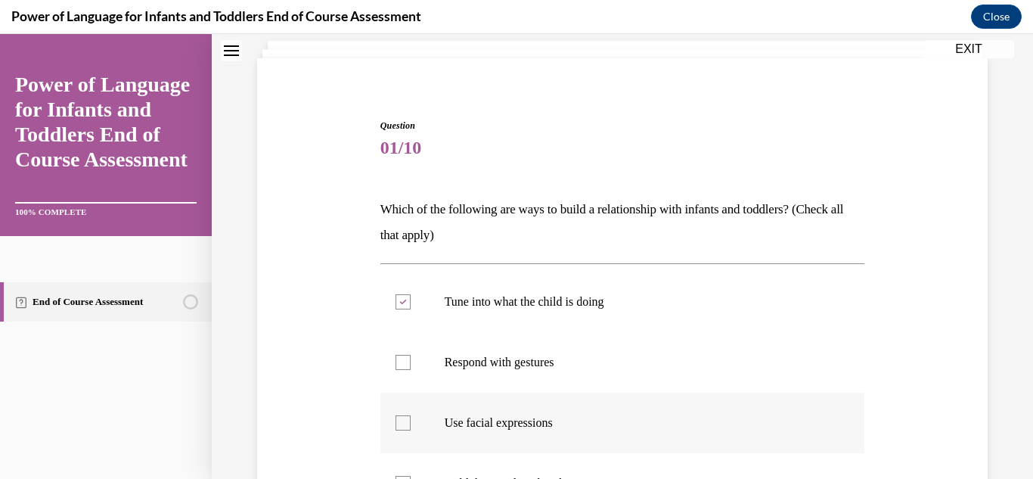
click at [402, 364] on div at bounding box center [402, 362] width 15 height 15
click at [402, 364] on input "Respond with gestures" at bounding box center [402, 362] width 15 height 15
checkbox input "true"
drag, startPoint x: 401, startPoint y: 419, endPoint x: 428, endPoint y: 417, distance: 26.5
click at [403, 422] on div at bounding box center [402, 422] width 15 height 15
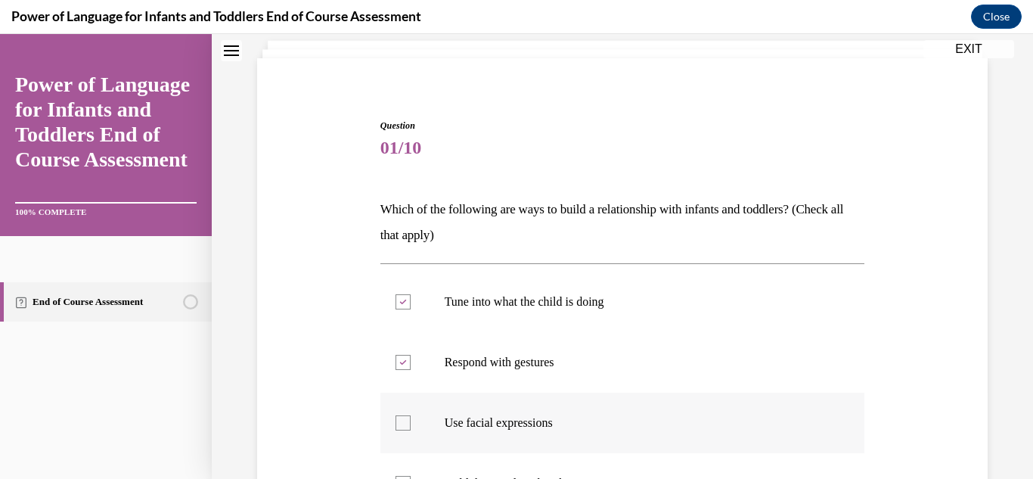
click at [403, 422] on input "Use facial expressions" at bounding box center [402, 422] width 15 height 15
checkbox input "true"
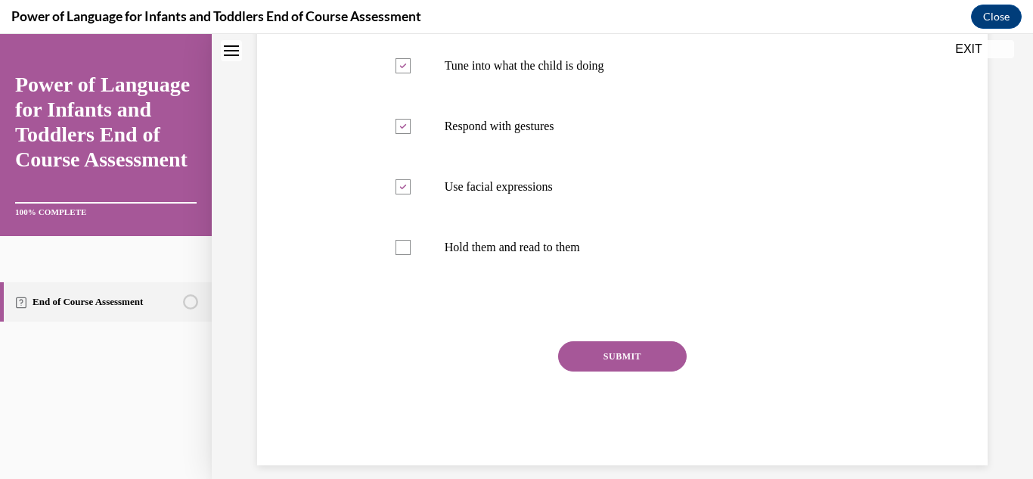
click at [658, 358] on button "SUBMIT" at bounding box center [622, 356] width 129 height 30
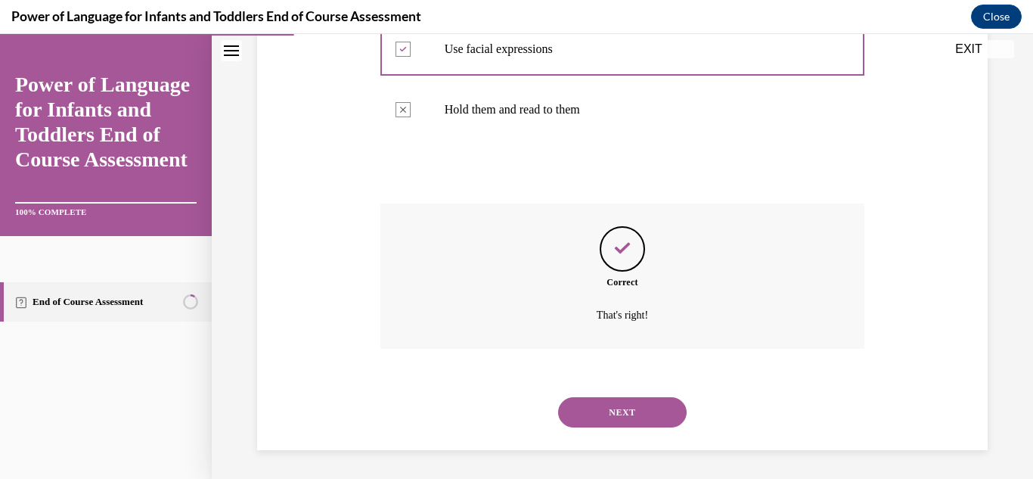
scroll to position [467, 0]
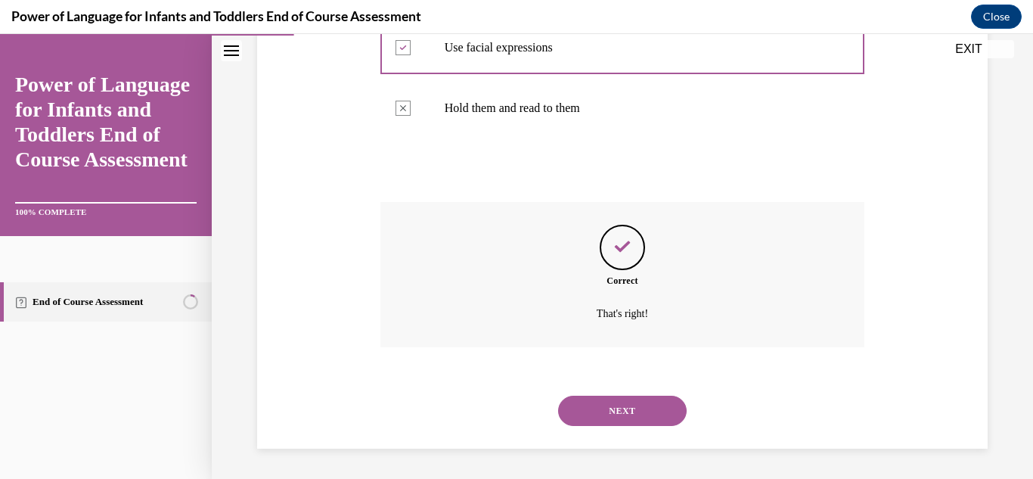
drag, startPoint x: 657, startPoint y: 408, endPoint x: 665, endPoint y: 403, distance: 9.9
click at [664, 404] on button "NEXT" at bounding box center [622, 410] width 129 height 30
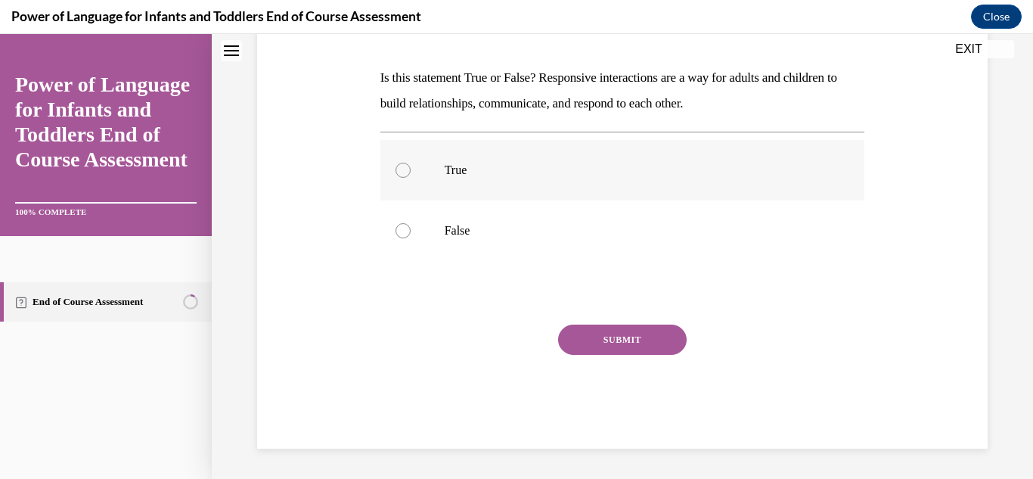
scroll to position [0, 0]
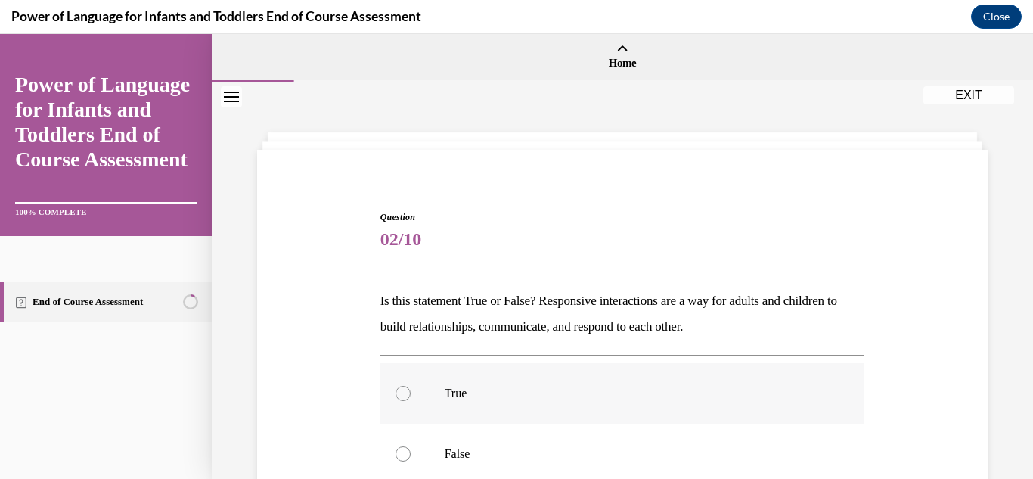
click at [403, 392] on div at bounding box center [402, 393] width 15 height 15
click at [403, 392] on input "True" at bounding box center [402, 393] width 15 height 15
radio input "true"
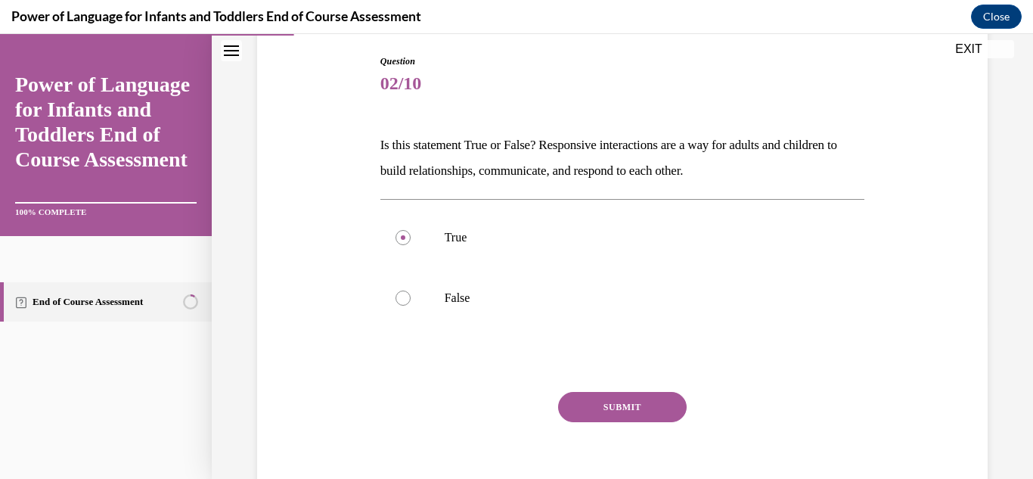
click at [645, 402] on button "SUBMIT" at bounding box center [622, 407] width 129 height 30
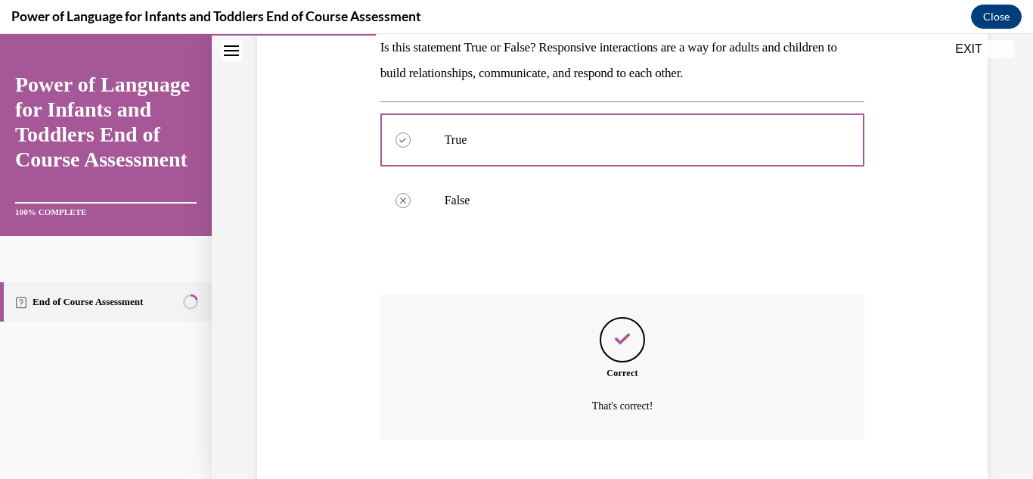
scroll to position [346, 0]
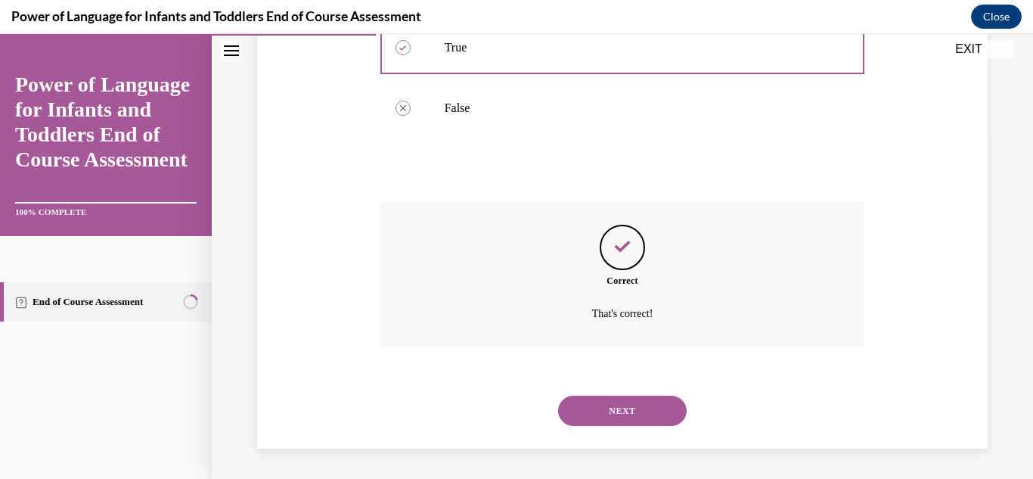
click at [649, 401] on button "NEXT" at bounding box center [622, 410] width 129 height 30
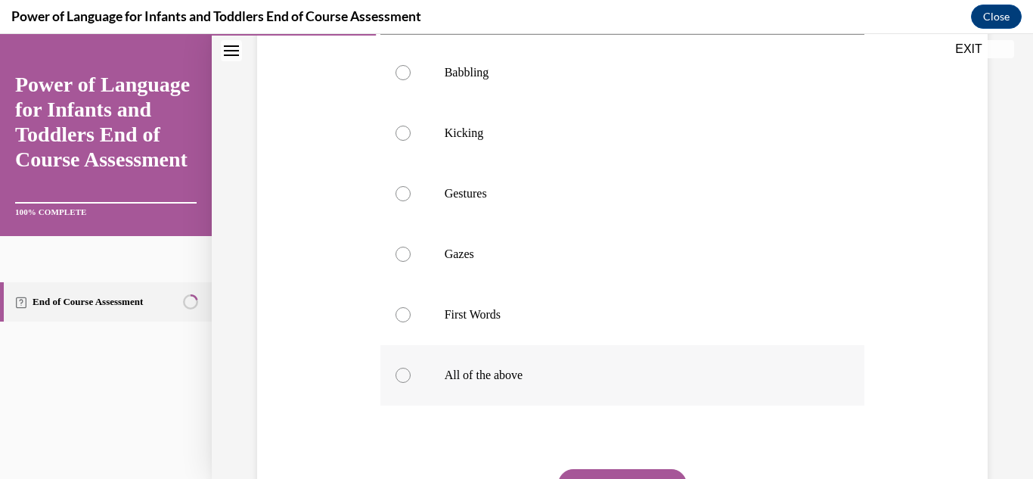
scroll to position [305, 0]
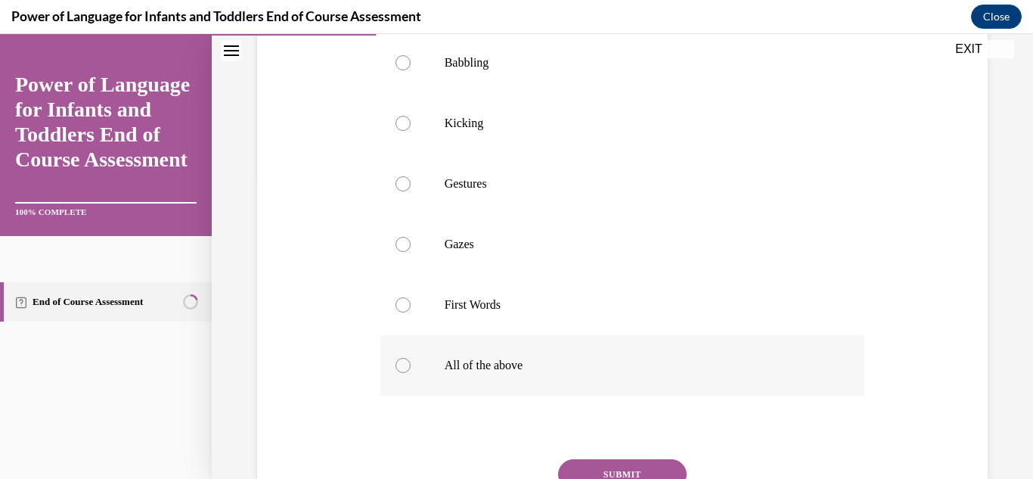
click at [402, 373] on div at bounding box center [402, 365] width 15 height 15
click at [402, 373] on input "All of the above" at bounding box center [402, 365] width 15 height 15
radio input "true"
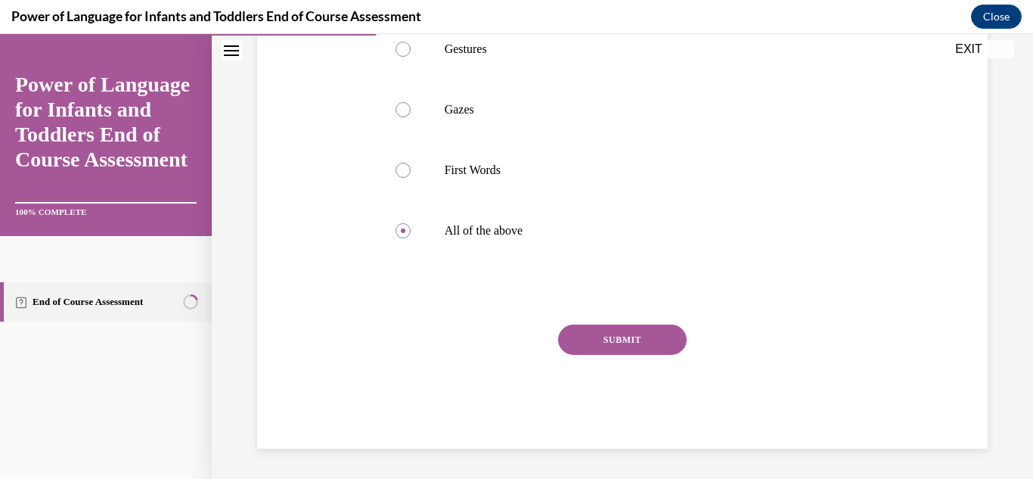
click at [635, 355] on button "SUBMIT" at bounding box center [622, 339] width 129 height 30
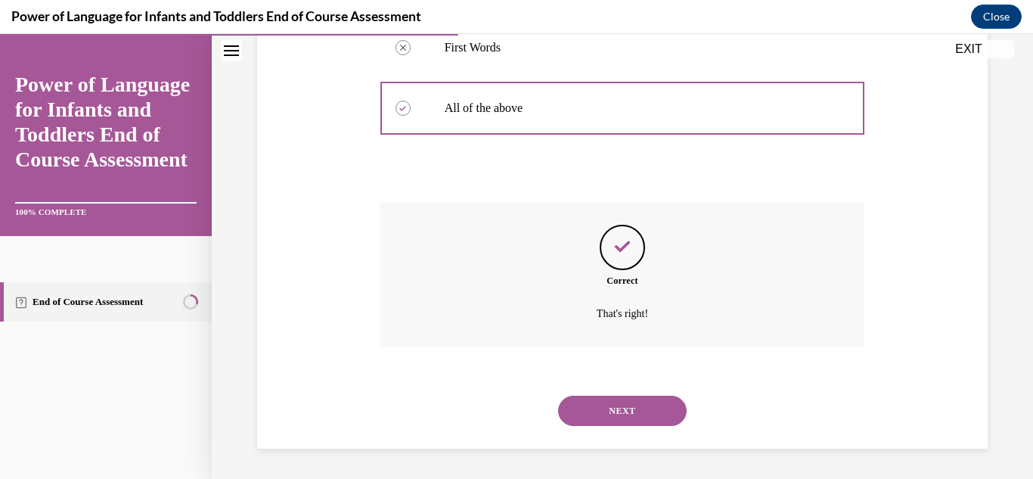
scroll to position [587, 0]
click at [641, 411] on button "NEXT" at bounding box center [622, 410] width 129 height 30
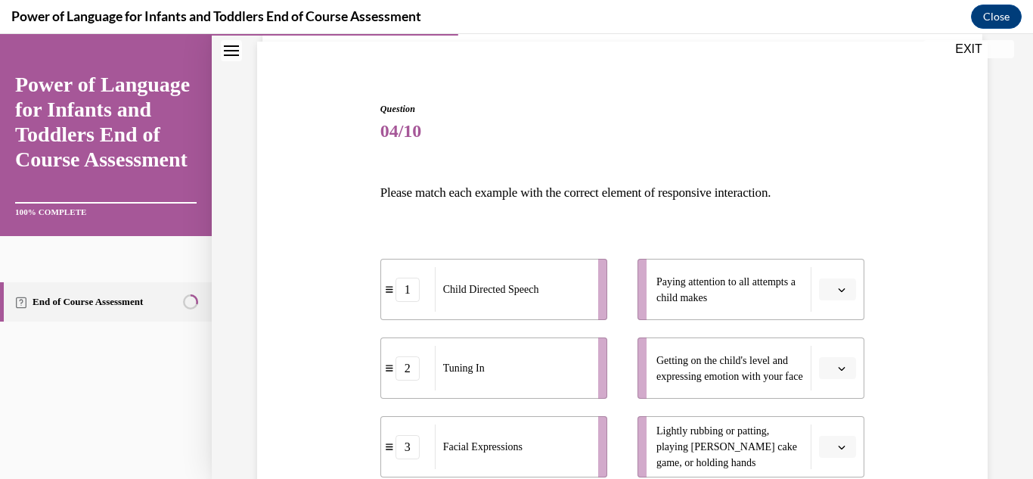
scroll to position [109, 0]
click at [841, 290] on icon "button" at bounding box center [842, 289] width 7 height 4
click at [836, 157] on div "2" at bounding box center [836, 164] width 38 height 30
drag, startPoint x: 840, startPoint y: 364, endPoint x: 860, endPoint y: 361, distance: 20.6
click at [840, 365] on icon "button" at bounding box center [842, 368] width 8 height 8
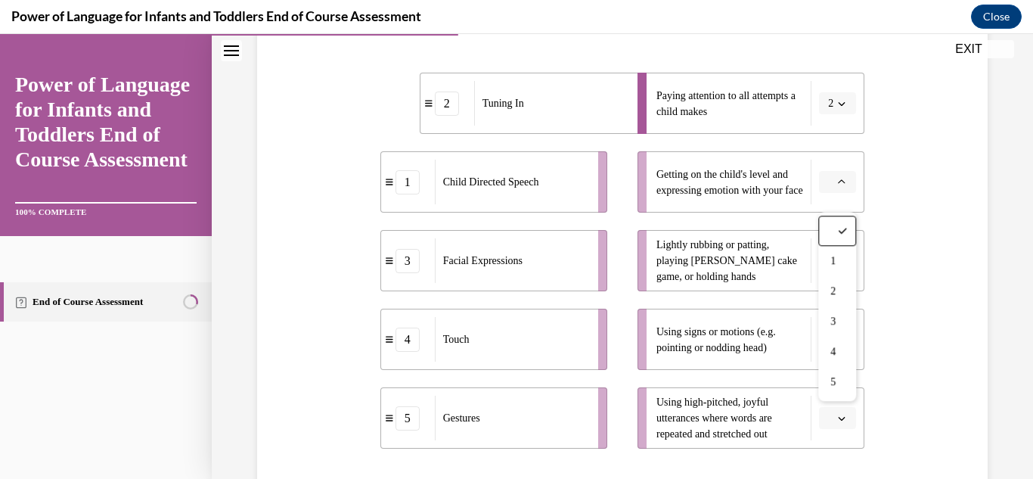
scroll to position [298, 0]
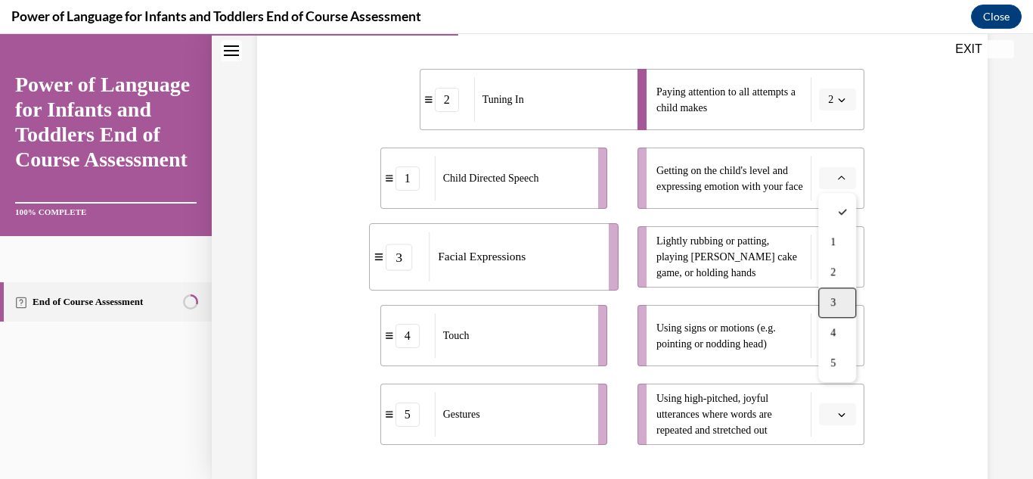
click at [829, 309] on div "3" at bounding box center [837, 302] width 38 height 30
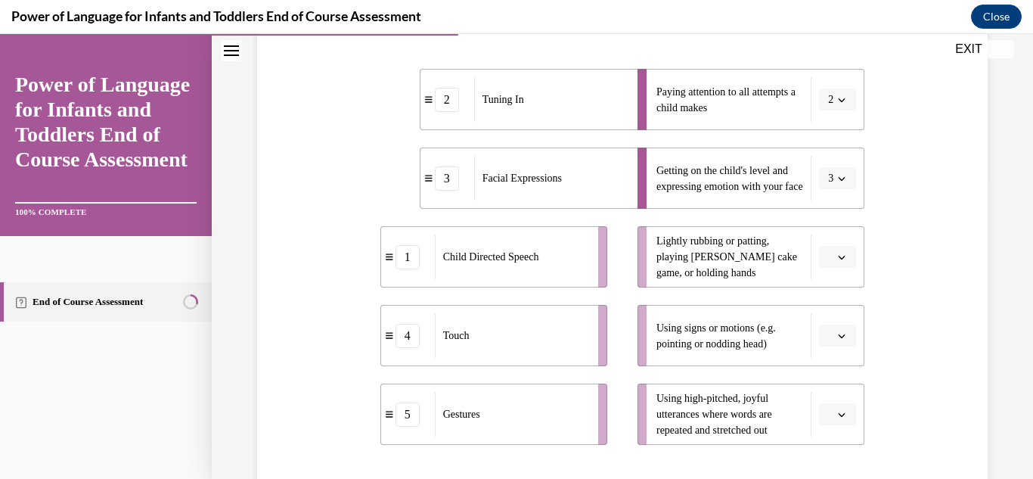
click at [845, 259] on span "button" at bounding box center [841, 257] width 11 height 11
click at [842, 411] on div "4" at bounding box center [836, 411] width 38 height 30
click at [845, 423] on button "button" at bounding box center [837, 414] width 37 height 23
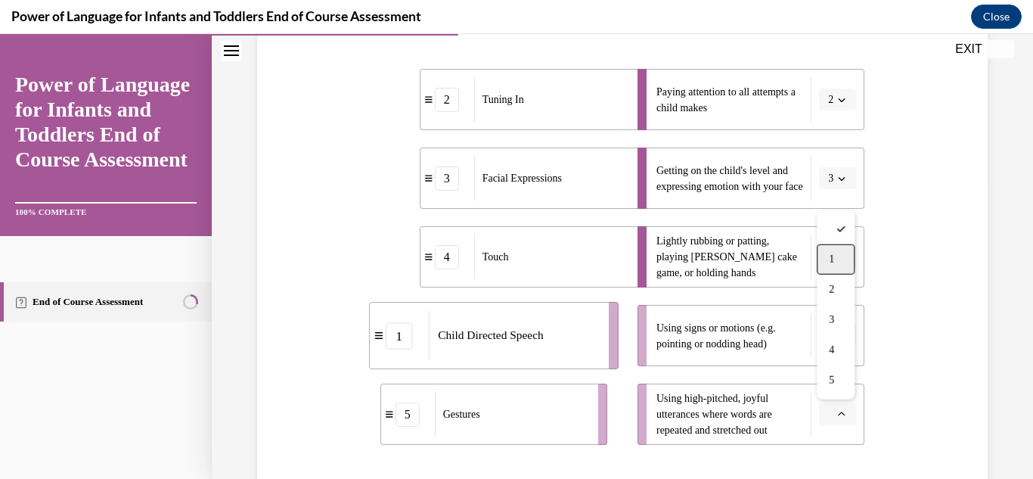
click at [841, 259] on div "1" at bounding box center [836, 259] width 38 height 30
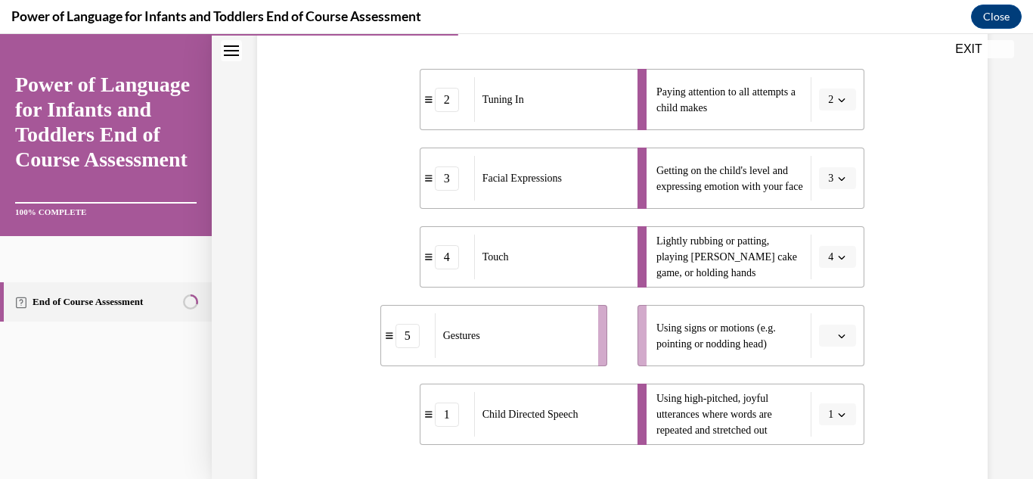
drag, startPoint x: 839, startPoint y: 332, endPoint x: 851, endPoint y: 343, distance: 15.5
click at [840, 333] on icon "button" at bounding box center [842, 336] width 8 height 8
click at [834, 304] on span "5" at bounding box center [831, 302] width 5 height 12
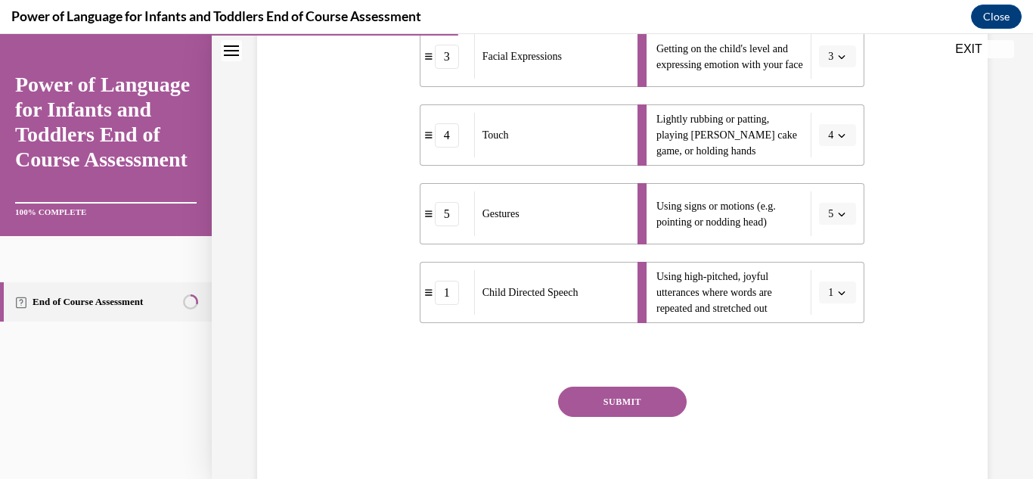
click at [637, 406] on button "SUBMIT" at bounding box center [622, 401] width 129 height 30
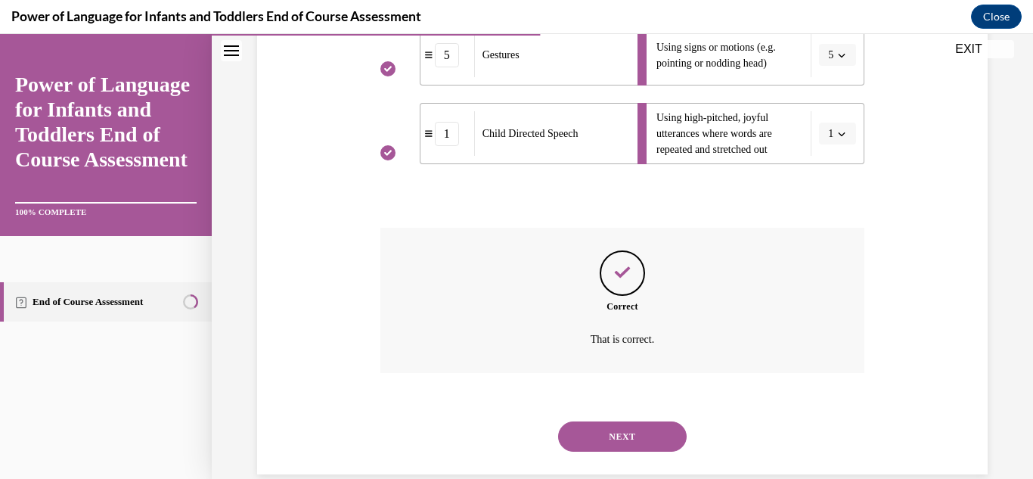
scroll to position [604, 0]
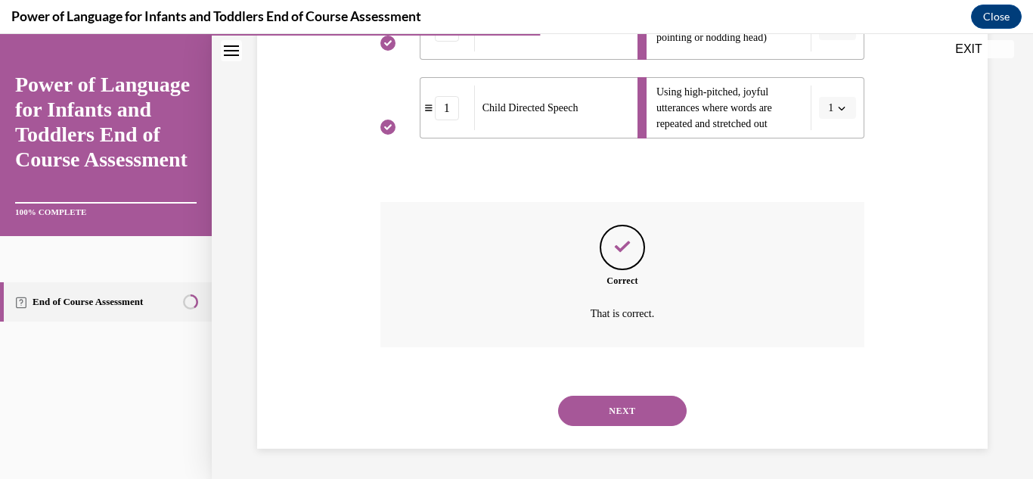
click at [647, 401] on button "NEXT" at bounding box center [622, 410] width 129 height 30
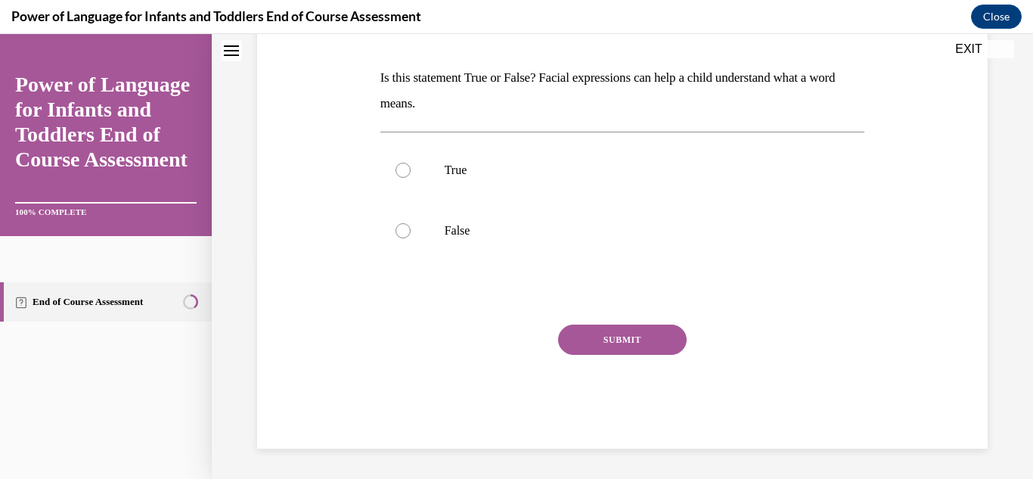
scroll to position [0, 0]
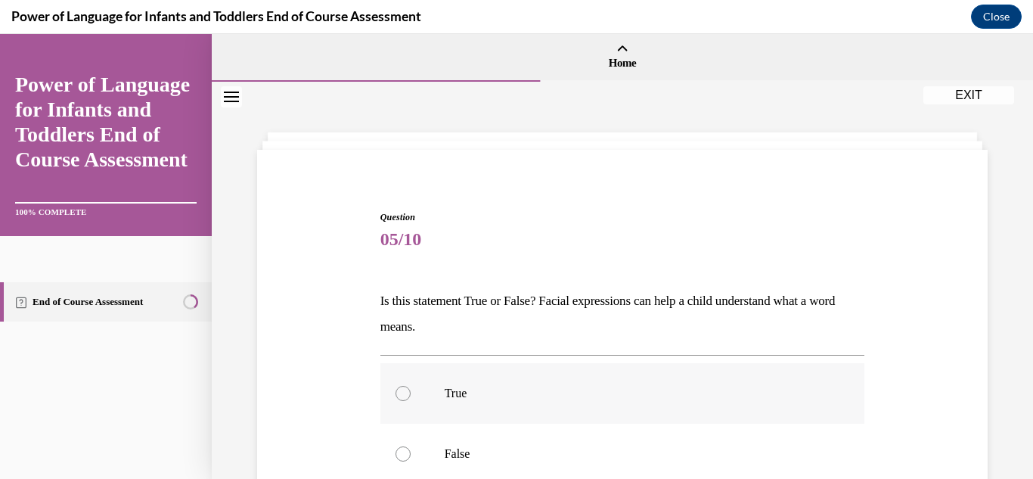
drag, startPoint x: 408, startPoint y: 392, endPoint x: 421, endPoint y: 391, distance: 12.9
click at [408, 392] on div at bounding box center [402, 393] width 15 height 15
click at [408, 392] on input "True" at bounding box center [402, 393] width 15 height 15
radio input "true"
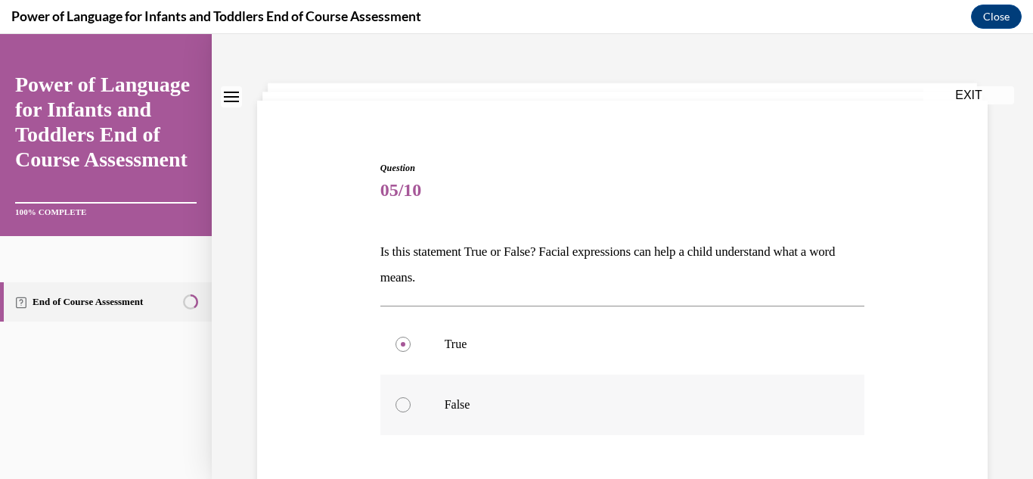
scroll to position [67, 0]
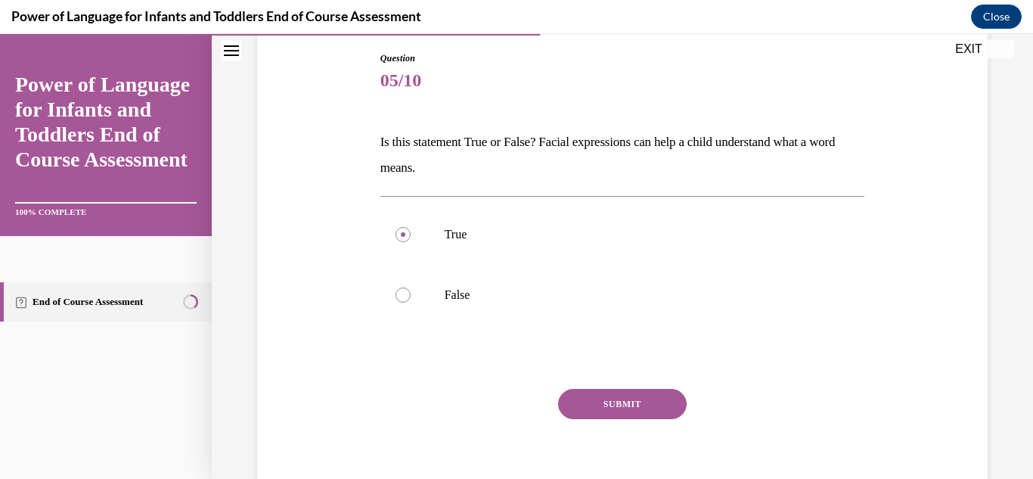
click at [627, 409] on button "SUBMIT" at bounding box center [622, 404] width 129 height 30
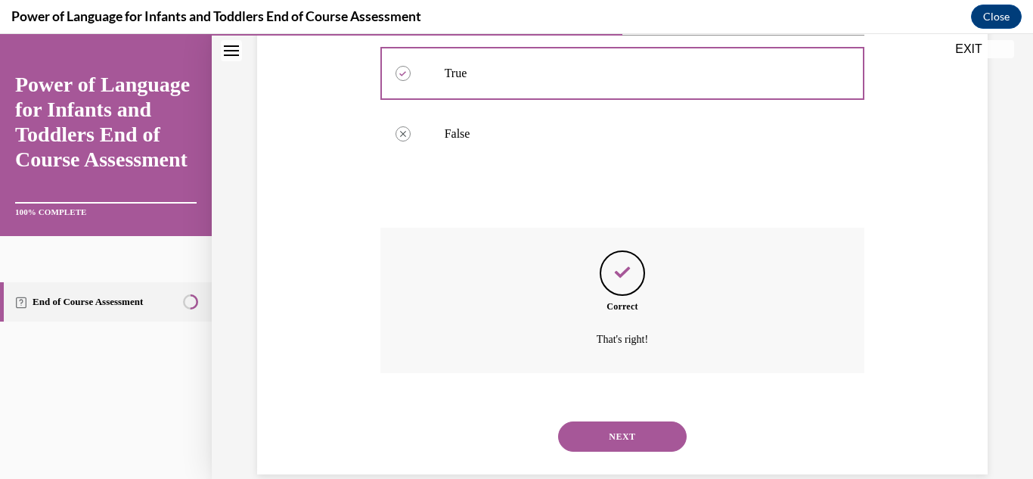
scroll to position [346, 0]
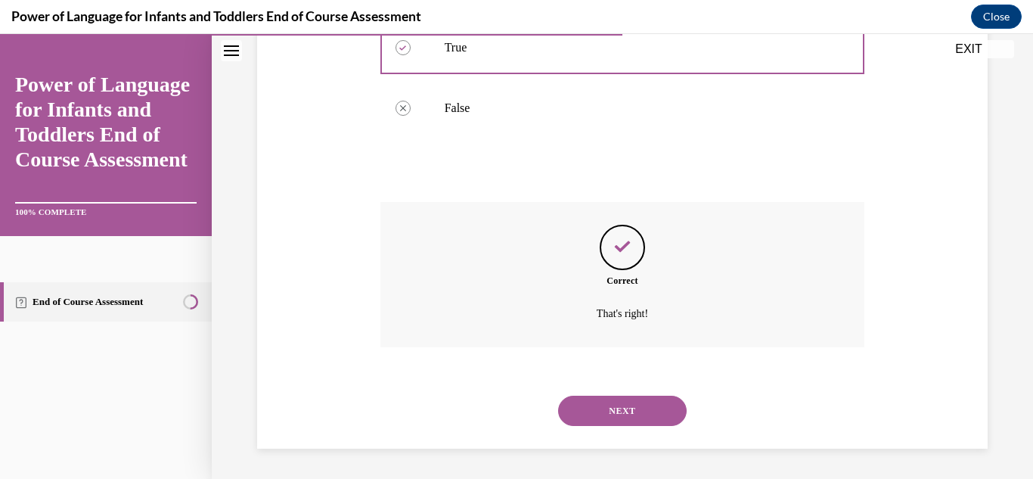
click at [622, 414] on button "NEXT" at bounding box center [622, 410] width 129 height 30
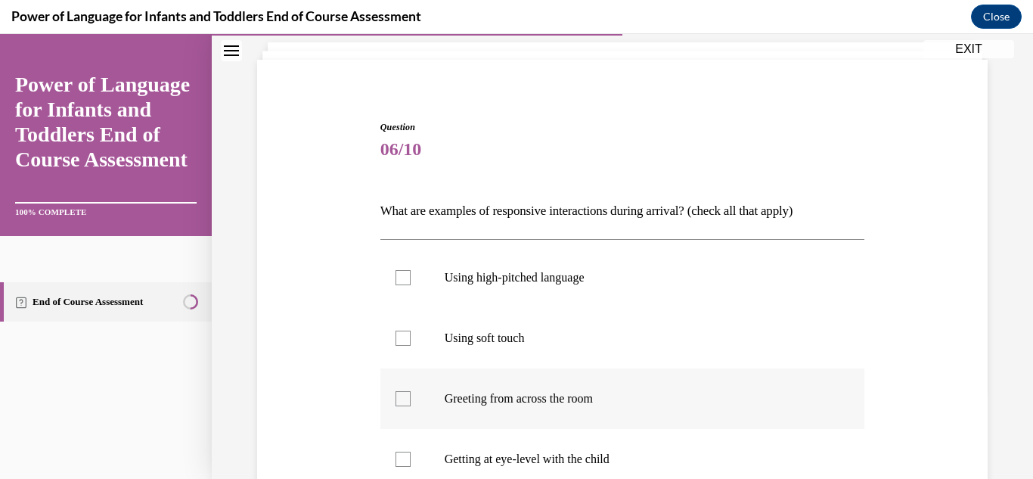
scroll to position [138, 0]
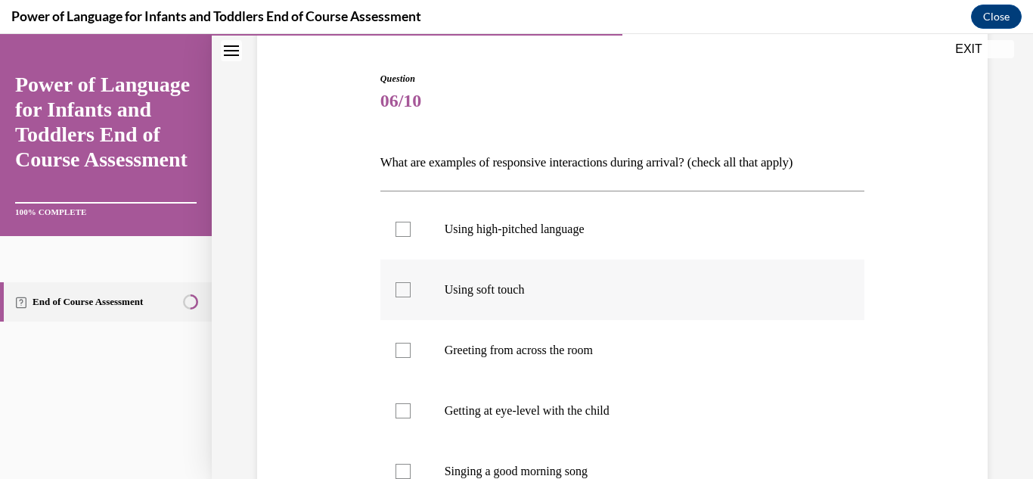
click at [397, 289] on div at bounding box center [402, 289] width 15 height 15
click at [397, 289] on input "Using soft touch" at bounding box center [402, 289] width 15 height 15
checkbox input "true"
click at [400, 412] on div at bounding box center [402, 410] width 15 height 15
click at [400, 412] on input "Getting at eye-level with the child" at bounding box center [402, 410] width 15 height 15
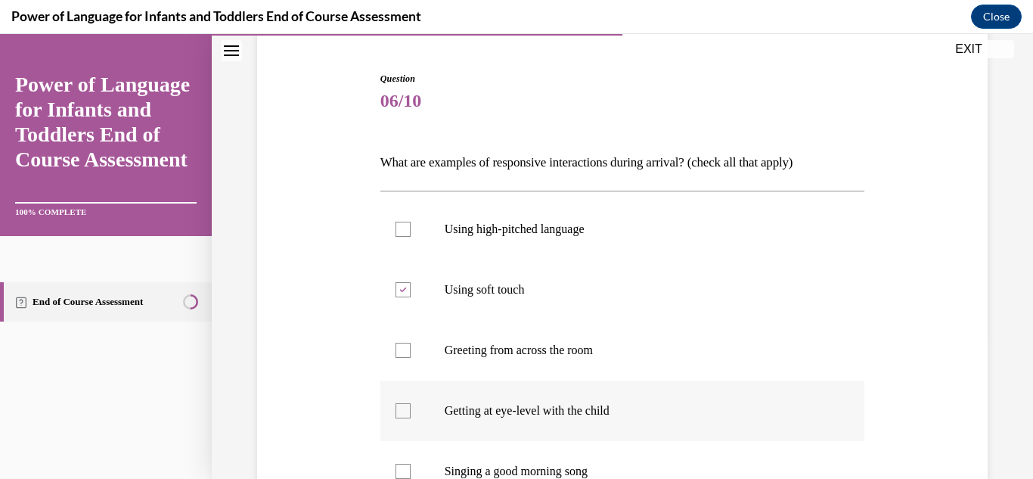
checkbox input "true"
drag, startPoint x: 403, startPoint y: 473, endPoint x: 421, endPoint y: 476, distance: 18.4
click at [406, 473] on div at bounding box center [402, 470] width 15 height 15
click at [406, 473] on input "Singing a good morning song" at bounding box center [402, 470] width 15 height 15
checkbox input "true"
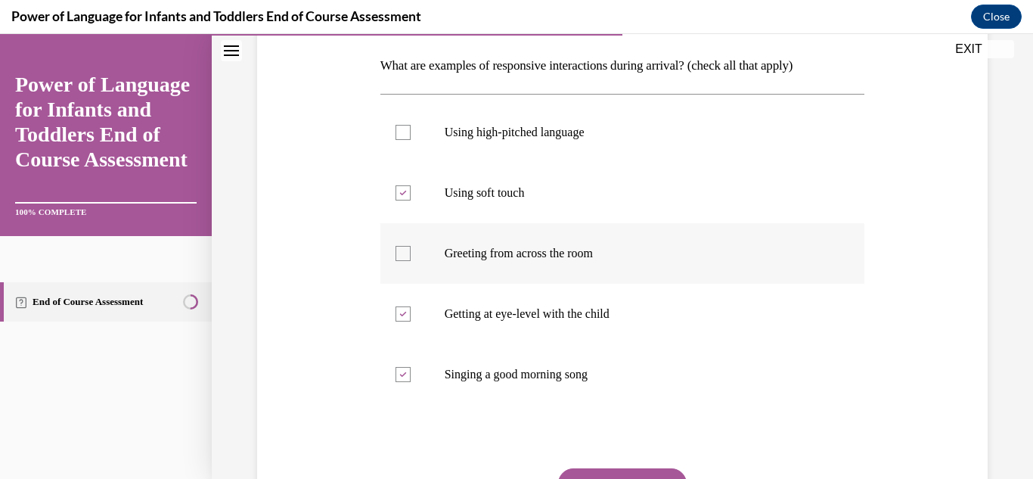
scroll to position [246, 0]
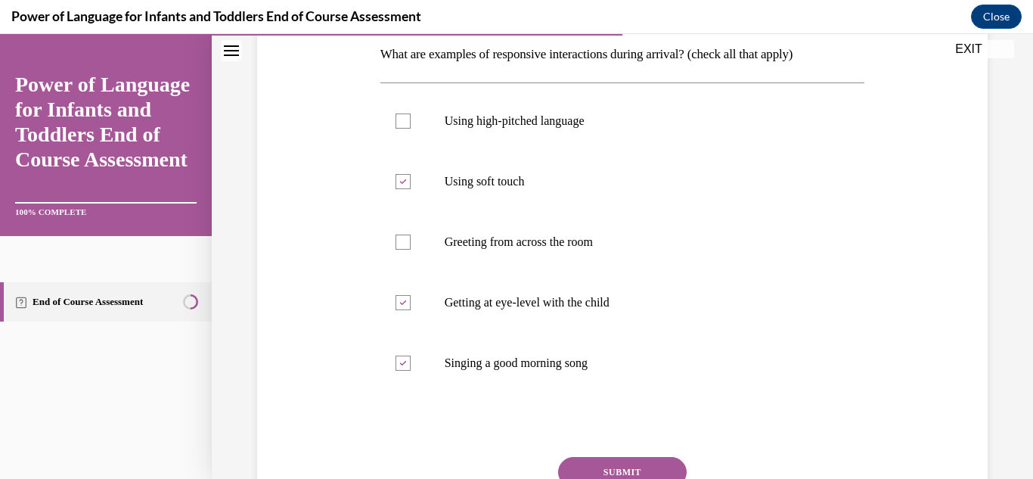
click at [650, 464] on button "SUBMIT" at bounding box center [622, 472] width 129 height 30
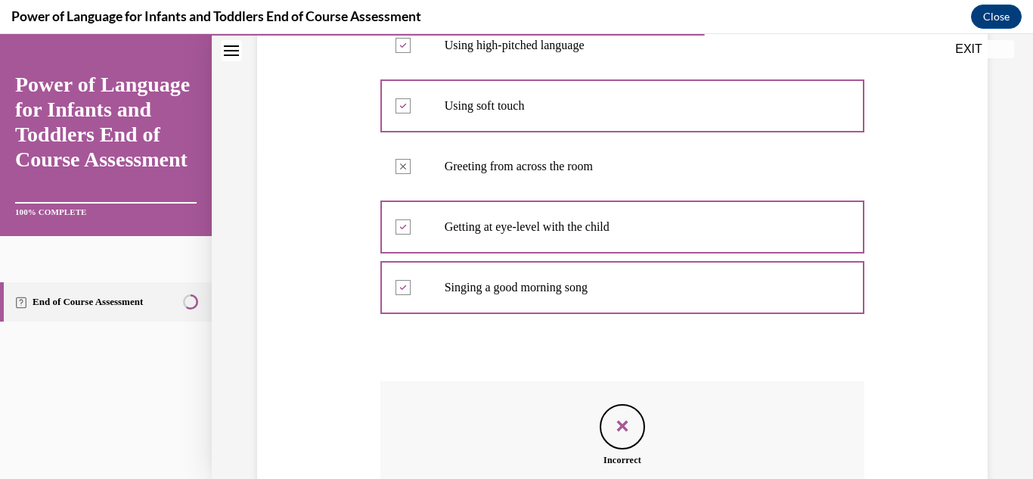
scroll to position [281, 0]
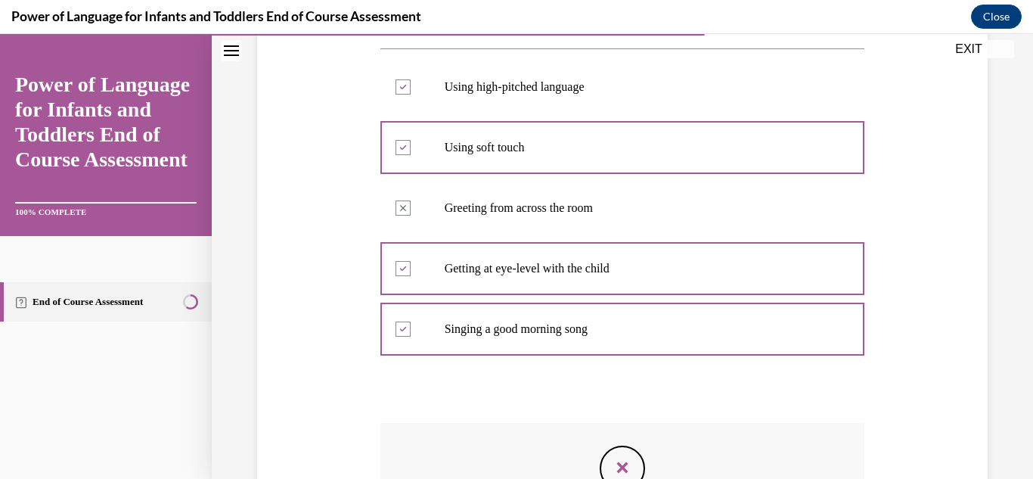
click at [401, 87] on icon at bounding box center [402, 87] width 7 height 5
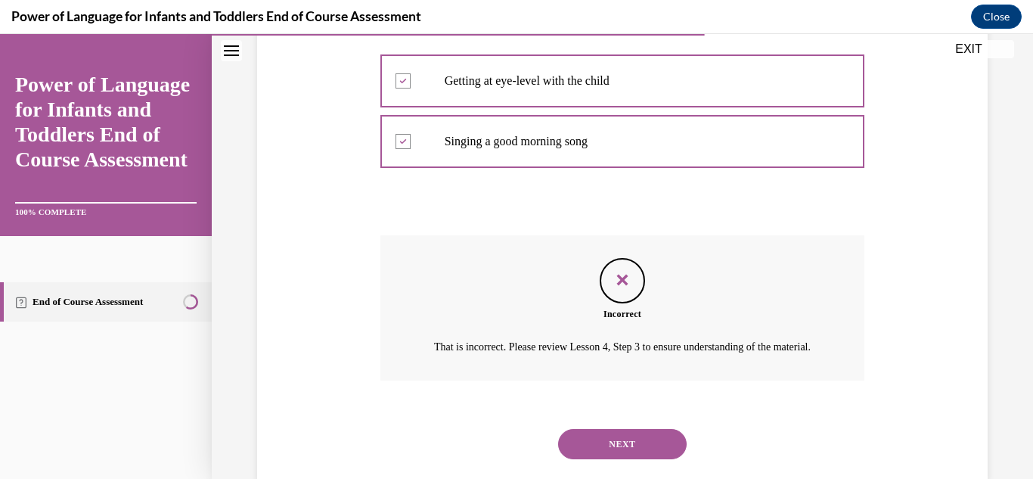
scroll to position [473, 0]
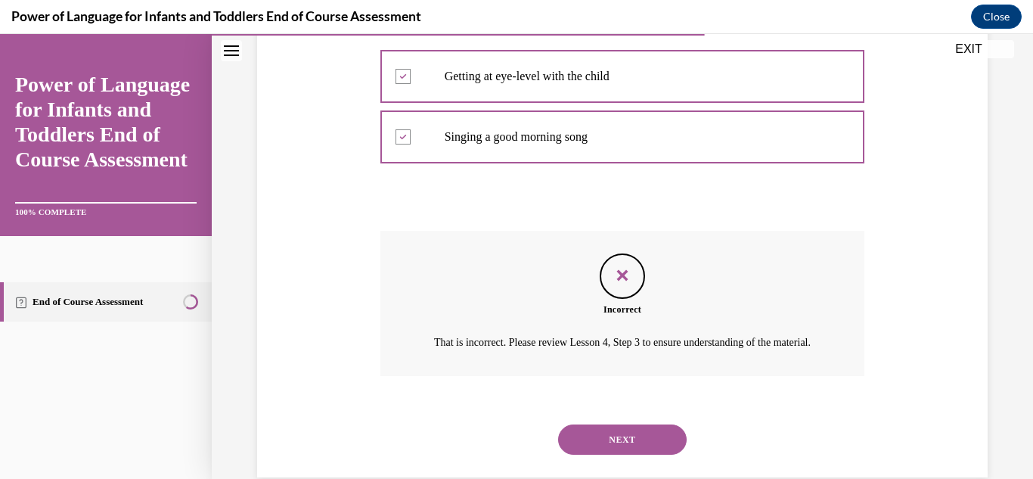
click at [643, 454] on button "NEXT" at bounding box center [622, 439] width 129 height 30
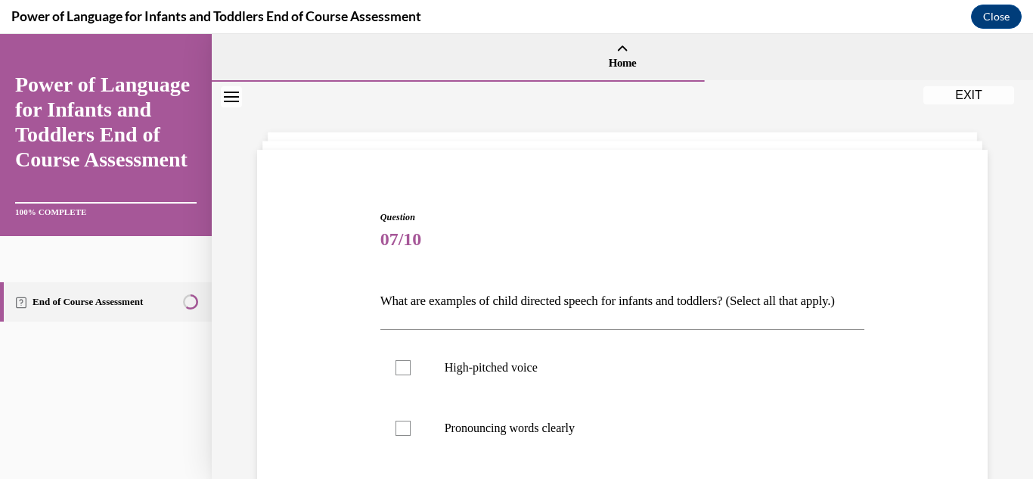
click at [866, 309] on div "Question 07/10 What are examples of child directed speech for infants and toddl…" at bounding box center [623, 477] width 492 height 579
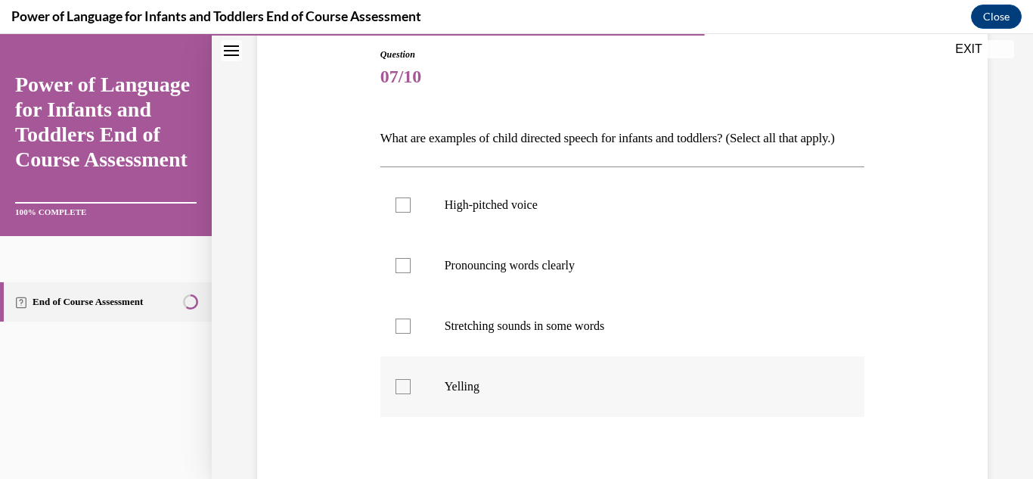
scroll to position [166, 0]
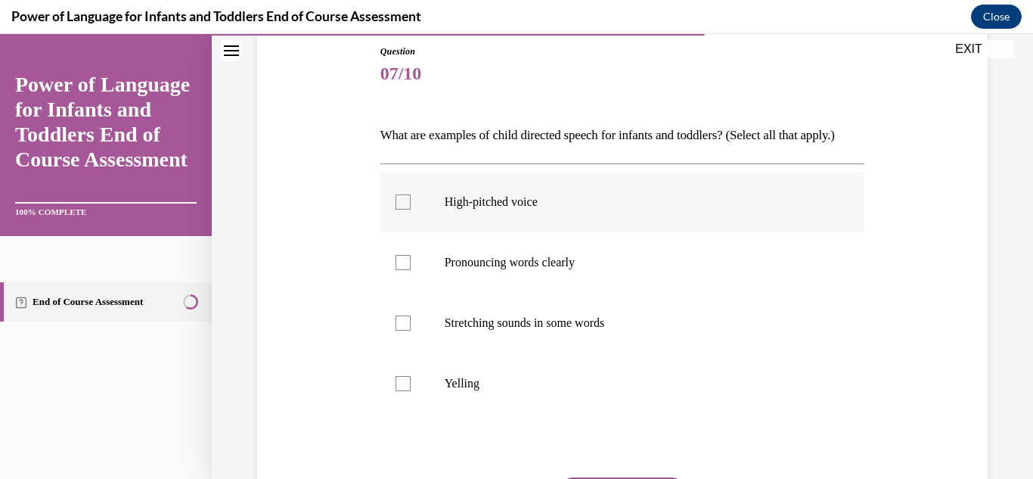
click at [410, 209] on div at bounding box center [402, 201] width 15 height 15
click at [410, 209] on input "High-pitched voice" at bounding box center [402, 201] width 15 height 15
checkbox input "true"
click at [411, 293] on label "Pronouncing words clearly" at bounding box center [622, 262] width 485 height 60
click at [411, 270] on input "Pronouncing words clearly" at bounding box center [402, 262] width 15 height 15
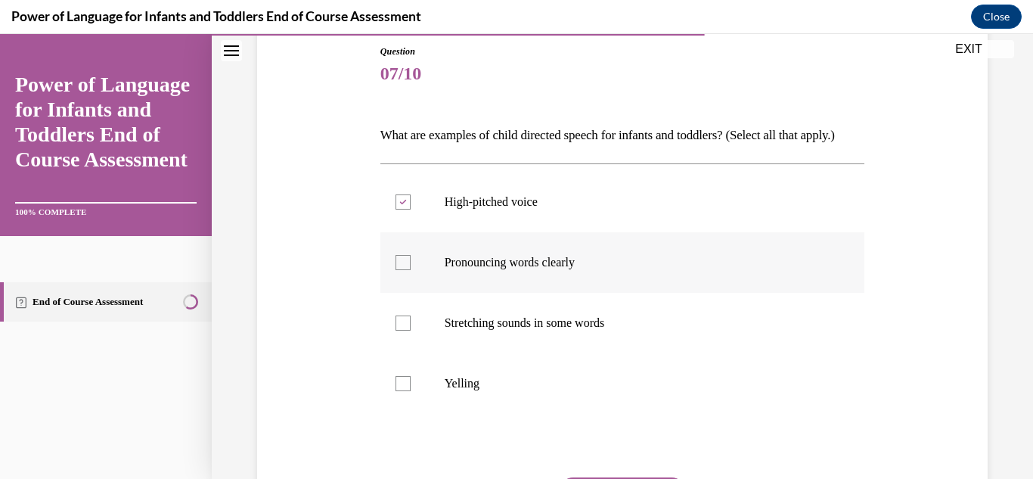
checkbox input "true"
drag, startPoint x: 401, startPoint y: 354, endPoint x: 419, endPoint y: 354, distance: 18.1
click at [401, 330] on div at bounding box center [402, 322] width 15 height 15
click at [401, 330] on input "Stretching sounds in some words" at bounding box center [402, 322] width 15 height 15
checkbox input "true"
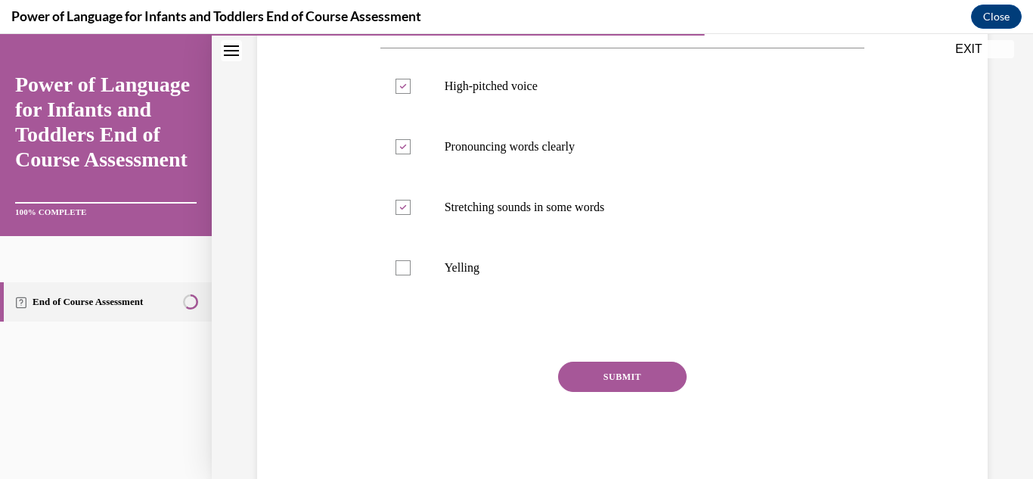
scroll to position [289, 0]
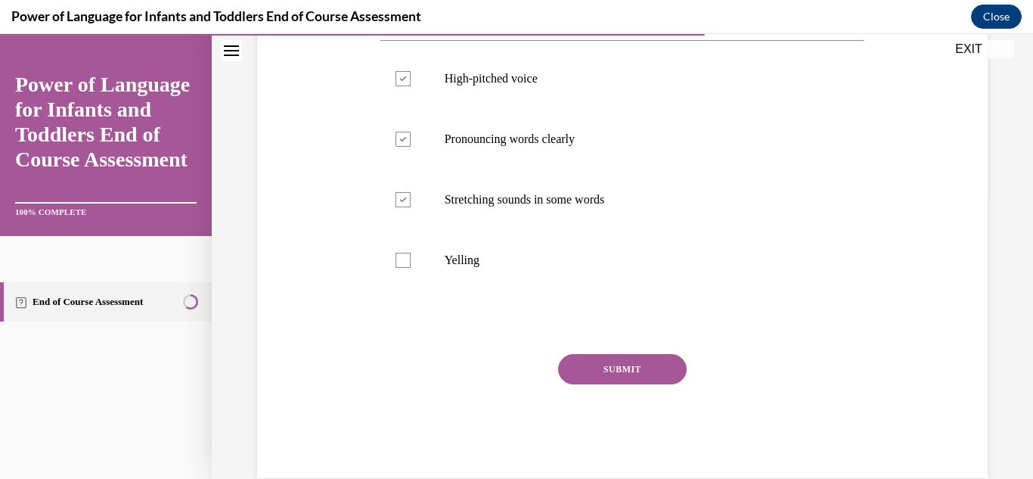
click at [650, 384] on button "SUBMIT" at bounding box center [622, 369] width 129 height 30
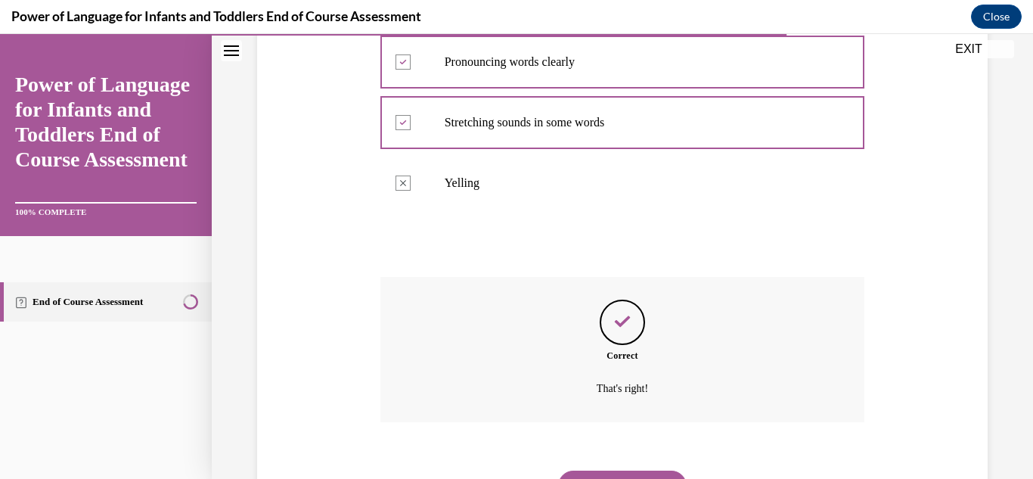
scroll to position [467, 0]
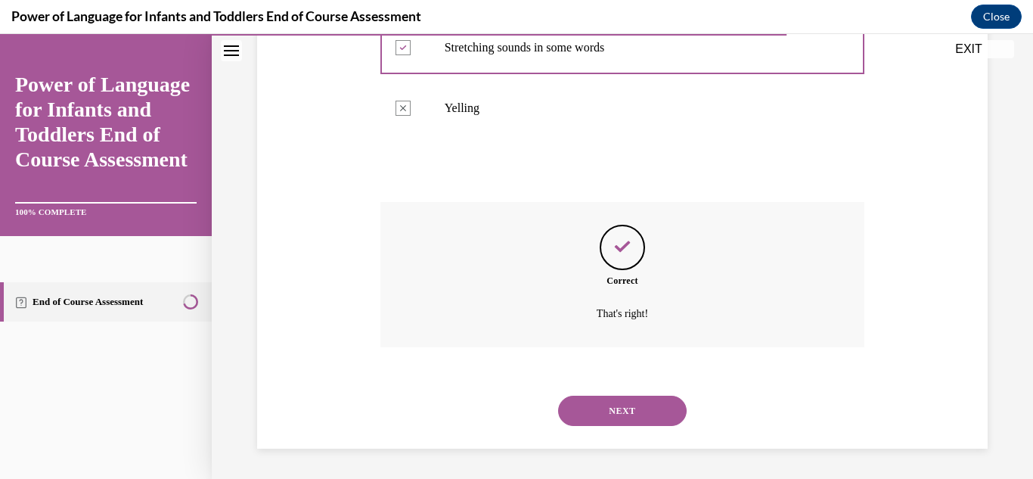
click at [622, 417] on button "NEXT" at bounding box center [622, 410] width 129 height 30
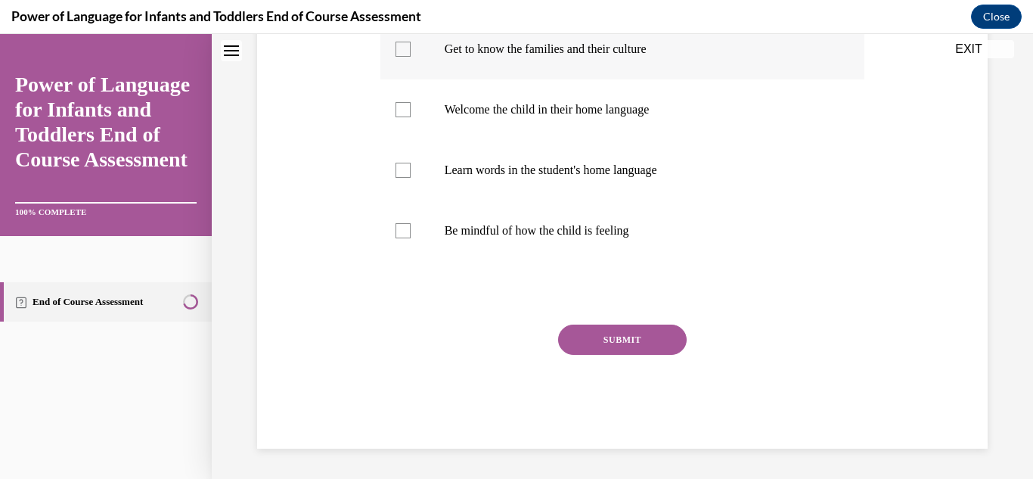
scroll to position [0, 0]
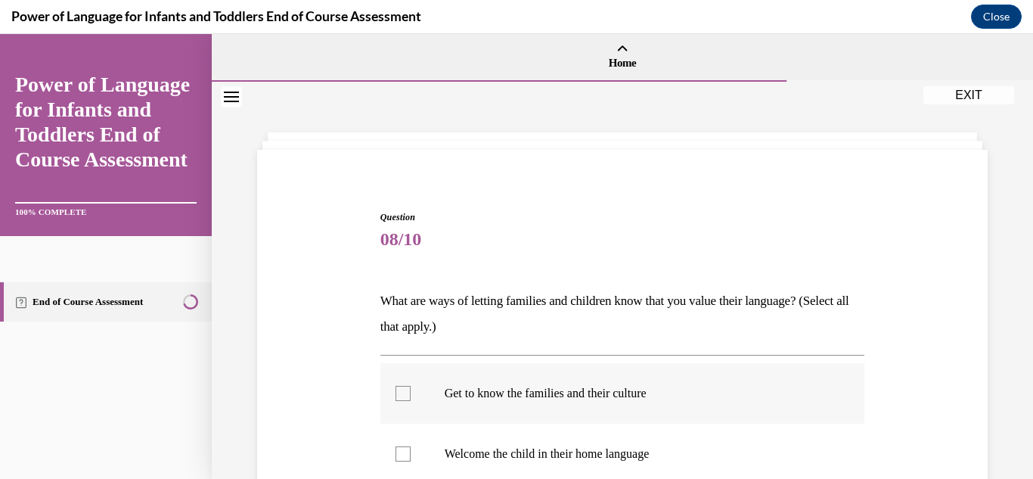
click at [396, 392] on label "Get to know the families and their culture" at bounding box center [622, 393] width 485 height 60
click at [396, 392] on input "Get to know the families and their culture" at bounding box center [402, 393] width 15 height 15
checkbox input "true"
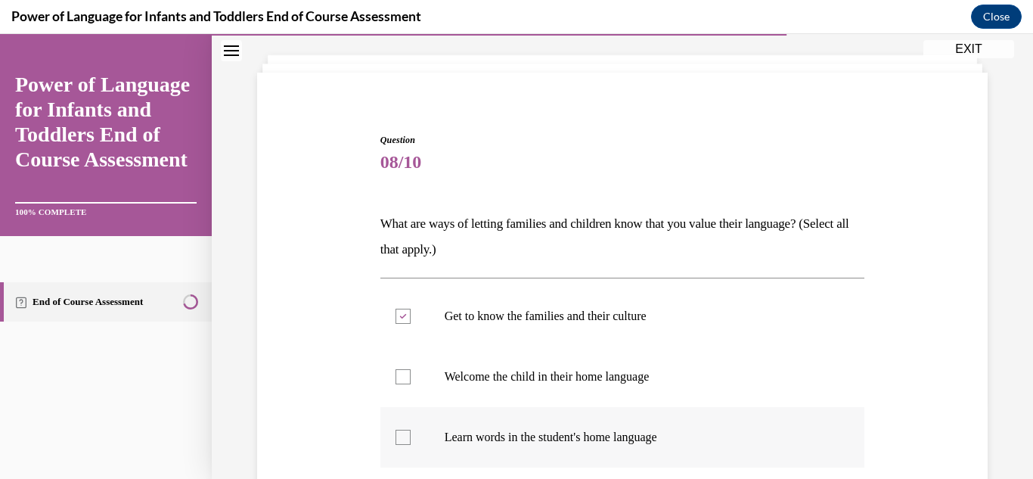
scroll to position [87, 0]
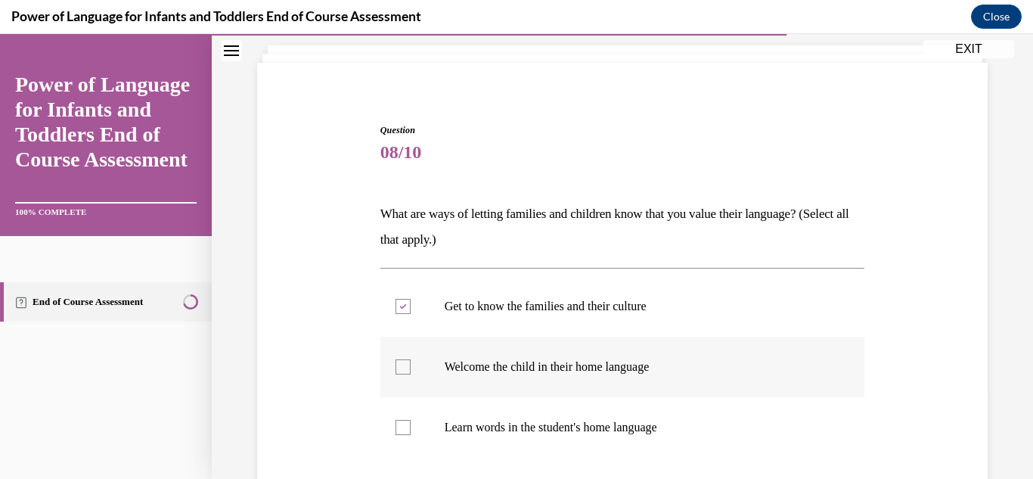
click at [402, 365] on div at bounding box center [402, 366] width 15 height 15
click at [402, 365] on input "Welcome the child in their home language" at bounding box center [402, 366] width 15 height 15
checkbox input "true"
click at [408, 426] on div at bounding box center [402, 427] width 15 height 15
click at [408, 426] on input "Learn words in the student's home language" at bounding box center [402, 427] width 15 height 15
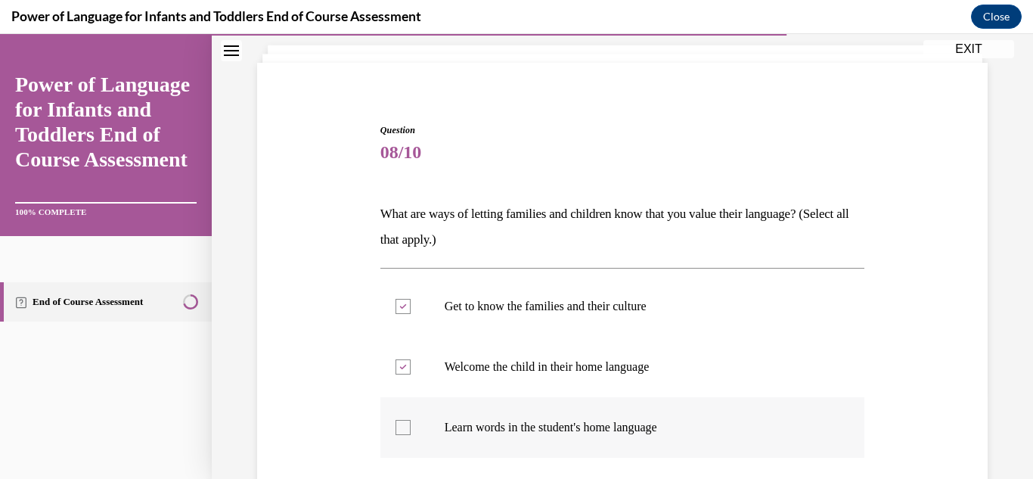
checkbox input "true"
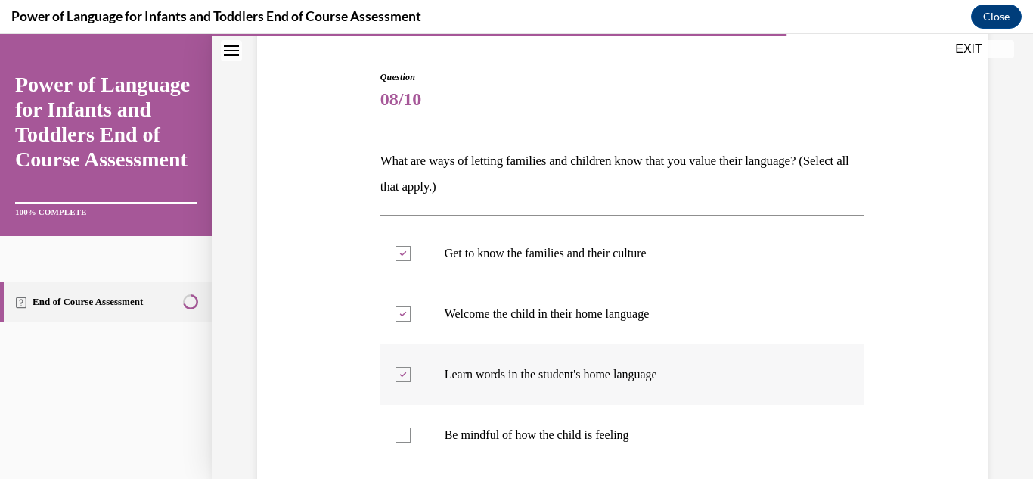
scroll to position [147, 0]
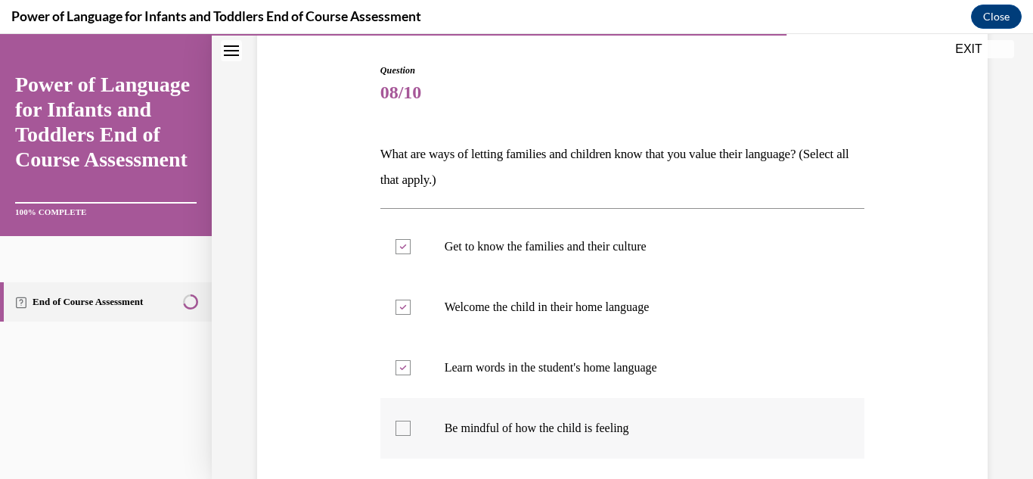
click at [401, 419] on label "Be mindful of how the child is feeling" at bounding box center [622, 428] width 485 height 60
click at [401, 420] on input "Be mindful of how the child is feeling" at bounding box center [402, 427] width 15 height 15
checkbox input "true"
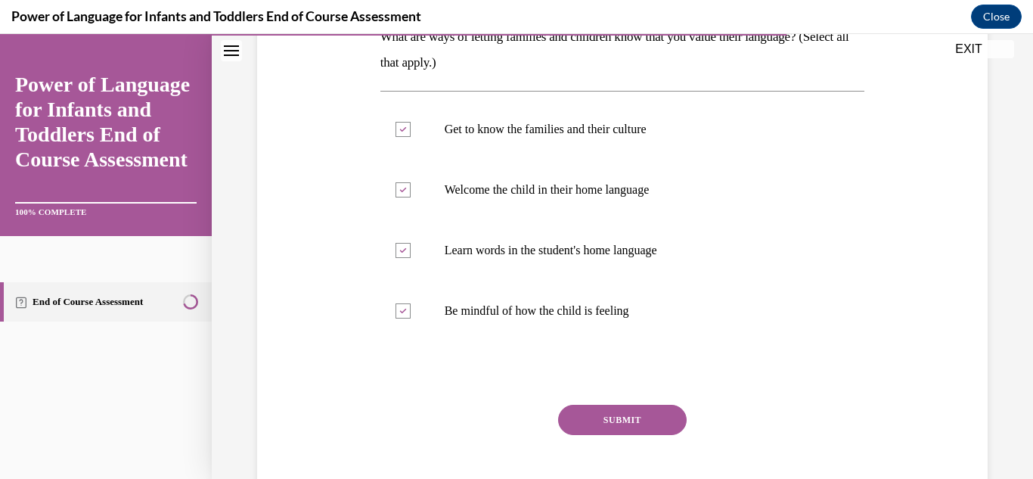
click at [643, 423] on button "SUBMIT" at bounding box center [622, 420] width 129 height 30
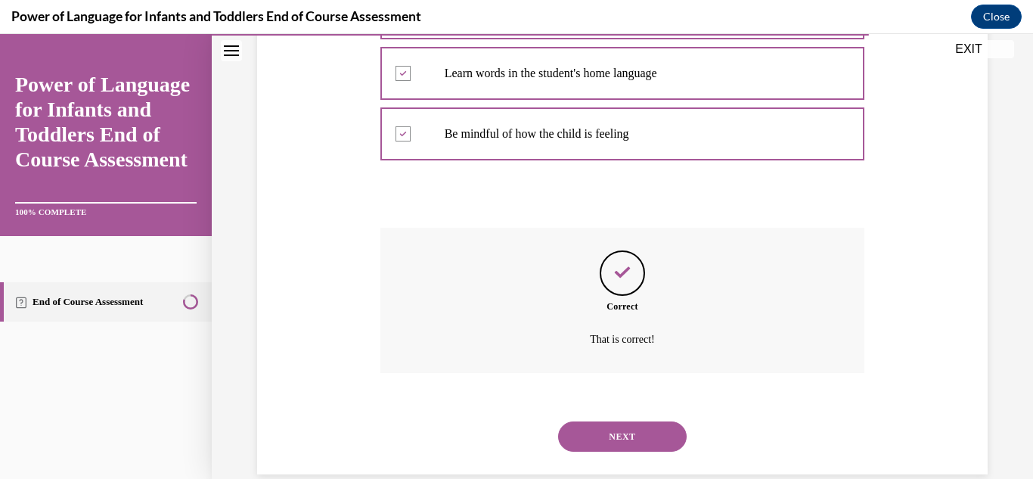
scroll to position [467, 0]
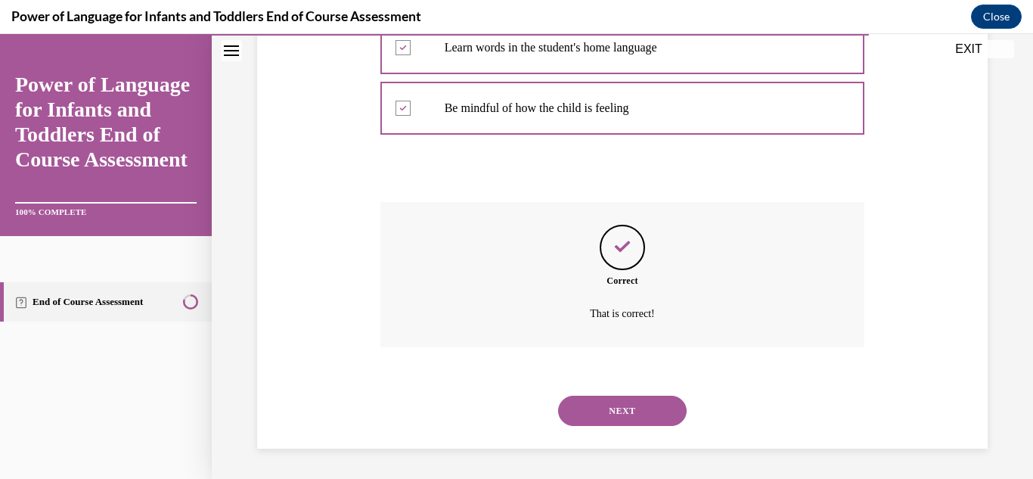
click at [628, 407] on button "NEXT" at bounding box center [622, 410] width 129 height 30
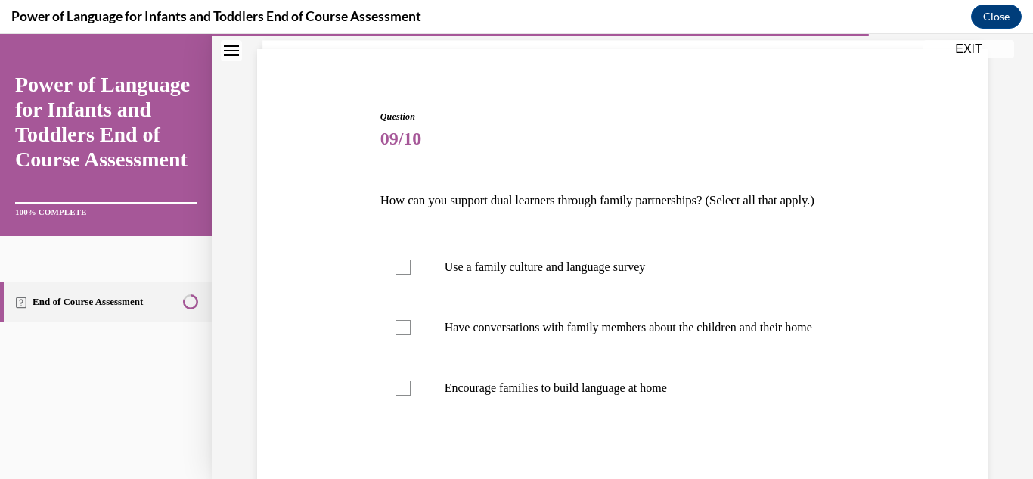
scroll to position [108, 0]
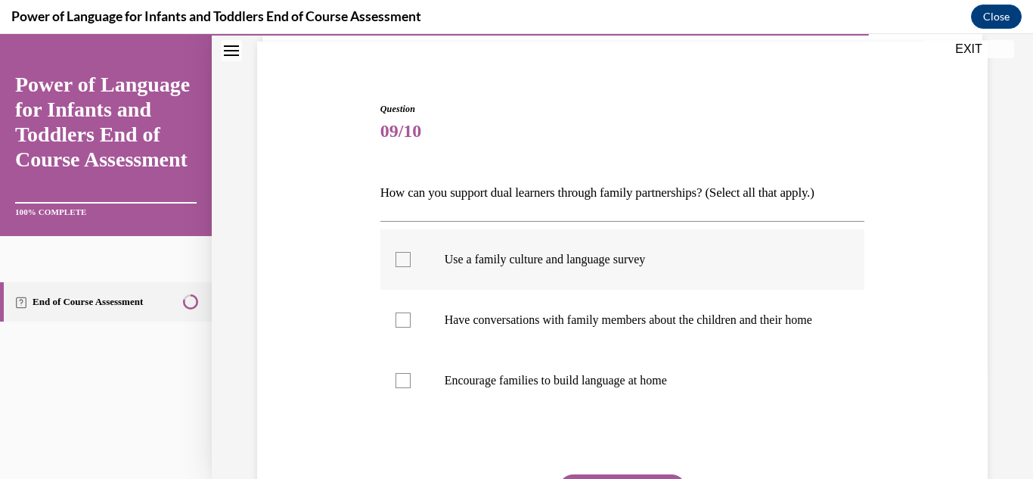
drag, startPoint x: 398, startPoint y: 260, endPoint x: 398, endPoint y: 280, distance: 19.7
click at [398, 264] on div at bounding box center [402, 259] width 15 height 15
click at [398, 264] on input "Use a family culture and language survey" at bounding box center [402, 259] width 15 height 15
checkbox input "true"
drag, startPoint x: 403, startPoint y: 328, endPoint x: 410, endPoint y: 360, distance: 32.5
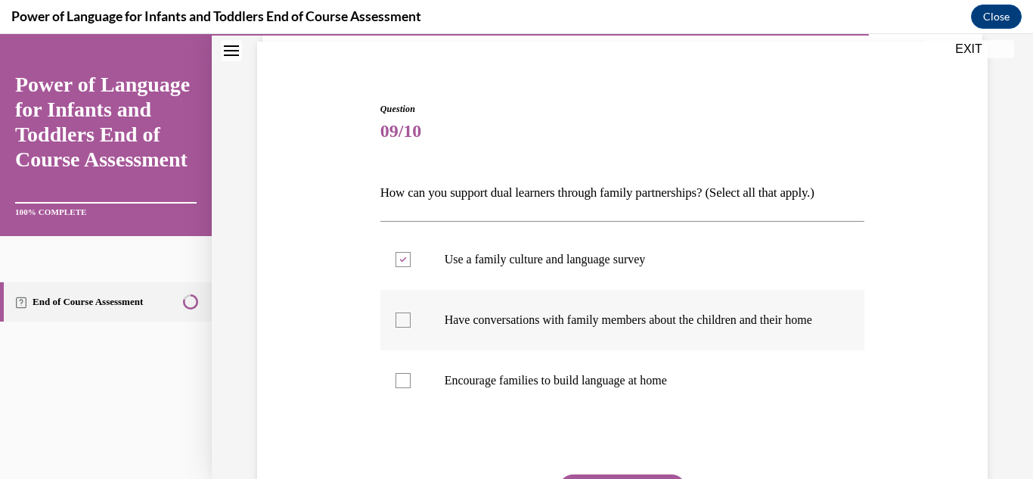
click at [405, 335] on label "Have conversations with family members about the children and their home" at bounding box center [622, 320] width 485 height 60
click at [404, 335] on label "Have conversations with family members about the children and their home" at bounding box center [622, 320] width 485 height 60
click at [405, 319] on div at bounding box center [402, 319] width 15 height 15
click at [405, 319] on input "Have conversations with family members about the children and their home" at bounding box center [402, 319] width 15 height 15
checkbox input "true"
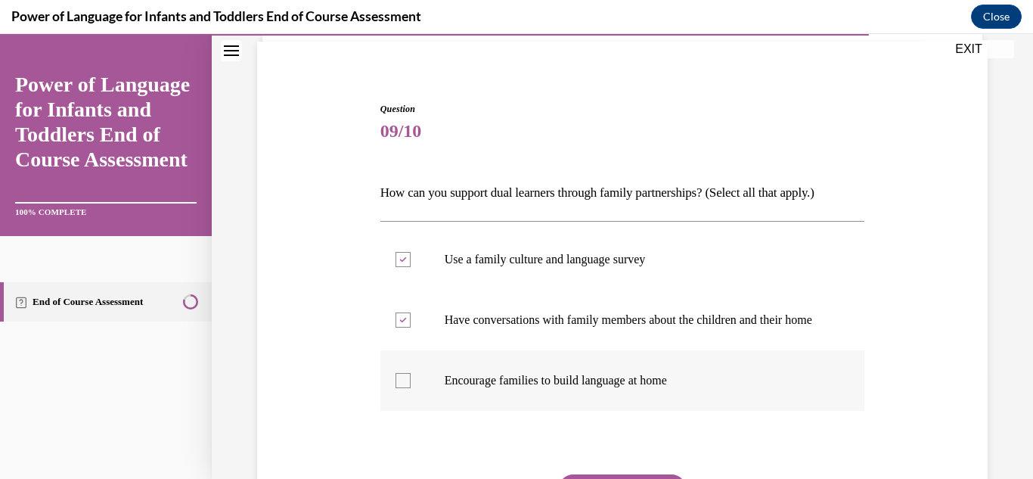
click at [405, 388] on div at bounding box center [402, 380] width 15 height 15
click at [405, 388] on input "Encourage families to build language at home" at bounding box center [402, 380] width 15 height 15
checkbox input "true"
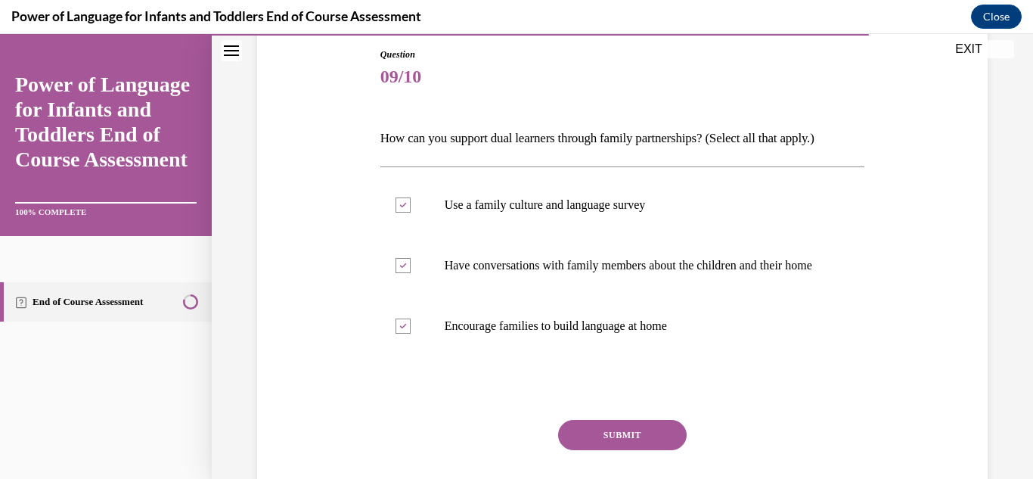
scroll to position [168, 0]
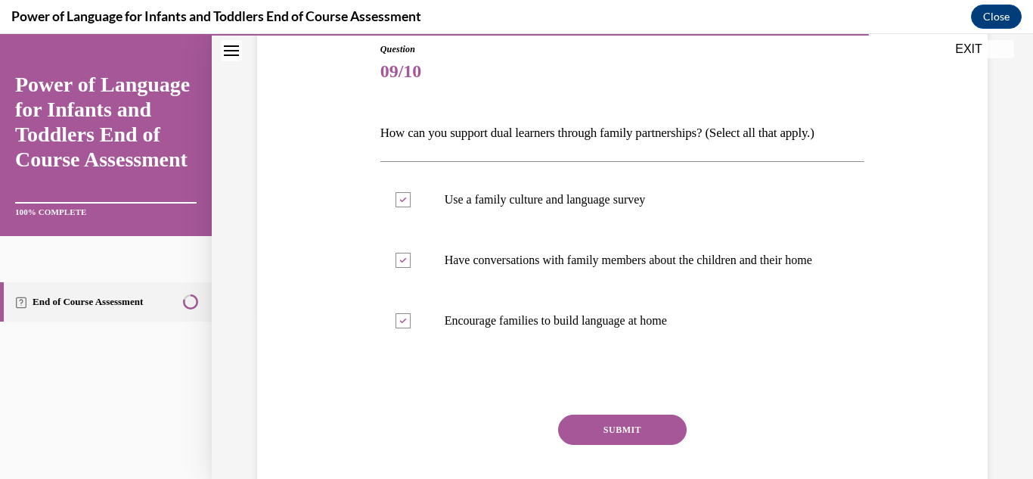
click at [632, 445] on button "SUBMIT" at bounding box center [622, 429] width 129 height 30
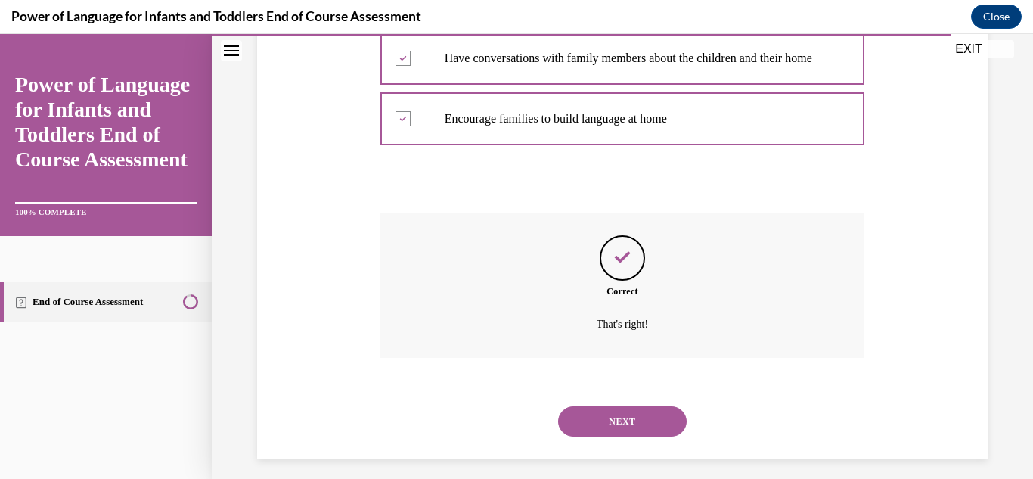
scroll to position [395, 0]
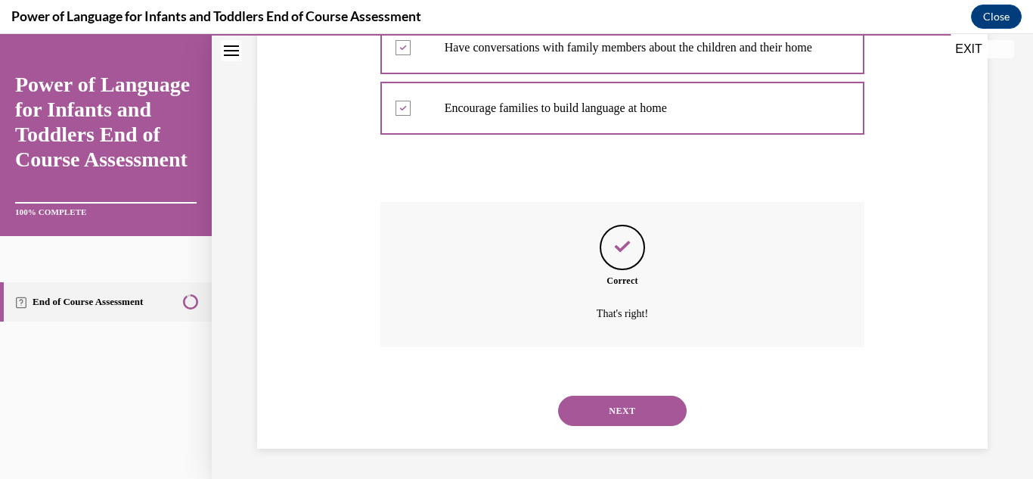
click at [625, 413] on button "NEXT" at bounding box center [622, 410] width 129 height 30
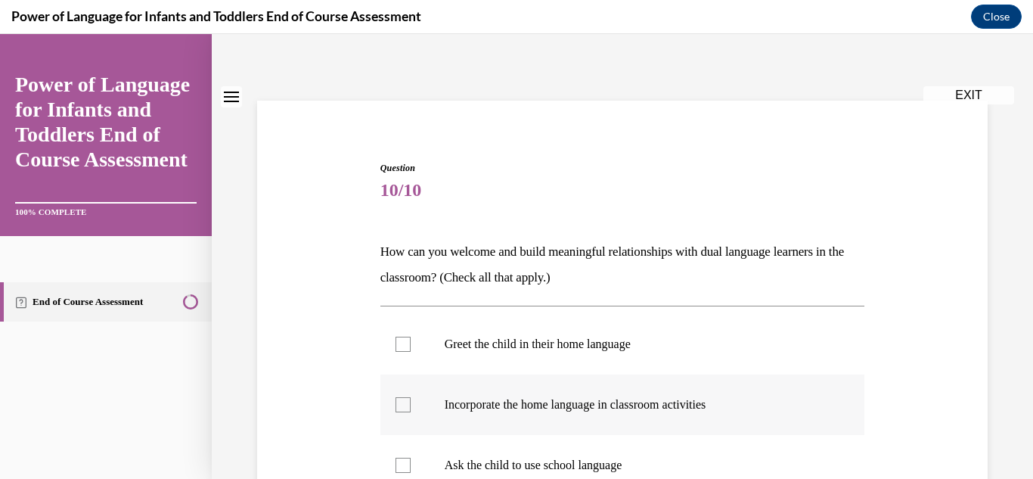
scroll to position [58, 0]
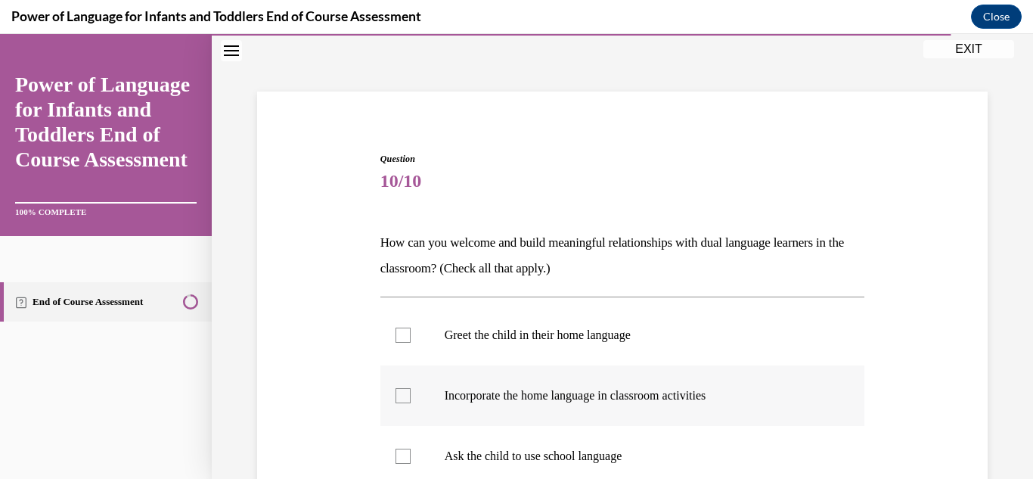
click at [400, 390] on div at bounding box center [402, 395] width 15 height 15
click at [400, 390] on input "Incorporate the home language in classroom activities" at bounding box center [402, 395] width 15 height 15
checkbox input "true"
drag, startPoint x: 404, startPoint y: 332, endPoint x: 428, endPoint y: 335, distance: 24.4
click at [405, 333] on div at bounding box center [402, 334] width 15 height 15
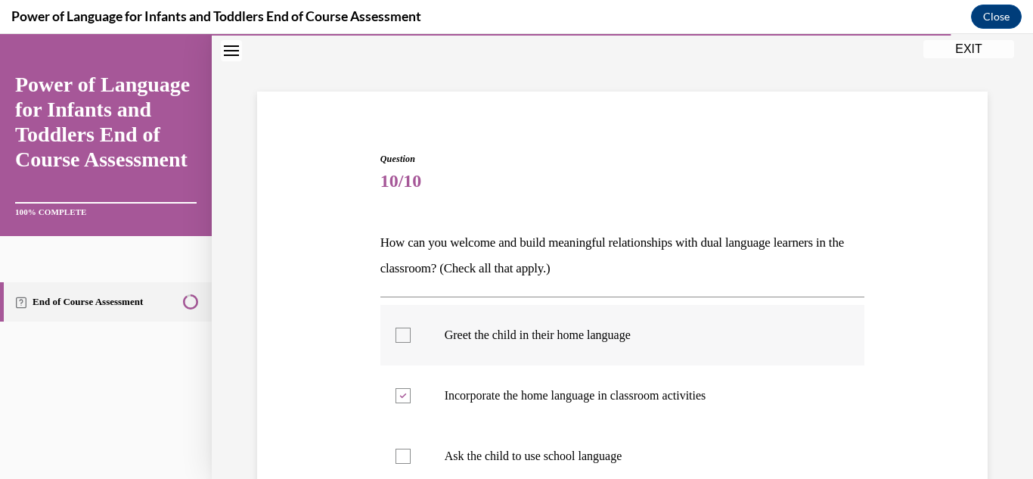
click at [405, 333] on input "Greet the child in their home language" at bounding box center [402, 334] width 15 height 15
checkbox input "true"
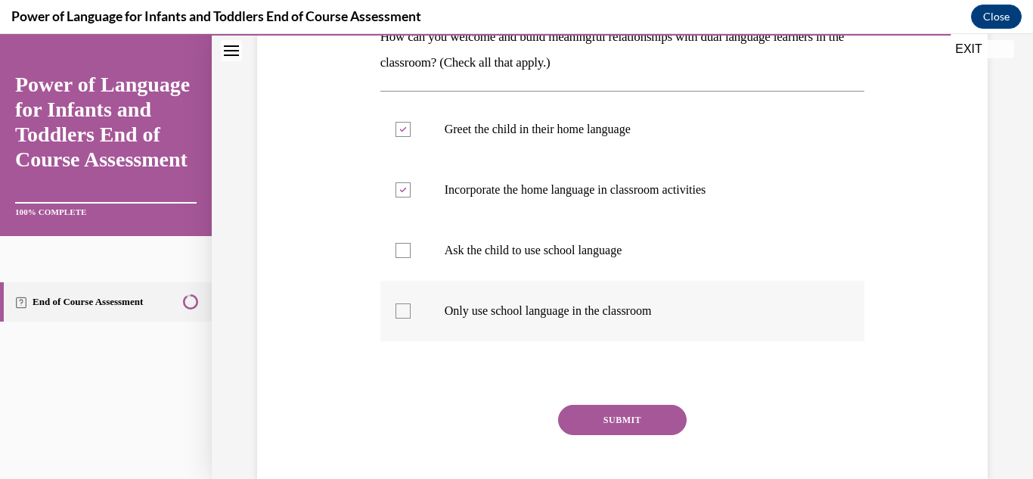
scroll to position [265, 0]
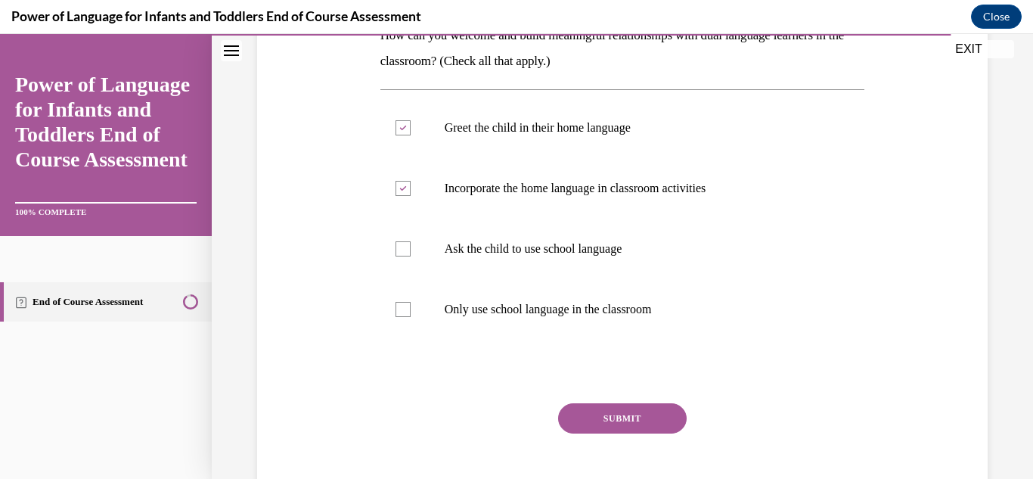
click at [643, 413] on button "SUBMIT" at bounding box center [622, 418] width 129 height 30
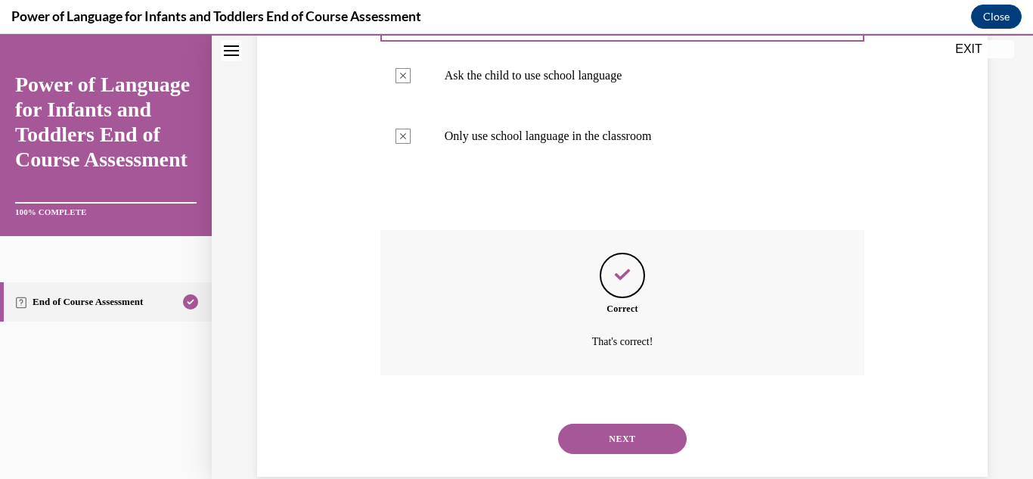
scroll to position [467, 0]
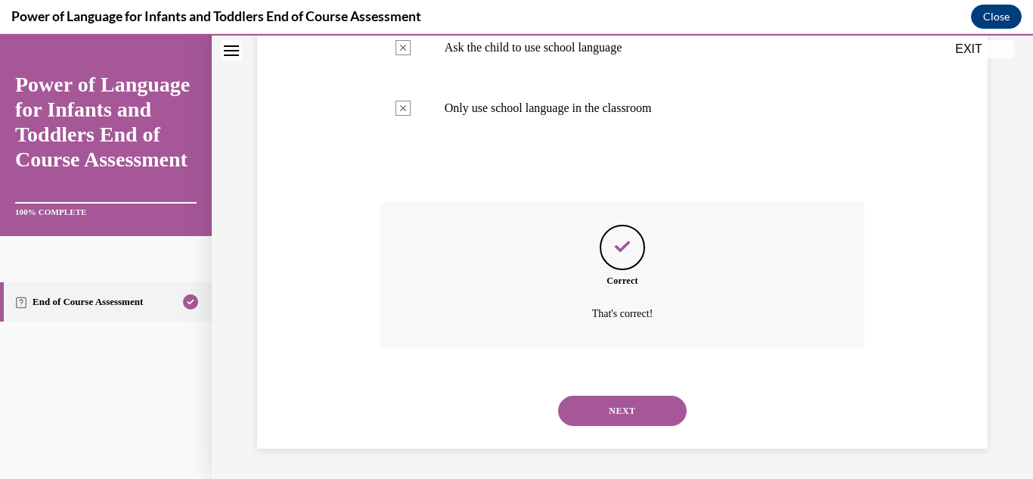
click at [593, 413] on button "NEXT" at bounding box center [622, 410] width 129 height 30
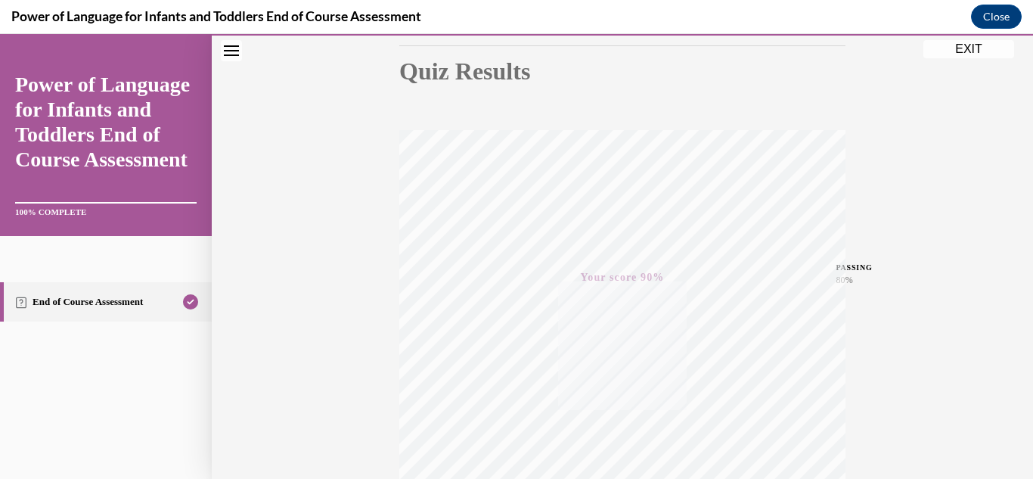
scroll to position [141, 0]
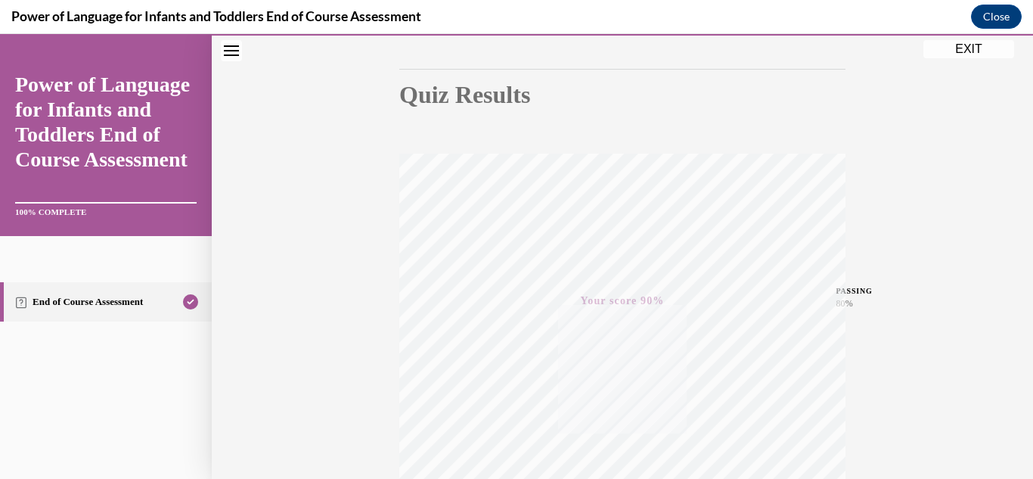
click at [974, 53] on button "EXIT" at bounding box center [968, 49] width 91 height 18
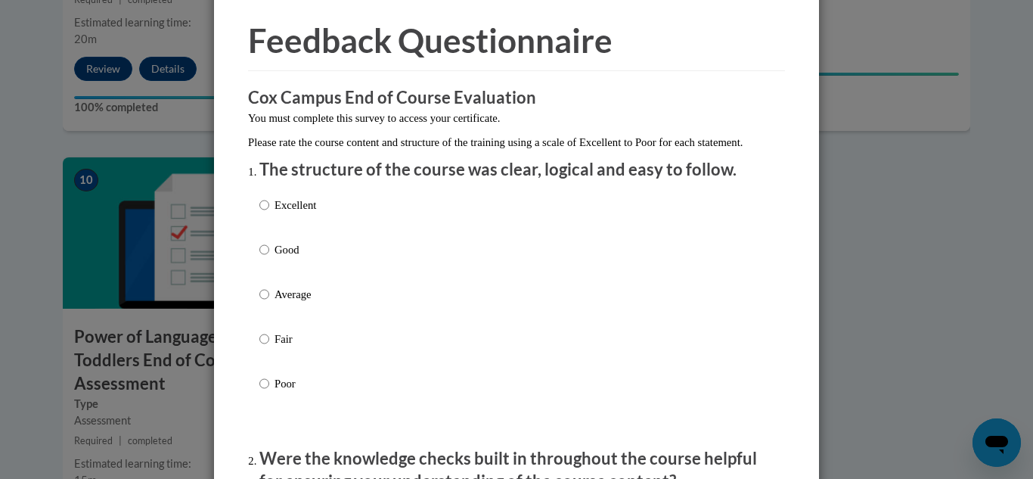
scroll to position [111, 0]
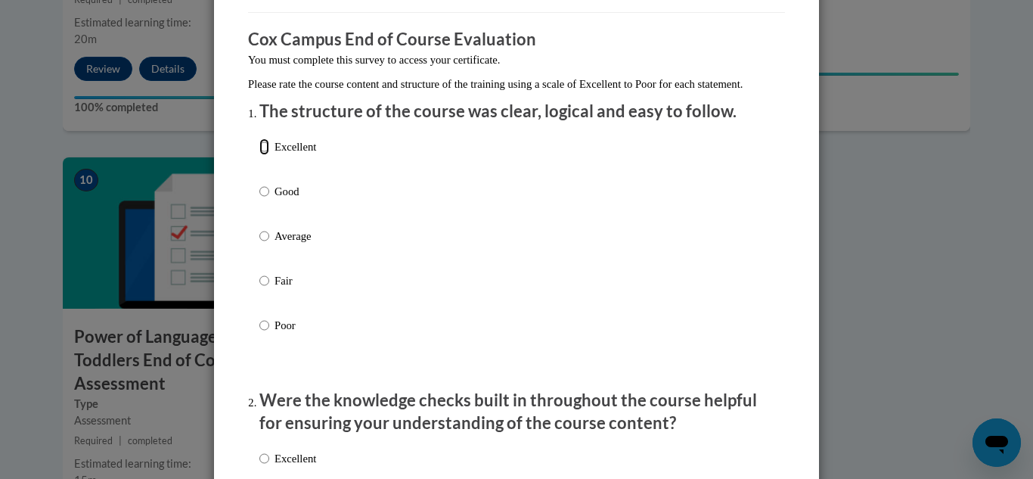
click at [260, 155] on input "Excellent" at bounding box center [264, 146] width 10 height 17
radio input "true"
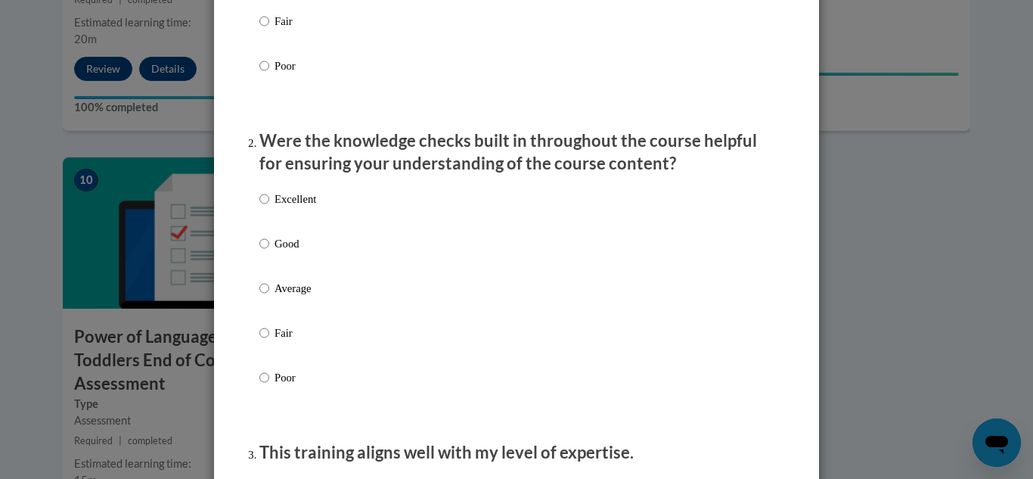
scroll to position [418, 0]
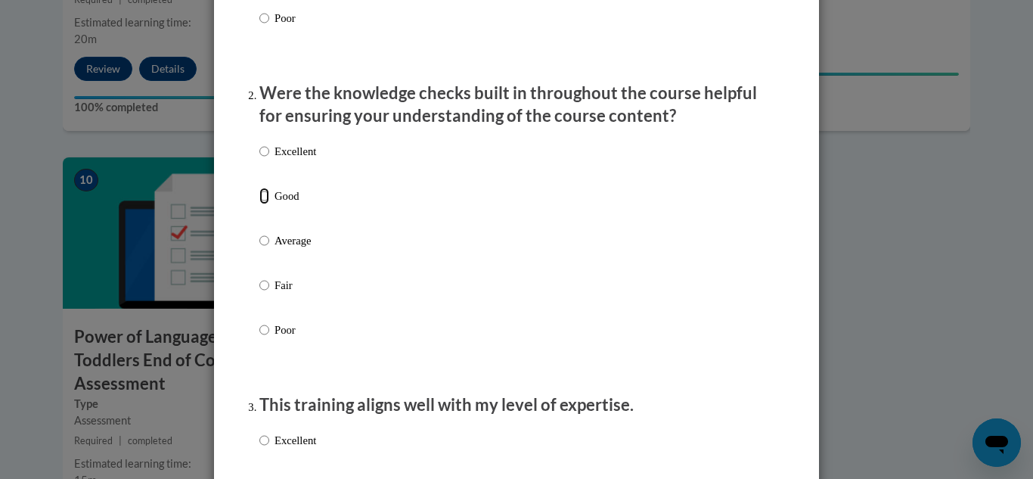
click at [260, 204] on input "Good" at bounding box center [264, 196] width 10 height 17
radio input "true"
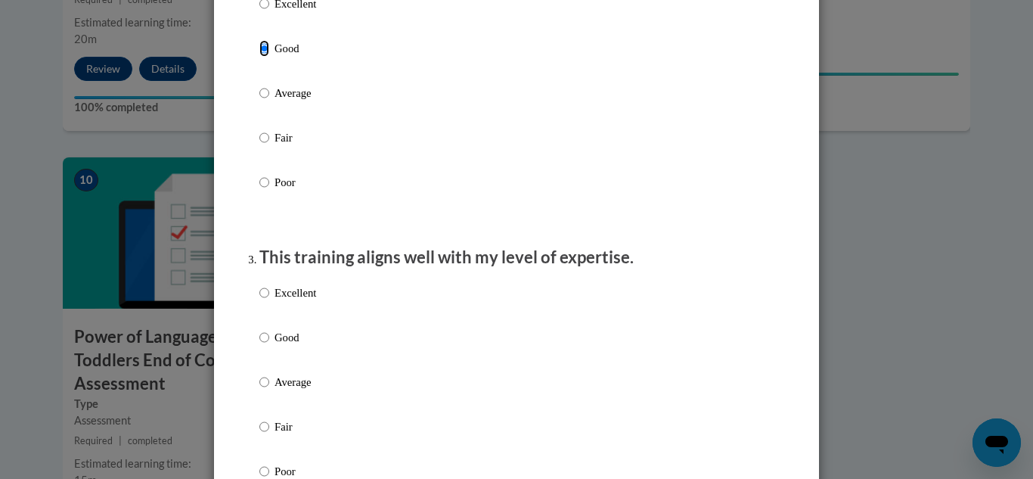
scroll to position [569, 0]
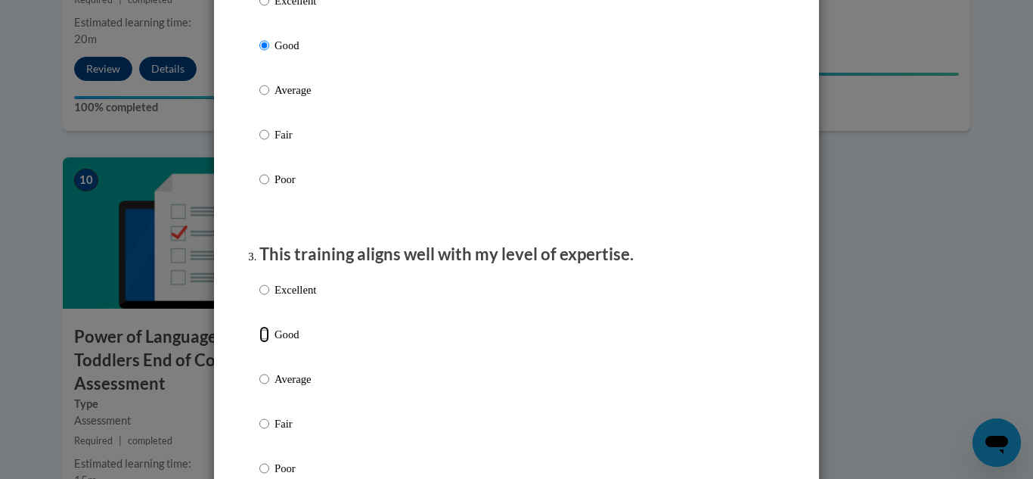
click at [265, 343] on input "Good" at bounding box center [264, 334] width 10 height 17
radio input "true"
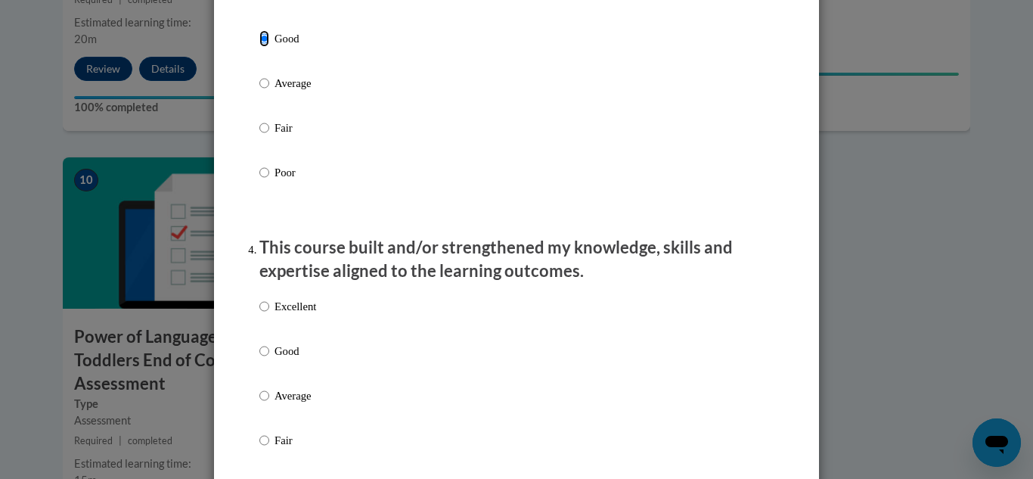
scroll to position [866, 0]
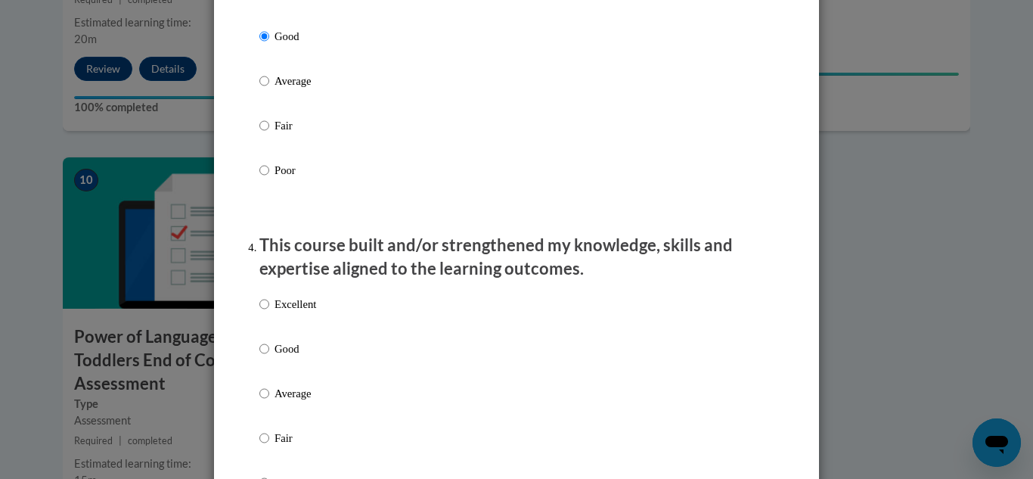
click at [264, 312] on input "Excellent" at bounding box center [264, 304] width 10 height 17
radio input "true"
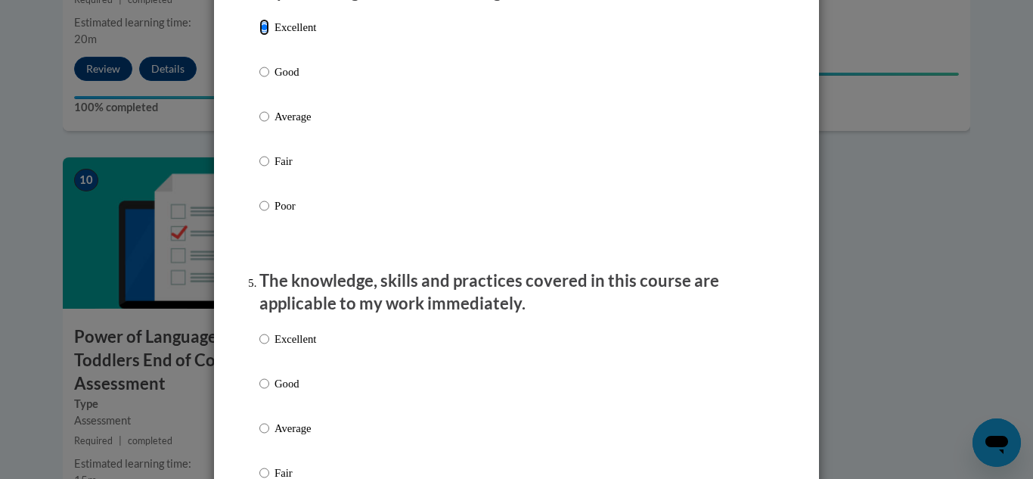
scroll to position [1158, 0]
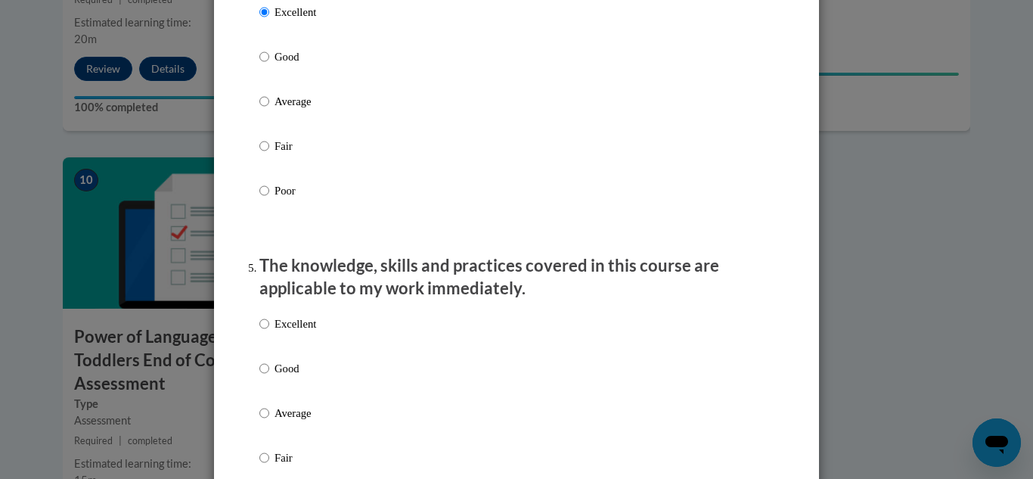
click at [265, 332] on input "Excellent" at bounding box center [264, 323] width 10 height 17
radio input "true"
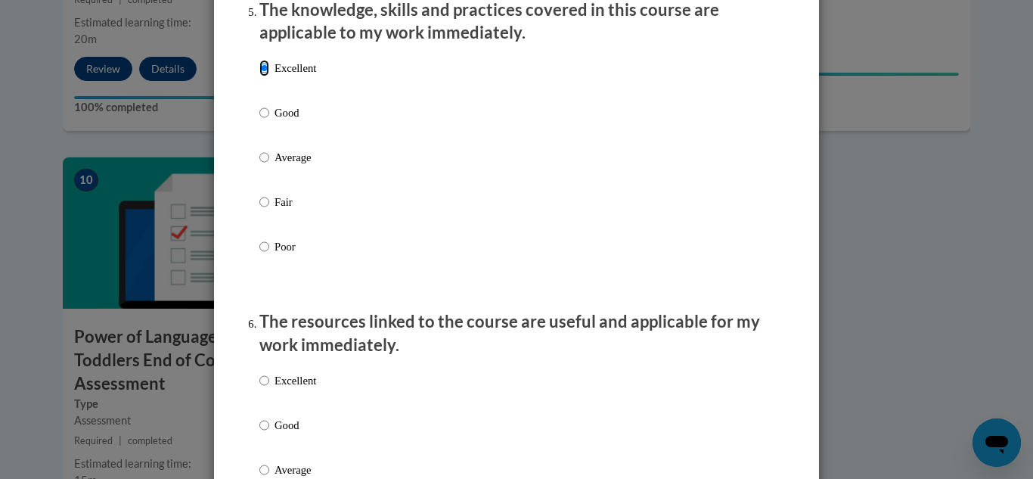
scroll to position [1427, 0]
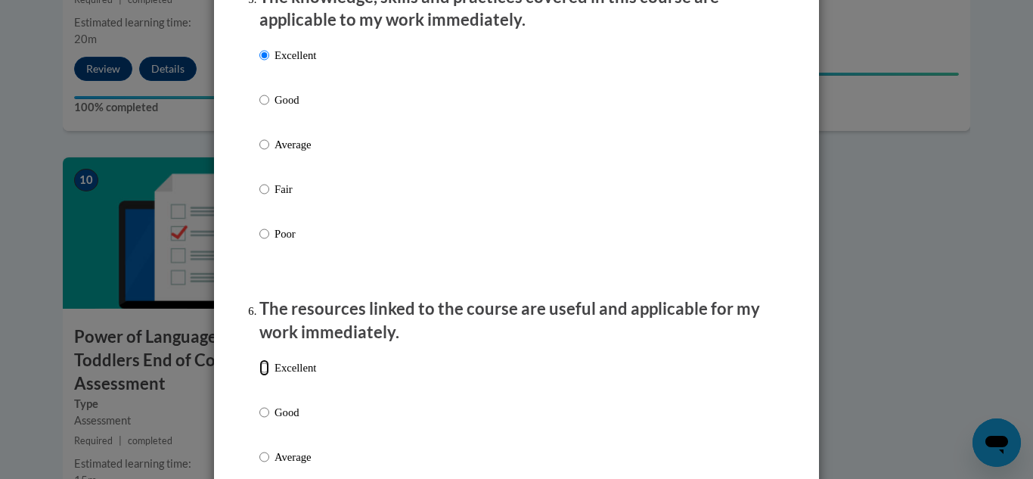
click at [263, 376] on input "Excellent" at bounding box center [264, 367] width 10 height 17
radio input "true"
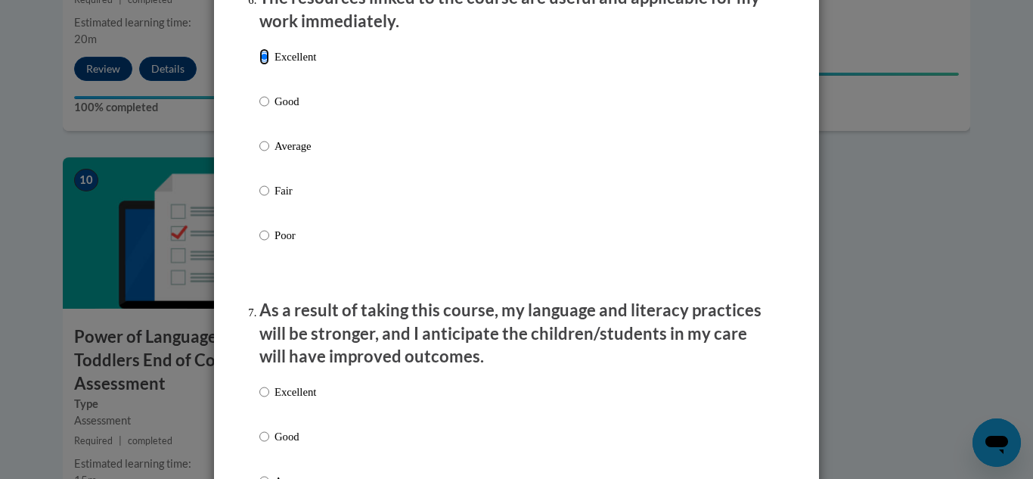
scroll to position [1774, 0]
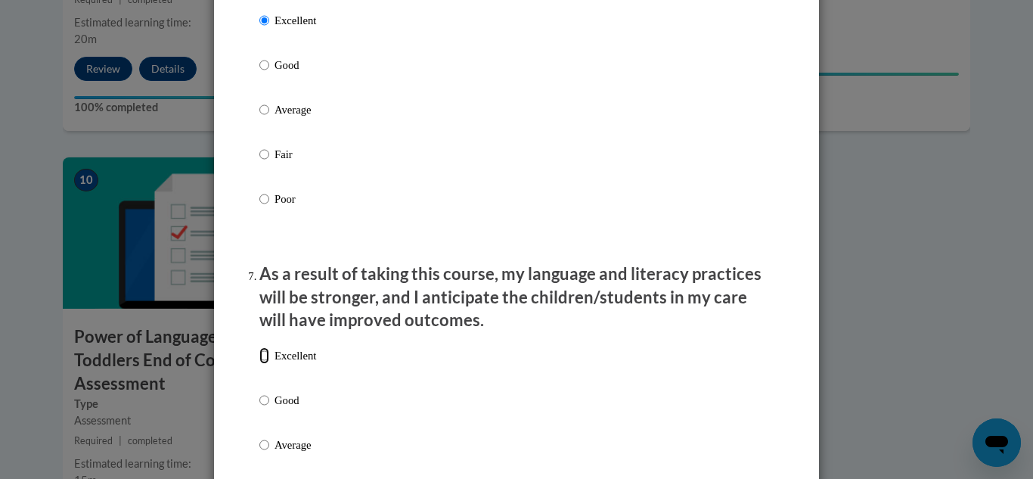
drag, startPoint x: 265, startPoint y: 366, endPoint x: 281, endPoint y: 362, distance: 17.1
click at [265, 364] on input "Excellent" at bounding box center [264, 355] width 10 height 17
radio input "true"
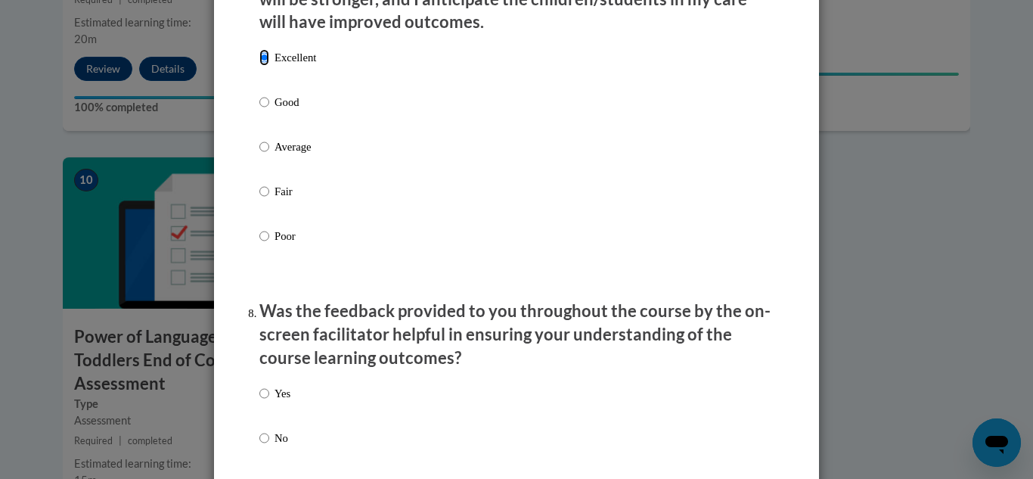
scroll to position [2131, 0]
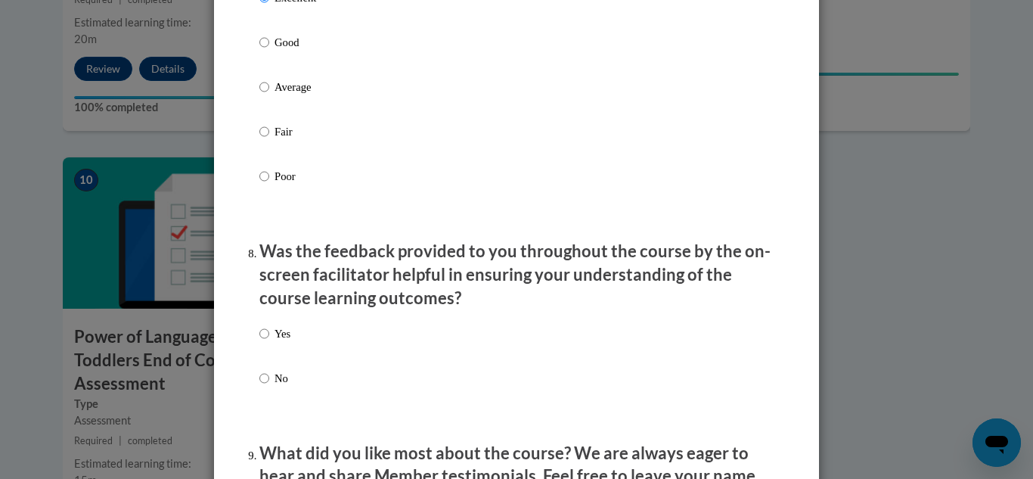
click at [260, 342] on input "Yes" at bounding box center [264, 333] width 10 height 17
radio input "true"
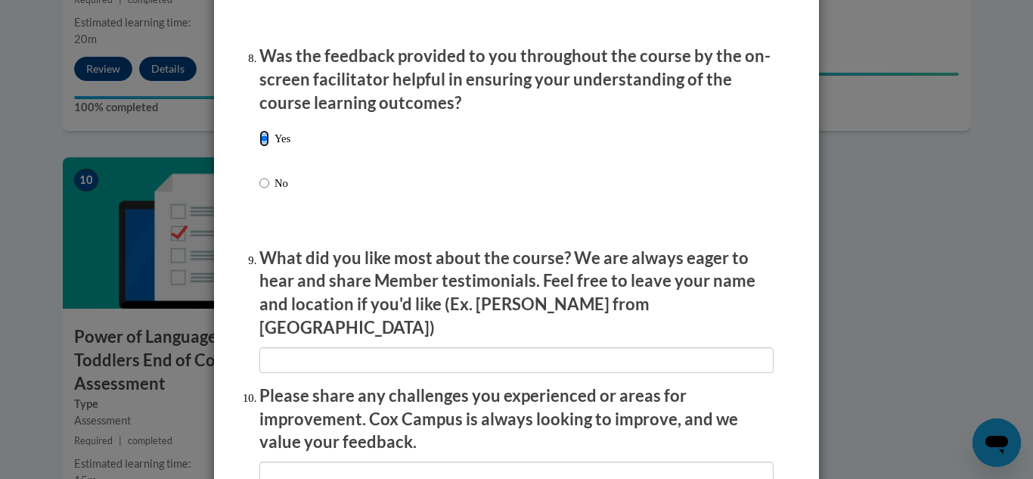
scroll to position [2325, 0]
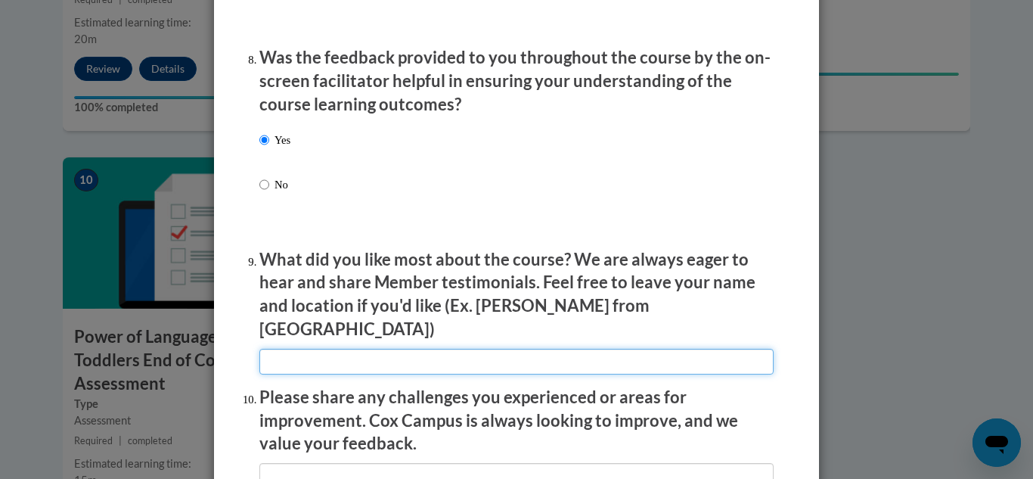
click at [302, 350] on input "textbox" at bounding box center [516, 362] width 514 height 26
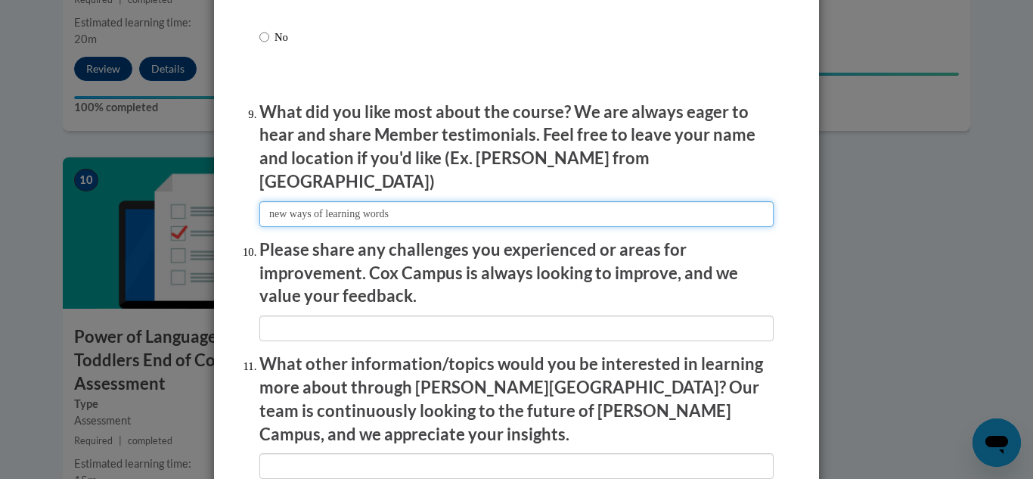
scroll to position [2477, 0]
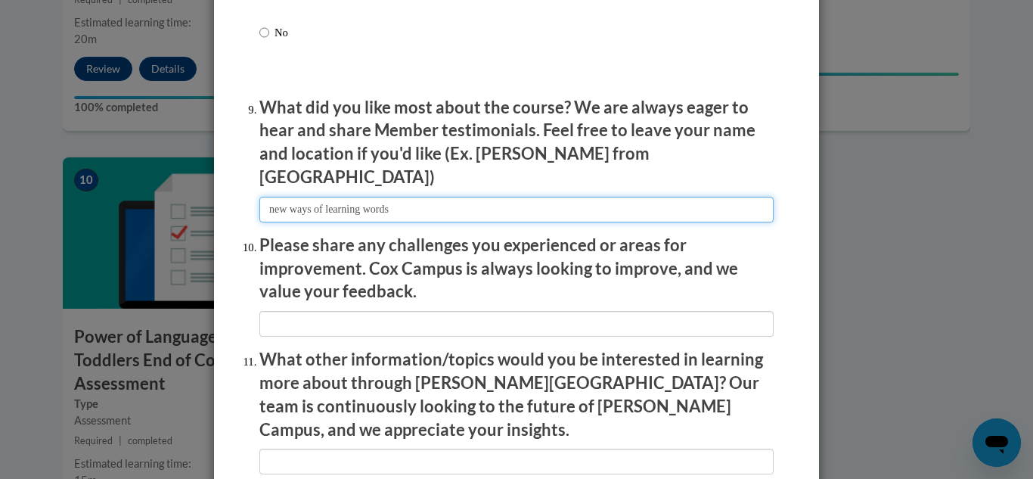
type input "new ways of learning words"
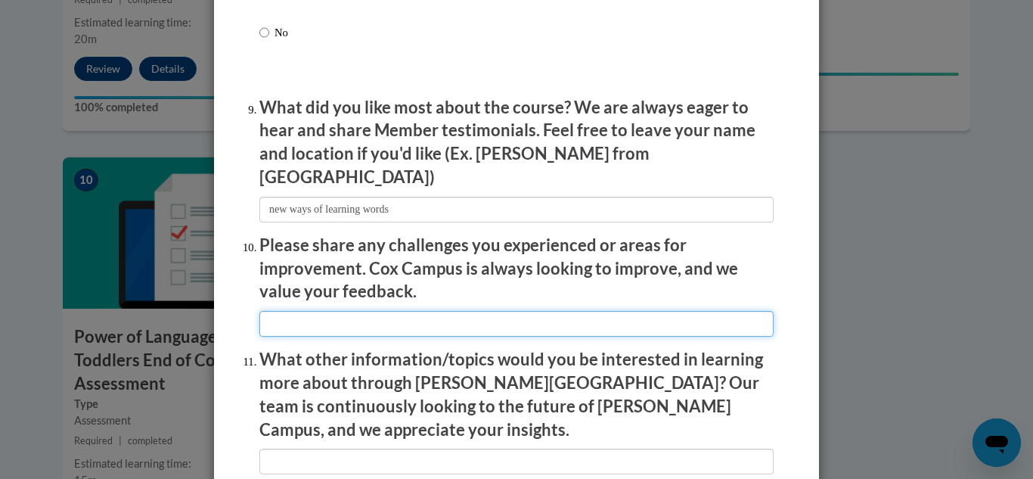
click at [299, 313] on input "textbox" at bounding box center [516, 324] width 514 height 26
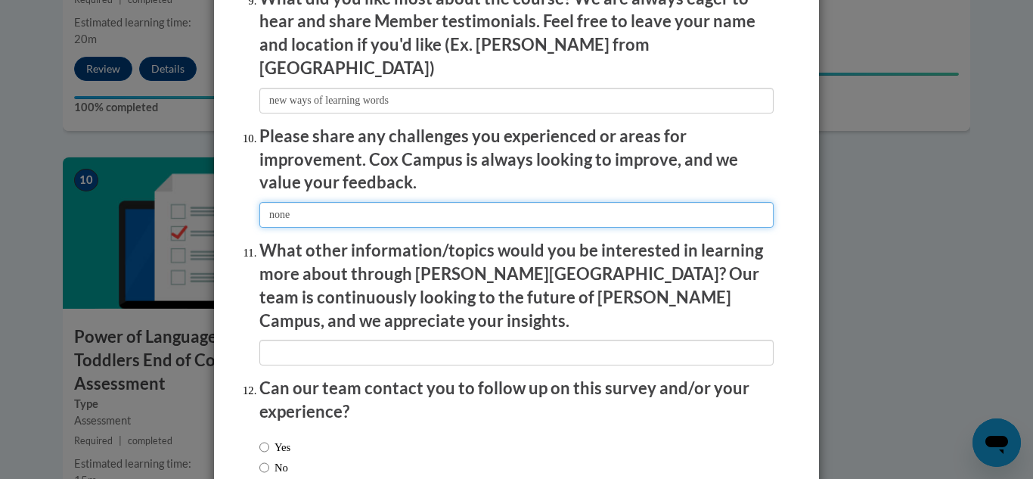
scroll to position [2593, 0]
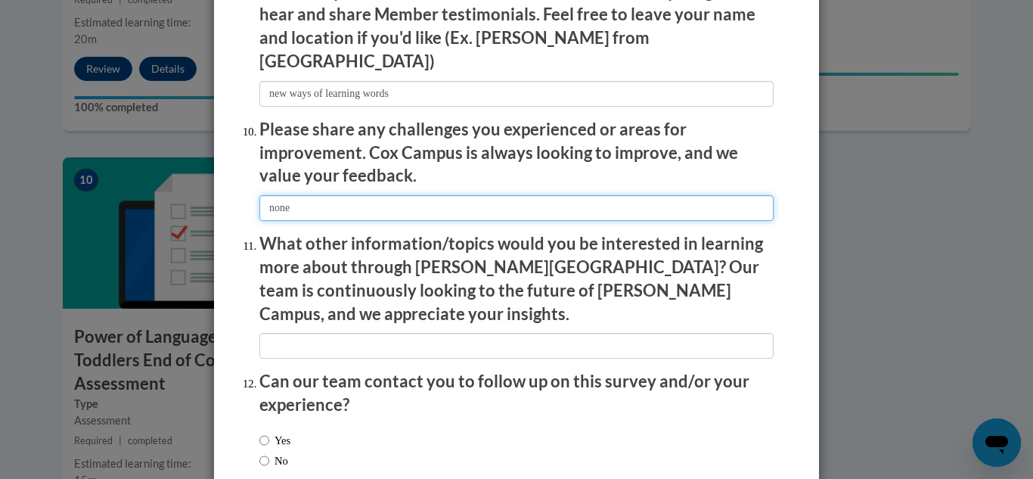
type input "none"
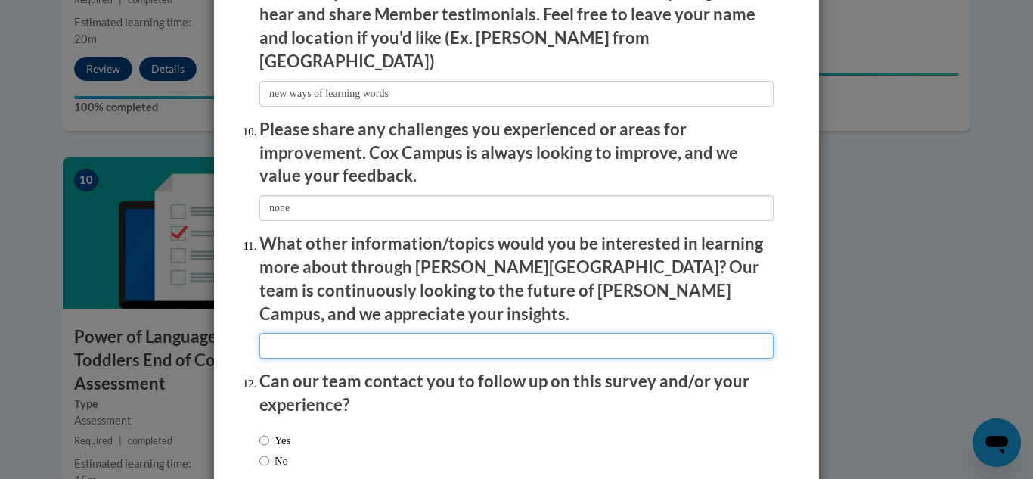
click at [290, 333] on input "textbox" at bounding box center [516, 346] width 514 height 26
type input "npne"
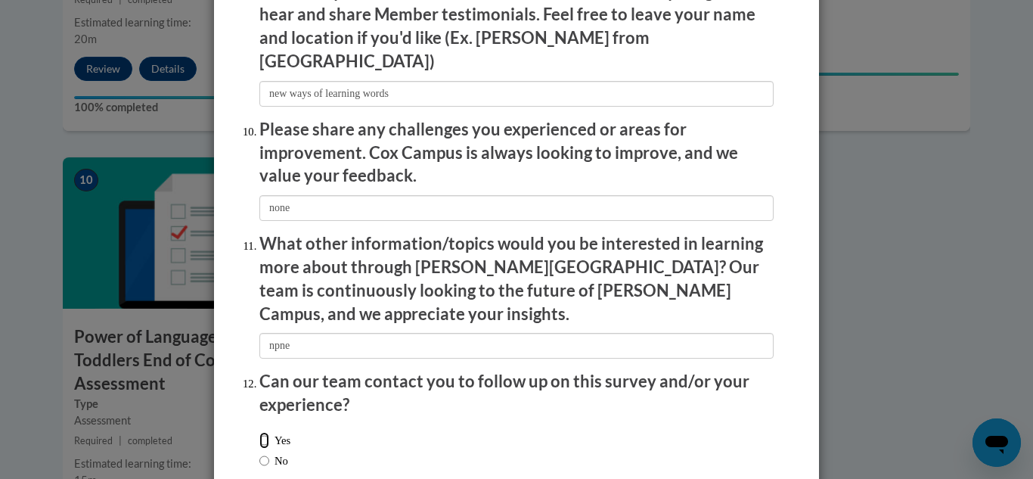
click at [261, 432] on input "Yes" at bounding box center [264, 440] width 10 height 17
radio input "true"
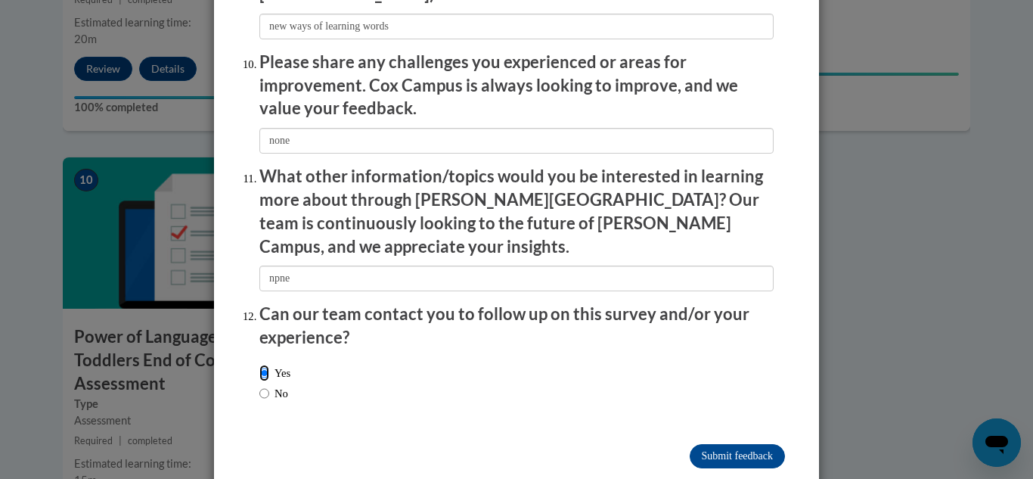
scroll to position [2663, 0]
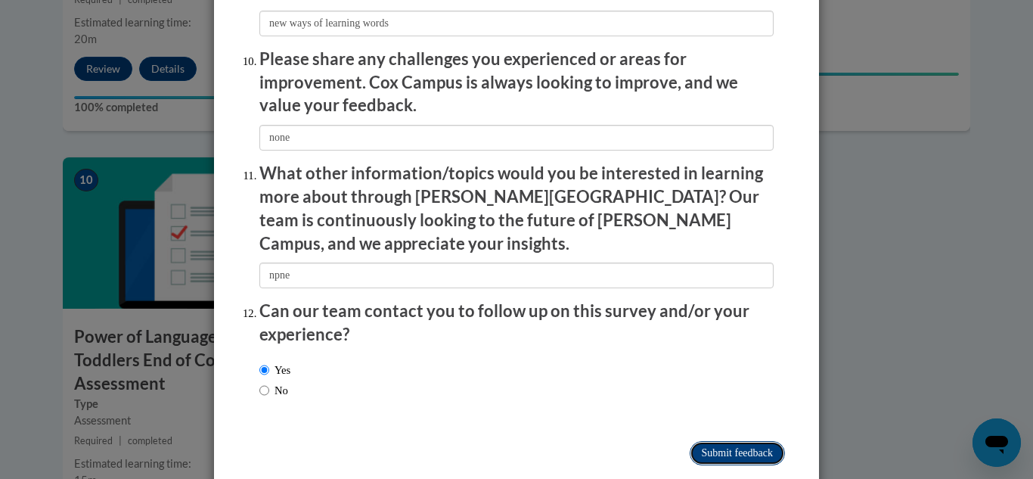
click at [733, 441] on input "Submit feedback" at bounding box center [737, 453] width 95 height 24
